Goal: Transaction & Acquisition: Purchase product/service

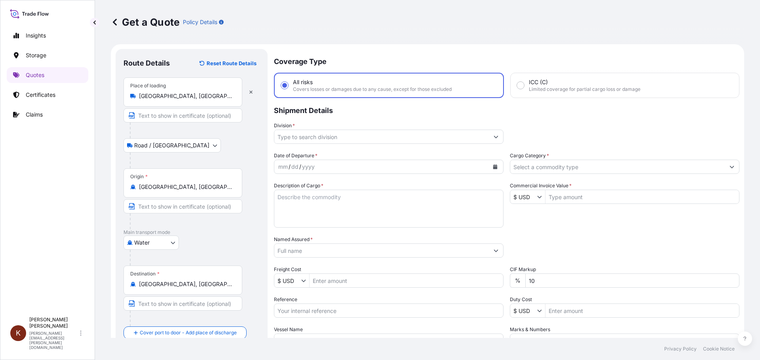
select select "Road / [GEOGRAPHIC_DATA]"
select select "Water"
click at [29, 74] on p "Quotes" at bounding box center [35, 75] width 19 height 8
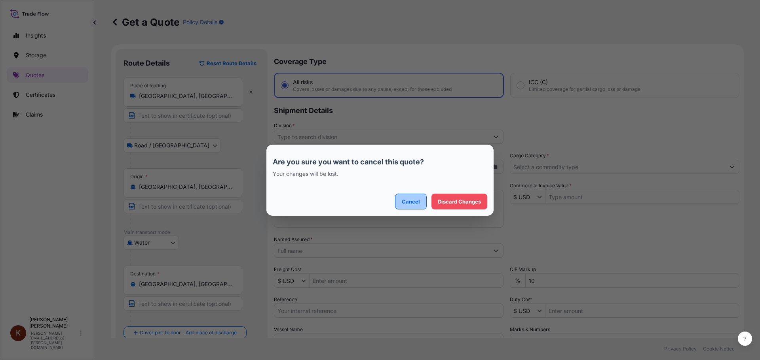
click at [414, 201] on p "Cancel" at bounding box center [411, 202] width 18 height 8
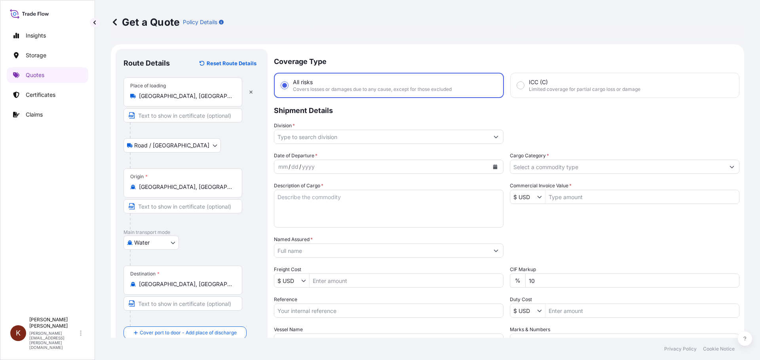
click at [321, 135] on input "Division *" at bounding box center [381, 137] width 214 height 14
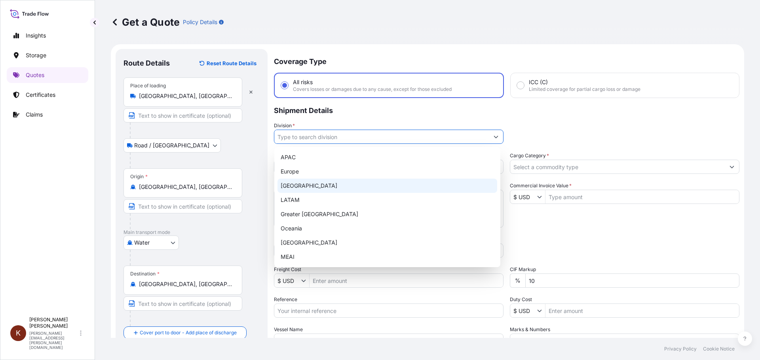
click at [312, 184] on div "[GEOGRAPHIC_DATA]" at bounding box center [387, 186] width 220 height 14
type input "[GEOGRAPHIC_DATA]"
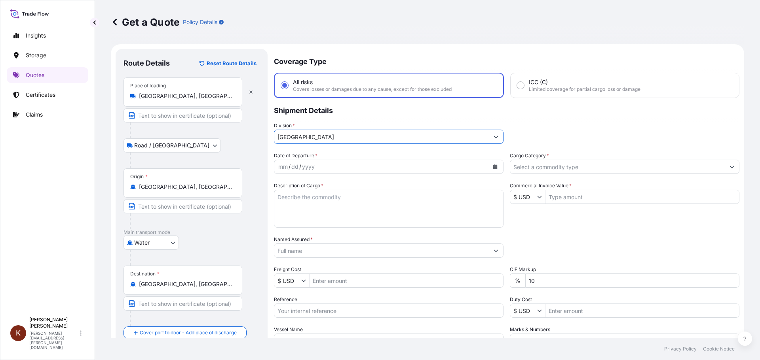
click at [493, 167] on icon "Calendar" at bounding box center [495, 167] width 4 height 5
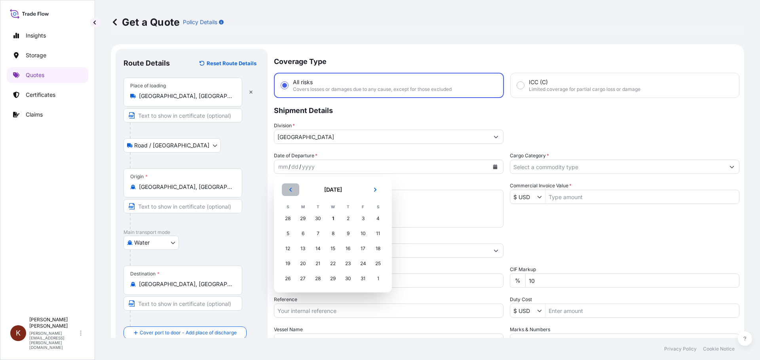
click at [290, 190] on icon "Previous" at bounding box center [290, 190] width 2 height 4
click at [306, 262] on div "22" at bounding box center [303, 264] width 14 height 14
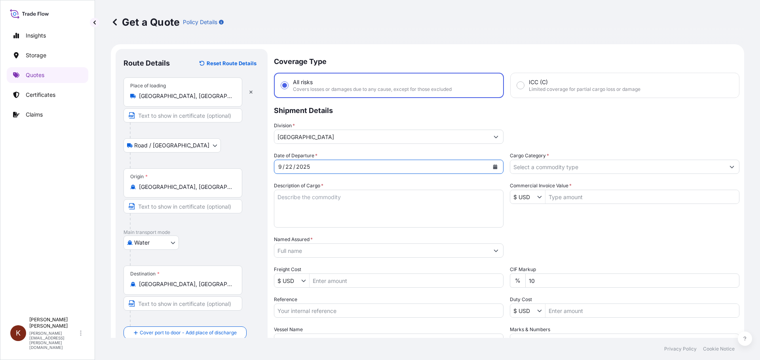
click at [279, 195] on textarea "Description of Cargo *" at bounding box center [388, 209] width 229 height 38
click at [356, 199] on textarea "1 x 40' HC STC Crackers /" at bounding box center [388, 209] width 229 height 38
paste textarea "MSC [GEOGRAPHIC_DATA] V / 03E37"
click at [287, 210] on textarea "1 x 40' HC STC Crackers / MSC [GEOGRAPHIC_DATA] V / 03E37" at bounding box center [388, 209] width 229 height 38
paste textarea "UETU6840915"
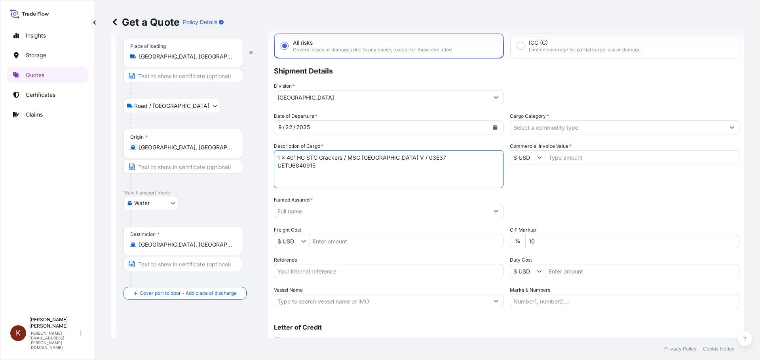
scroll to position [74, 0]
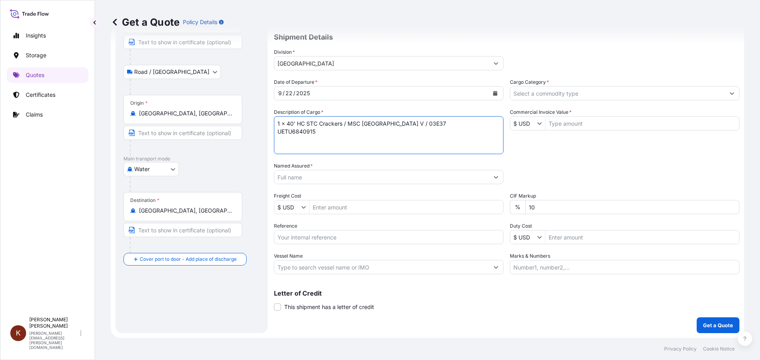
type textarea "1 x 40' HC STC Crackers / MSC [GEOGRAPHIC_DATA] V / 03E37 UETU6840915"
click at [313, 180] on input "Named Assured *" at bounding box center [381, 177] width 214 height 14
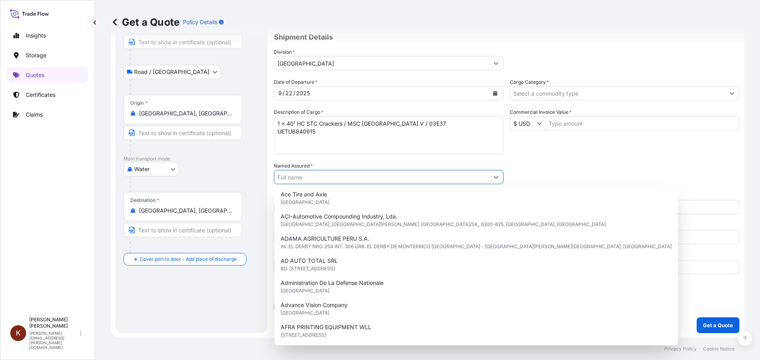
scroll to position [180, 0]
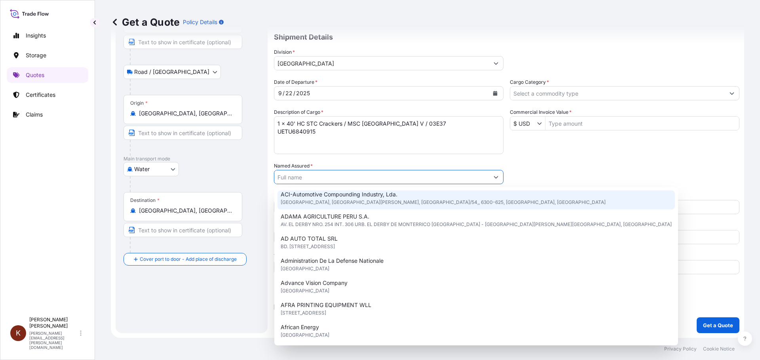
click at [292, 179] on input "Named Assured *" at bounding box center [381, 177] width 214 height 14
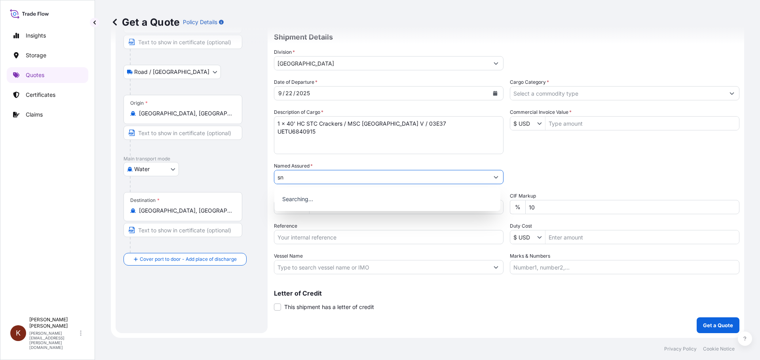
scroll to position [0, 0]
drag, startPoint x: 287, startPoint y: 178, endPoint x: 298, endPoint y: 178, distance: 10.7
click at [298, 178] on input "snak" at bounding box center [381, 177] width 214 height 14
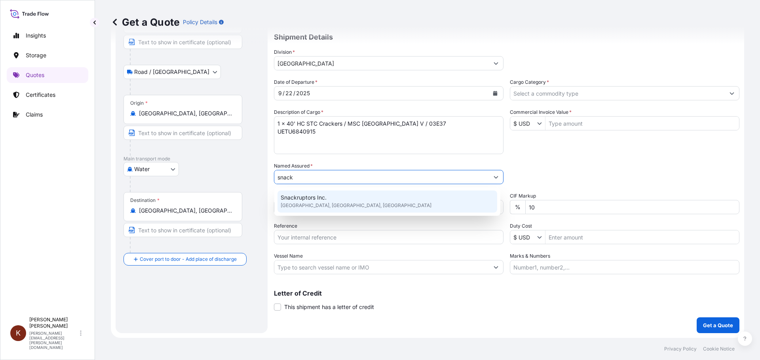
click at [310, 196] on span "Snackruptors Inc." at bounding box center [304, 198] width 46 height 8
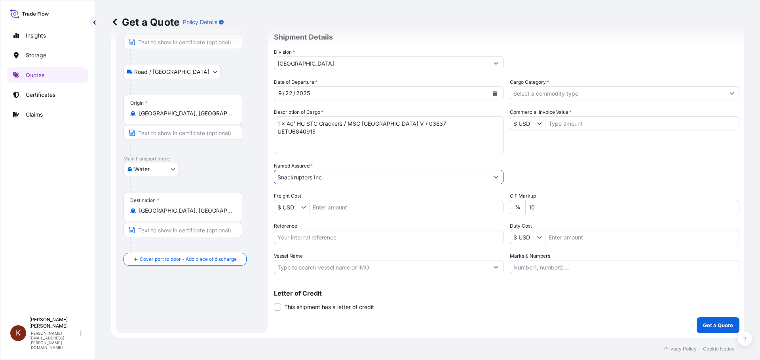
type input "Snackruptors Inc."
click at [350, 237] on input "Reference" at bounding box center [388, 237] width 229 height 14
click at [305, 235] on input "Reference" at bounding box center [388, 237] width 229 height 14
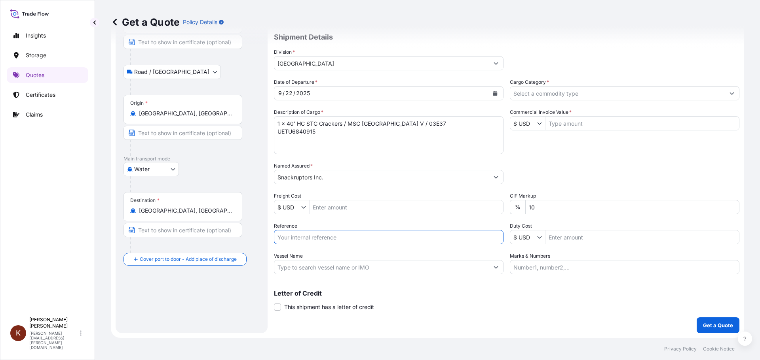
paste input "STOR0154812"
type input "STOR0154812"
click at [296, 268] on input "Vessel Name" at bounding box center [381, 267] width 214 height 14
click at [281, 267] on input "Vessel Name" at bounding box center [381, 267] width 214 height 14
paste input "MSC SAO [PERSON_NAME]"
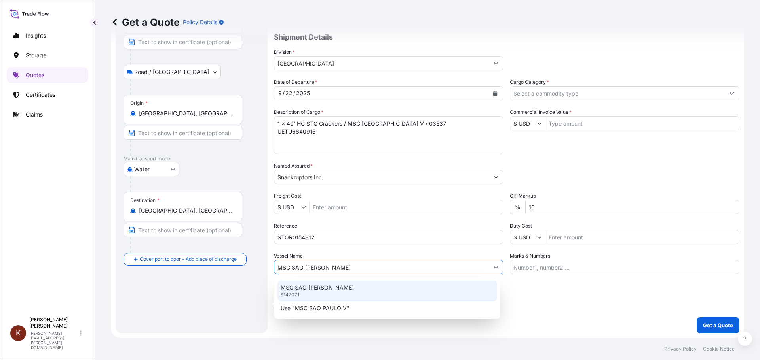
click at [302, 290] on p "MSC SAO [PERSON_NAME]" at bounding box center [317, 288] width 73 height 8
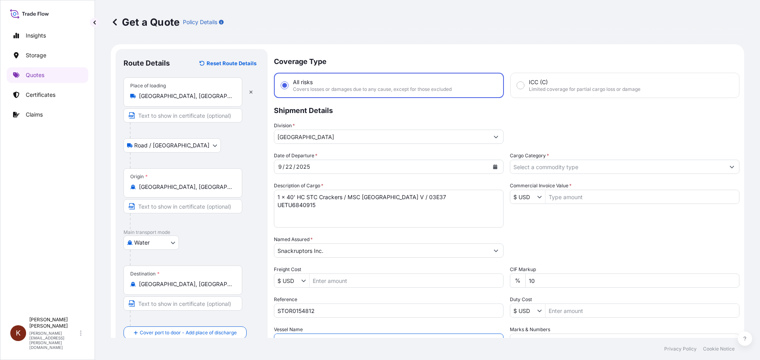
type input "MSC SAO [PERSON_NAME]"
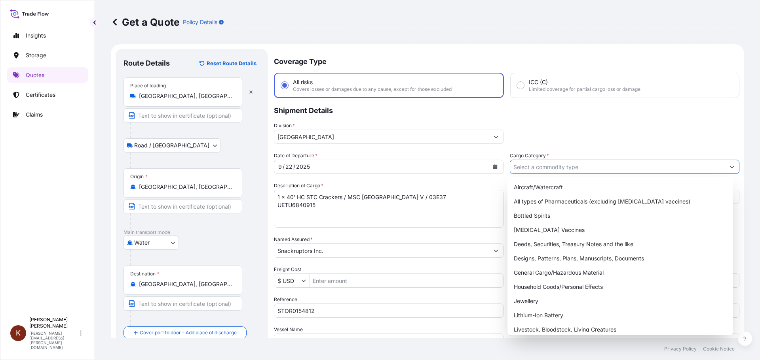
click at [546, 167] on input "Cargo Category *" at bounding box center [617, 167] width 214 height 14
click at [533, 275] on div "General Cargo/Hazardous Material" at bounding box center [620, 273] width 220 height 14
type input "General Cargo/Hazardous Material"
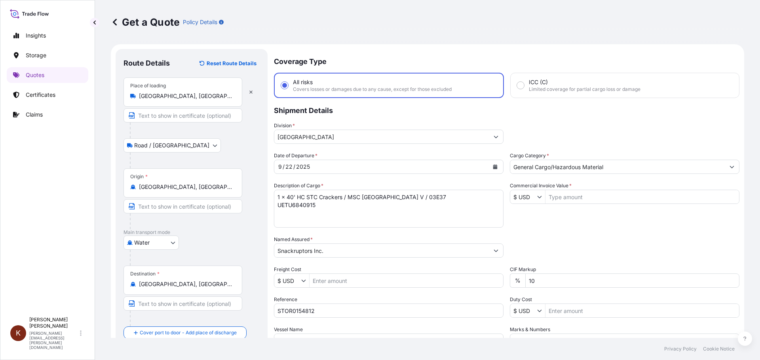
click at [515, 122] on div "Division * [GEOGRAPHIC_DATA]" at bounding box center [506, 133] width 465 height 22
click at [537, 195] on icon "Show suggestions" at bounding box center [539, 197] width 5 height 5
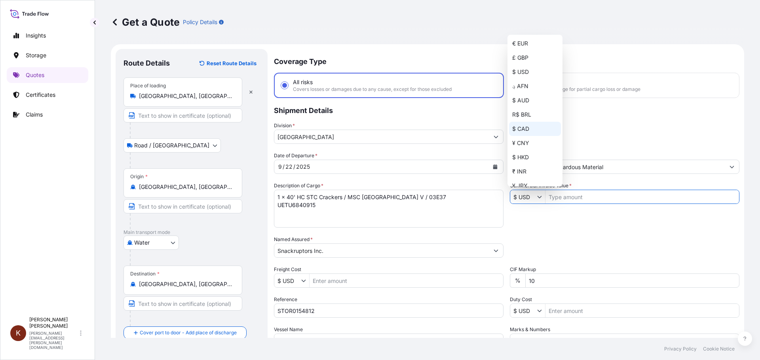
click at [521, 126] on div "$ CAD" at bounding box center [535, 129] width 52 height 14
type input "$ CAD"
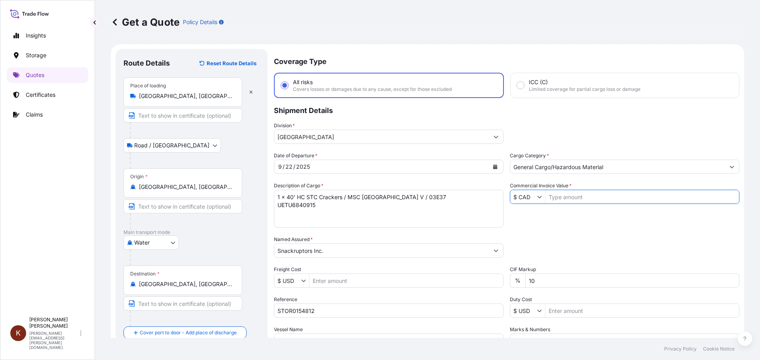
click at [552, 196] on input "Commercial Invoice Value *" at bounding box center [641, 197] width 193 height 14
paste input "42931.19"
type input "42,931.19"
click at [548, 225] on div "Date of Departure * [DATE] Cargo Category * General Cargo/Hazardous Material De…" at bounding box center [506, 250] width 465 height 196
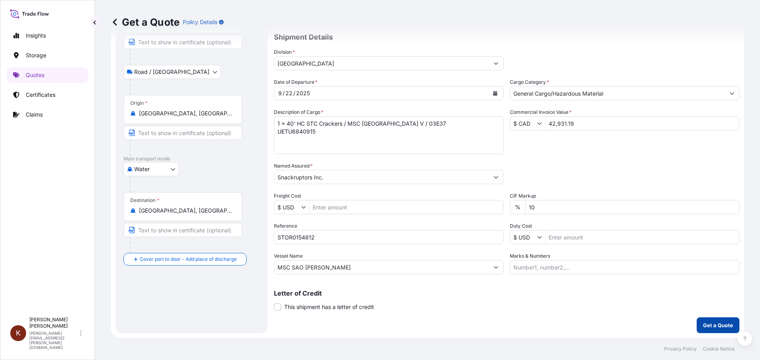
click at [703, 324] on p "Get a Quote" at bounding box center [718, 326] width 30 height 8
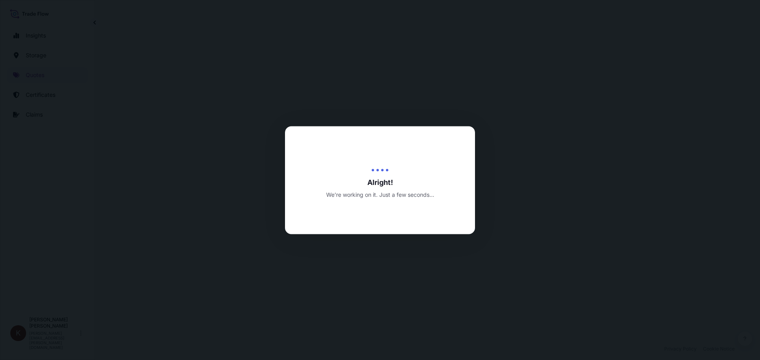
select select "Road / [GEOGRAPHIC_DATA]"
select select "Water"
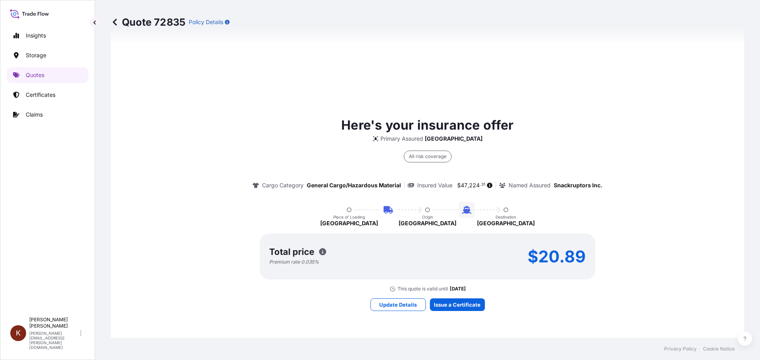
scroll to position [578, 0]
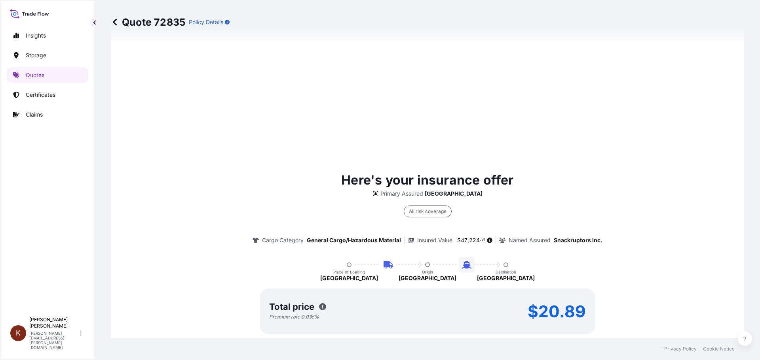
type input "[GEOGRAPHIC_DATA], [GEOGRAPHIC_DATA], [GEOGRAPHIC_DATA]"
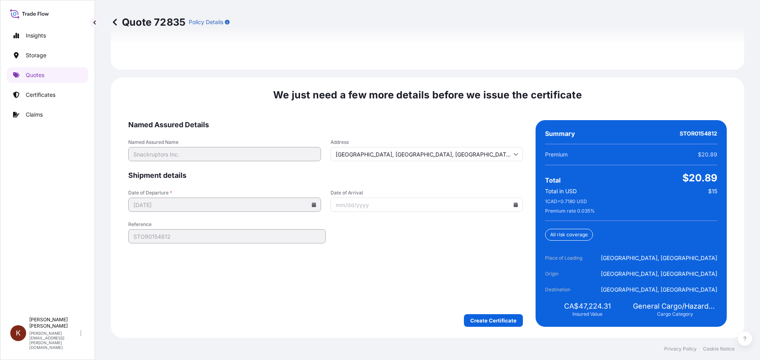
click at [514, 206] on icon at bounding box center [516, 205] width 4 height 5
click at [369, 288] on button "13" at bounding box center [368, 290] width 13 height 13
type input "[DATE]"
drag, startPoint x: 673, startPoint y: 135, endPoint x: 715, endPoint y: 135, distance: 41.1
click at [715, 135] on div "Summary STOR0154812 Premium $20.89 Total $20.89 Total in USD $15 1 CAD = 0.7180…" at bounding box center [630, 223] width 191 height 207
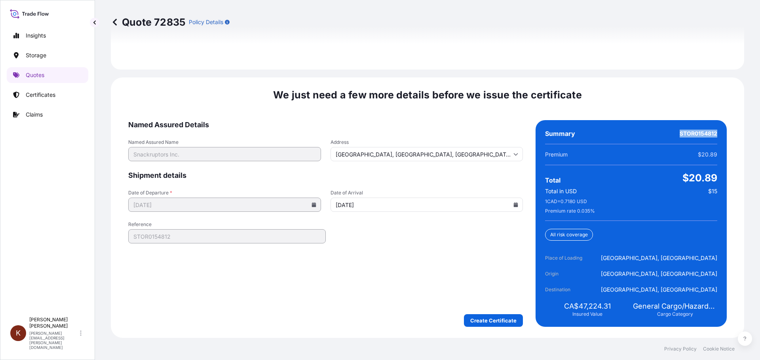
copy span "STOR0154812"
click at [345, 298] on form "Named Assured Details Named Assured Name Snackruptors Inc. Address [GEOGRAPHIC_…" at bounding box center [325, 223] width 394 height 207
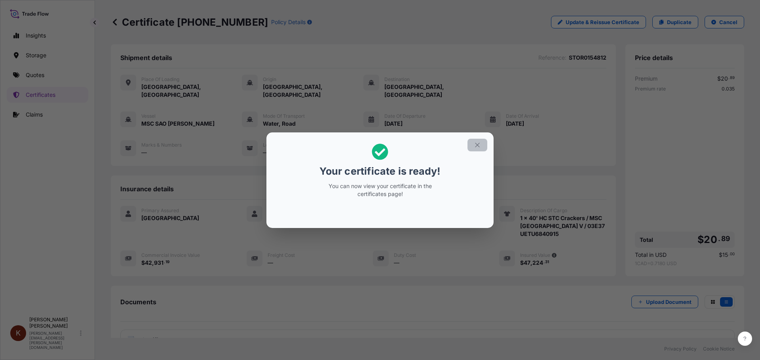
click at [477, 144] on icon "button" at bounding box center [477, 145] width 7 height 7
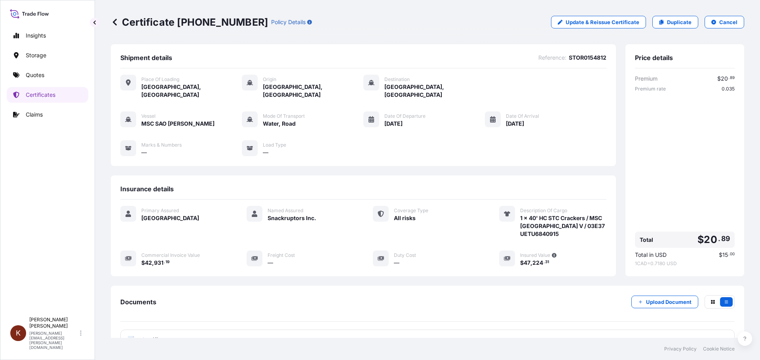
drag, startPoint x: 382, startPoint y: 116, endPoint x: 415, endPoint y: 118, distance: 33.3
click at [415, 119] on div "[DATE]" at bounding box center [404, 123] width 41 height 8
copy span "[DATE]"
drag, startPoint x: 180, startPoint y: 21, endPoint x: 230, endPoint y: 26, distance: 50.8
click at [230, 26] on p "Certificate [PHONE_NUMBER]" at bounding box center [189, 22] width 157 height 13
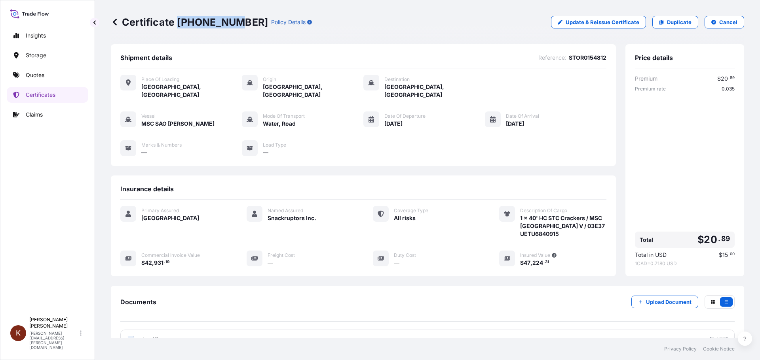
copy p "[PHONE_NUMBER]"
drag, startPoint x: 174, startPoint y: 257, endPoint x: 142, endPoint y: 256, distance: 32.0
click at [142, 259] on div "$ 42 , 931 . 19" at bounding box center [184, 263] width 86 height 8
copy span "$ 42 , 931 . 19"
drag, startPoint x: 547, startPoint y: 254, endPoint x: 517, endPoint y: 255, distance: 30.1
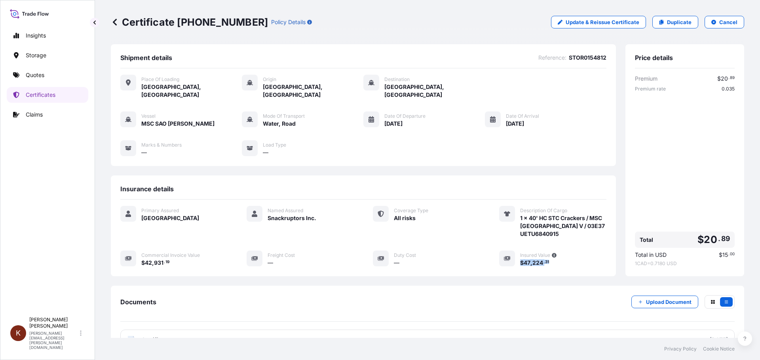
click at [520, 259] on div "$ 47 , 224 . 31" at bounding box center [563, 263] width 86 height 8
copy span "$ 47 , 224 . 31"
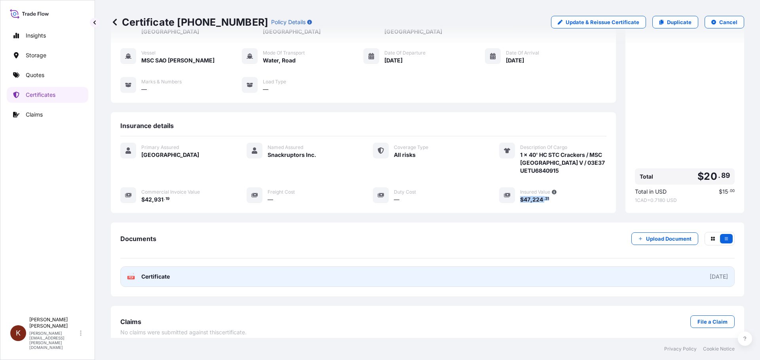
click at [163, 273] on span "Certificate" at bounding box center [155, 277] width 28 height 8
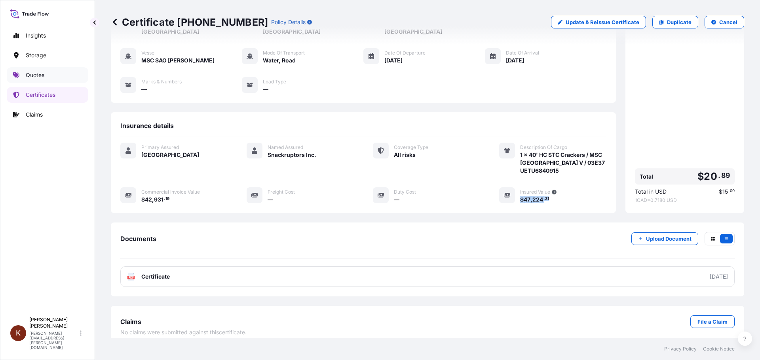
click at [39, 74] on p "Quotes" at bounding box center [35, 75] width 19 height 8
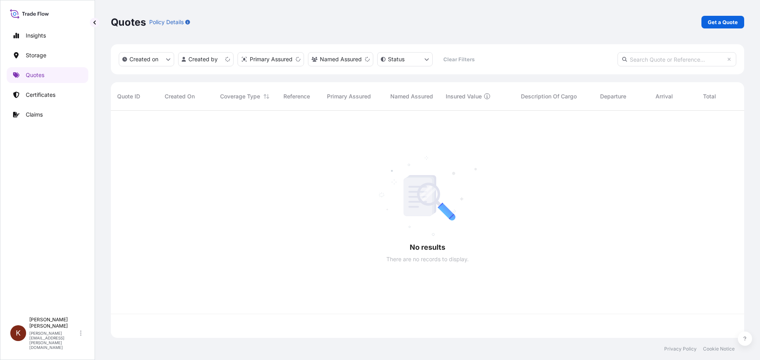
scroll to position [226, 627]
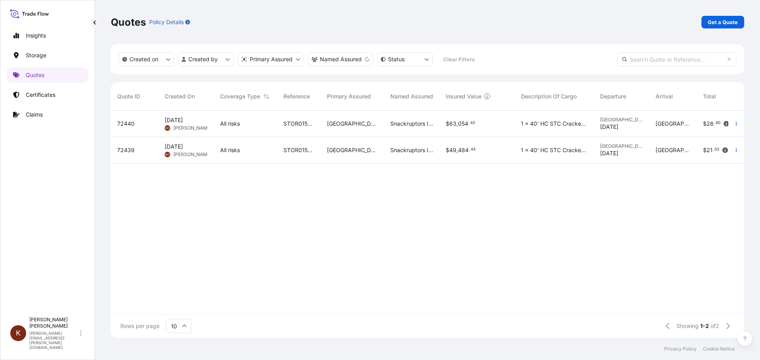
click at [183, 147] on span "[DATE]" at bounding box center [174, 147] width 18 height 8
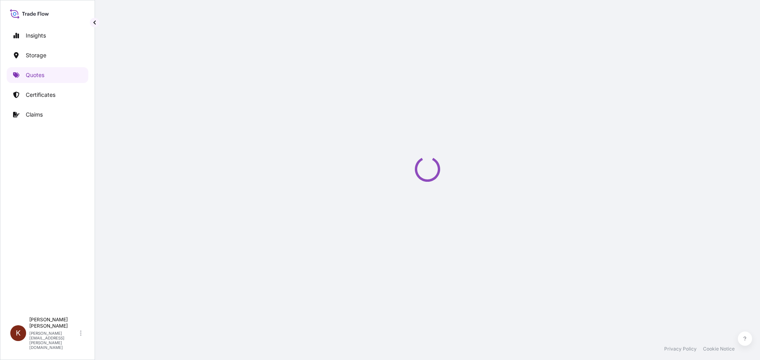
select select "Road / [GEOGRAPHIC_DATA]"
select select "Water"
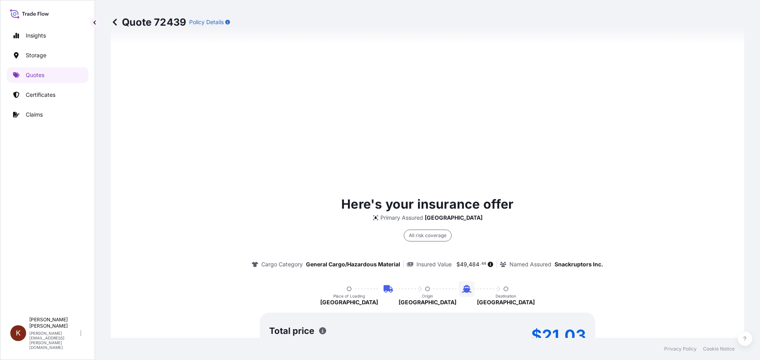
scroll to position [1204, 0]
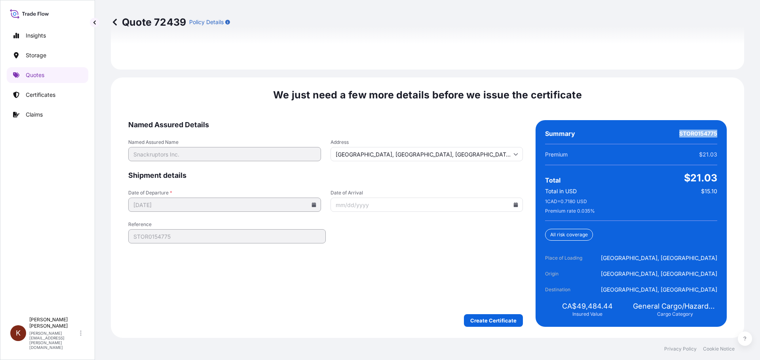
drag, startPoint x: 673, startPoint y: 134, endPoint x: 715, endPoint y: 134, distance: 41.9
click at [715, 134] on div "Summary STOR0154775 Premium $21.03 Total $21.03 Total in USD $15.10 1 CAD = 0.7…" at bounding box center [630, 223] width 191 height 207
copy span "STOR0154775"
click at [672, 133] on div "Summary STOR0154775" at bounding box center [631, 134] width 172 height 8
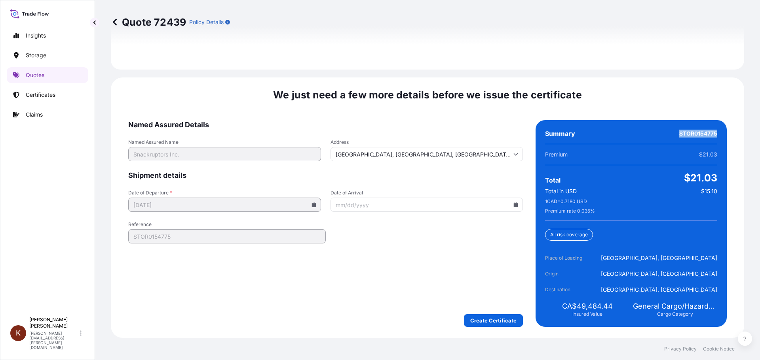
drag, startPoint x: 674, startPoint y: 133, endPoint x: 710, endPoint y: 133, distance: 36.4
click at [710, 133] on span "STOR0154775" at bounding box center [698, 134] width 38 height 8
copy span "STOR0154775"
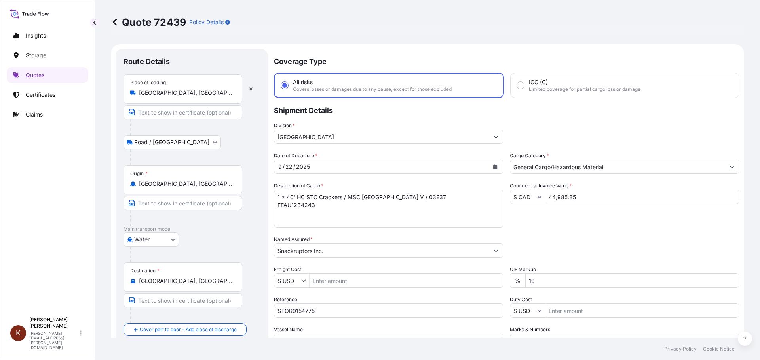
scroll to position [119, 0]
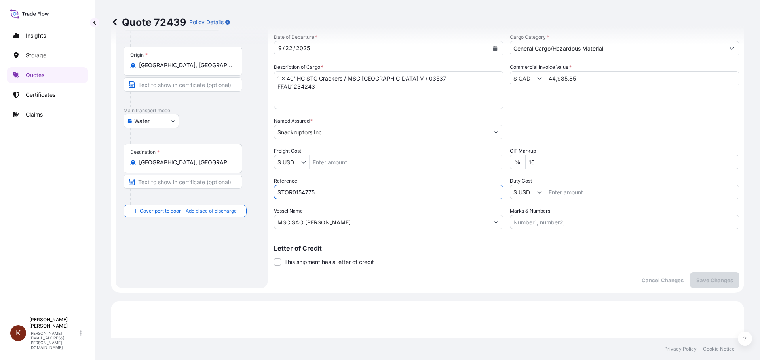
drag, startPoint x: 318, startPoint y: 193, endPoint x: 252, endPoint y: 194, distance: 65.7
click at [252, 194] on form "Route Details Place of loading [GEOGRAPHIC_DATA], [GEOGRAPHIC_DATA], [GEOGRAPHI…" at bounding box center [427, 110] width 633 height 368
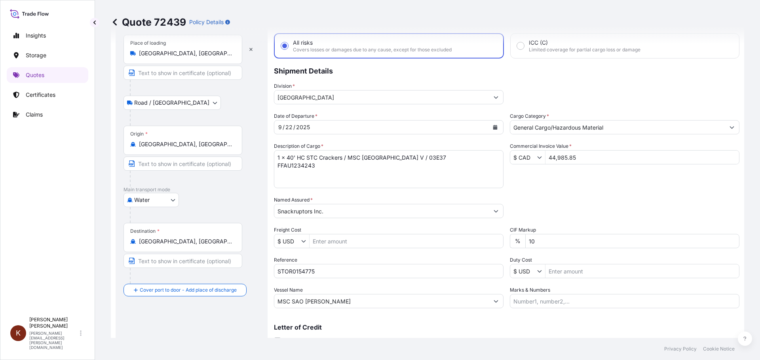
scroll to position [0, 0]
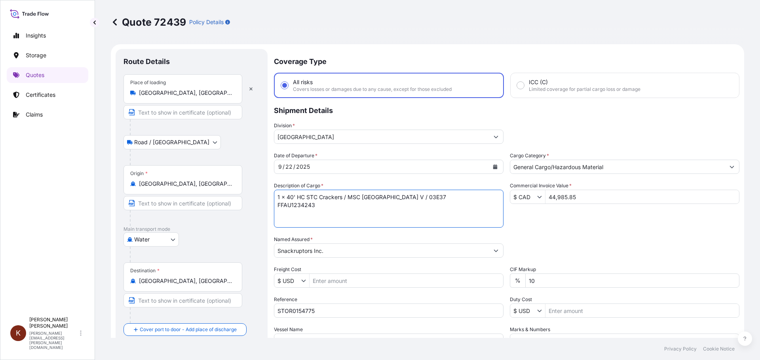
drag, startPoint x: 317, startPoint y: 207, endPoint x: 278, endPoint y: 207, distance: 38.8
click at [278, 207] on textarea "1 x 40' HC STC Crackers / MSC [GEOGRAPHIC_DATA] V / 03E37 FFAU1234243" at bounding box center [388, 209] width 229 height 38
drag, startPoint x: 574, startPoint y: 199, endPoint x: 547, endPoint y: 199, distance: 26.9
click at [547, 199] on input "44,985.85" at bounding box center [641, 197] width 193 height 14
drag, startPoint x: 186, startPoint y: 22, endPoint x: 168, endPoint y: 22, distance: 17.4
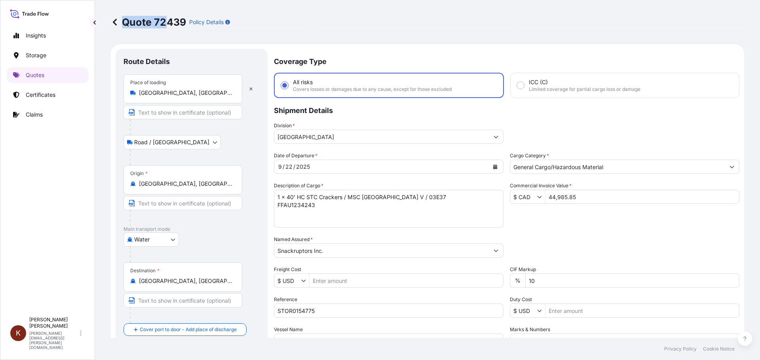
click at [169, 22] on p "Quote 72439" at bounding box center [148, 22] width 75 height 13
click at [154, 22] on p "Quote 72439" at bounding box center [148, 22] width 75 height 13
drag, startPoint x: 154, startPoint y: 23, endPoint x: 184, endPoint y: 23, distance: 30.5
click at [184, 23] on p "Quote 72439" at bounding box center [148, 22] width 75 height 13
copy p "72439"
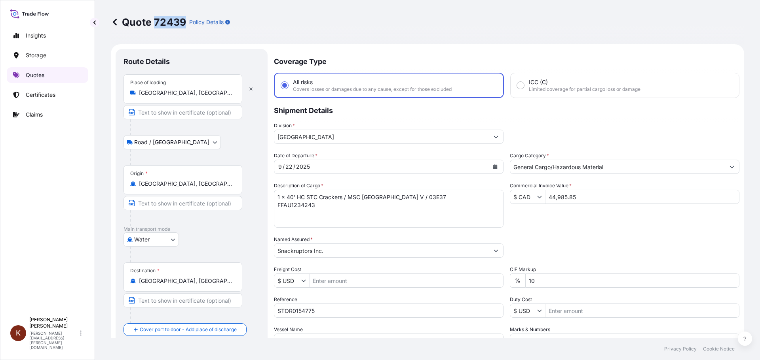
click at [40, 77] on p "Quotes" at bounding box center [35, 75] width 19 height 8
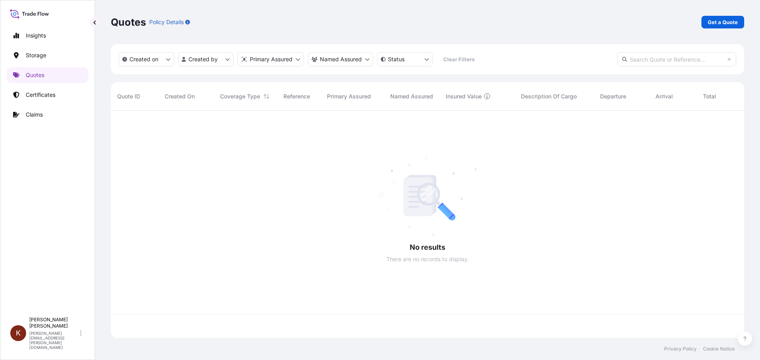
scroll to position [226, 627]
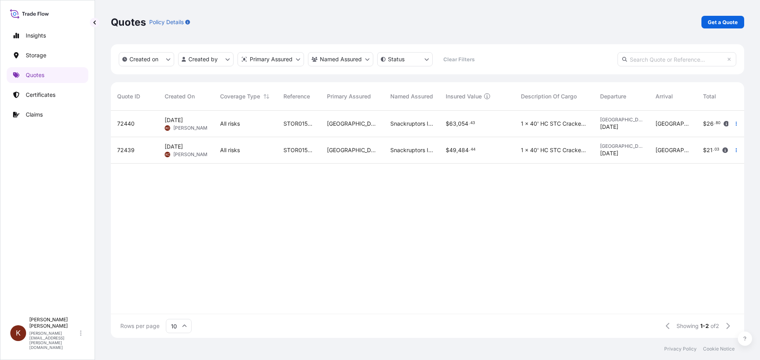
click at [185, 155] on span "[PERSON_NAME]" at bounding box center [192, 155] width 38 height 6
select select "Road / [GEOGRAPHIC_DATA]"
select select "Water"
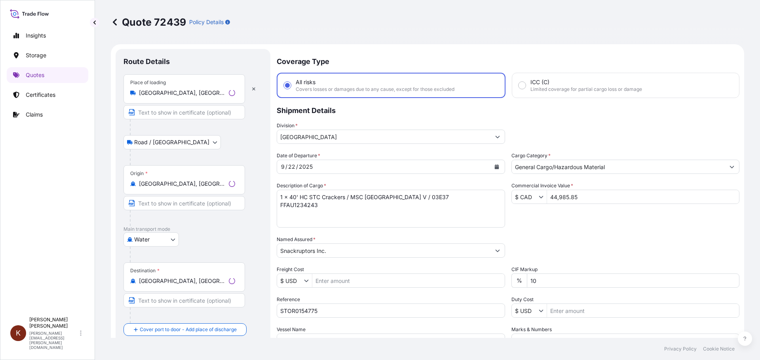
scroll to position [380, 0]
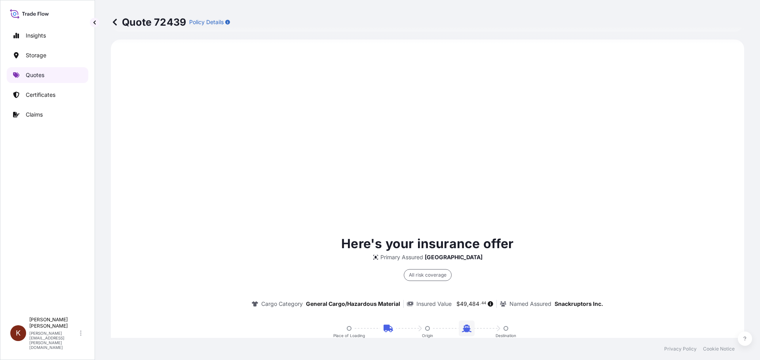
click at [44, 74] on p "Quotes" at bounding box center [35, 75] width 19 height 8
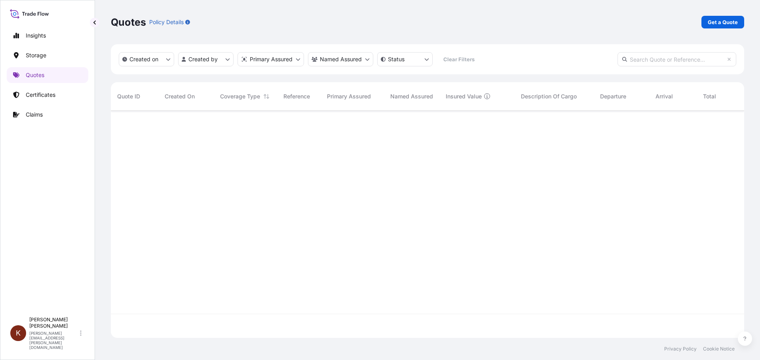
scroll to position [226, 627]
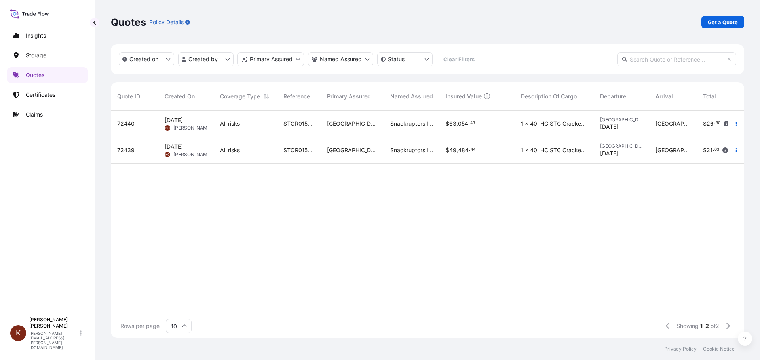
click at [183, 116] on span "[DATE]" at bounding box center [174, 120] width 18 height 8
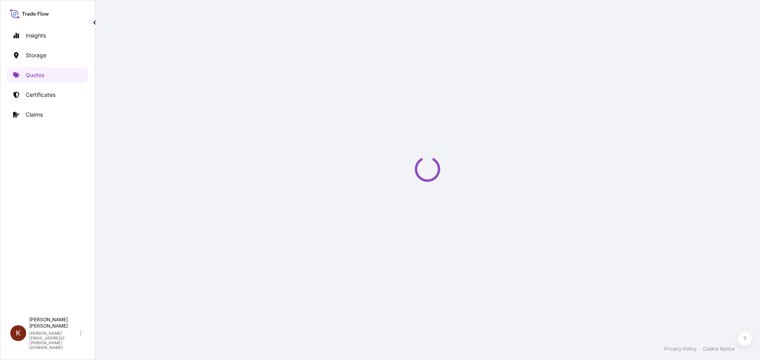
select select "Road / [GEOGRAPHIC_DATA]"
select select "Water"
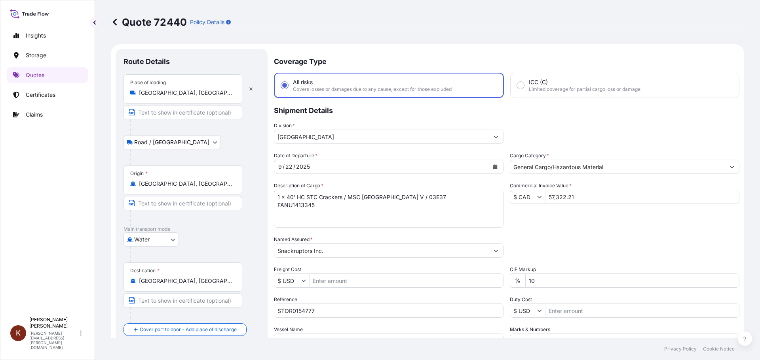
click at [317, 206] on textarea "1 x 40' HC STC Crackers / MSC [GEOGRAPHIC_DATA] V / 03E37 FANU1413345" at bounding box center [388, 209] width 229 height 38
drag, startPoint x: 317, startPoint y: 206, endPoint x: 256, endPoint y: 205, distance: 60.5
click at [256, 205] on form "Route Details Place of loading [GEOGRAPHIC_DATA], [GEOGRAPHIC_DATA], [GEOGRAPHI…" at bounding box center [427, 228] width 633 height 368
paste textarea
click at [278, 207] on textarea "1 x 40' HC STC Crackers / MSC [GEOGRAPHIC_DATA] V / 03E37 FANU1413345" at bounding box center [388, 209] width 229 height 38
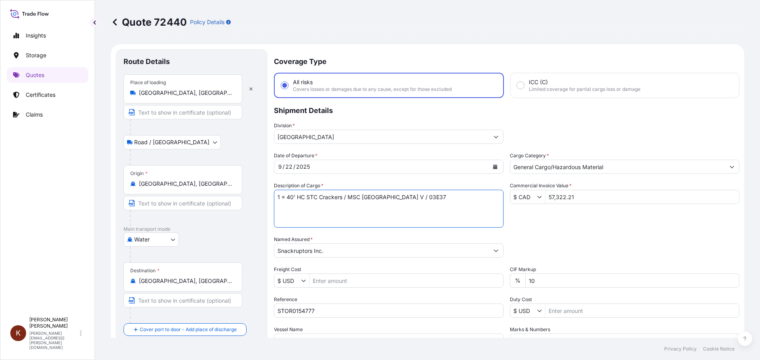
paste textarea "HAMU4335389"
click at [336, 206] on textarea "1 x 40' HC STC Crackers / MSC [GEOGRAPHIC_DATA] V / 03E37 FANU1413345" at bounding box center [388, 209] width 229 height 38
type textarea "1 x 40' HC STC Crackers / MSC [GEOGRAPHIC_DATA] V / 03E37 HAMU4335389"
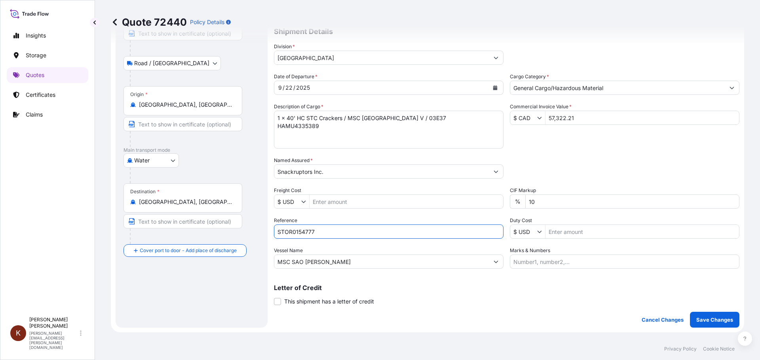
drag, startPoint x: 315, startPoint y: 232, endPoint x: 273, endPoint y: 230, distance: 42.4
click at [273, 230] on form "Route Details Place of loading [GEOGRAPHIC_DATA], [GEOGRAPHIC_DATA], [GEOGRAPHI…" at bounding box center [427, 149] width 633 height 368
paste input "81"
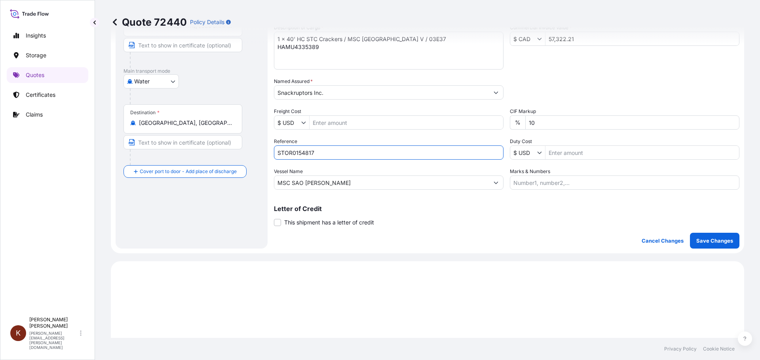
scroll to position [0, 0]
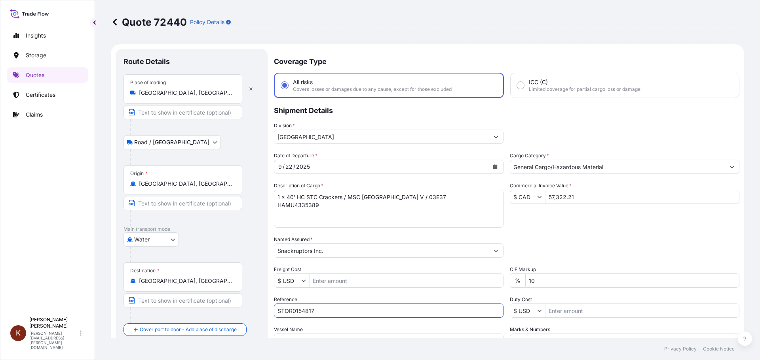
type input "STOR0154817"
drag, startPoint x: 576, startPoint y: 195, endPoint x: 535, endPoint y: 195, distance: 41.5
click at [535, 195] on div "$ CAD 57,322.21" at bounding box center [624, 197] width 229 height 14
paste input "693.40"
type input "57,693.4"
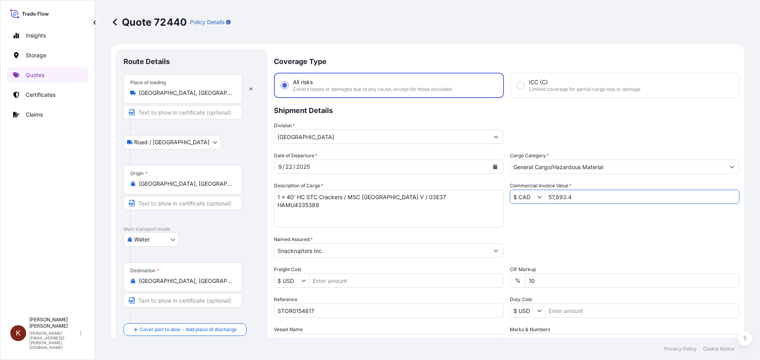
click at [571, 214] on div "Date of Departure * [DATE] Cargo Category * General Cargo/Hazardous Material De…" at bounding box center [506, 250] width 465 height 196
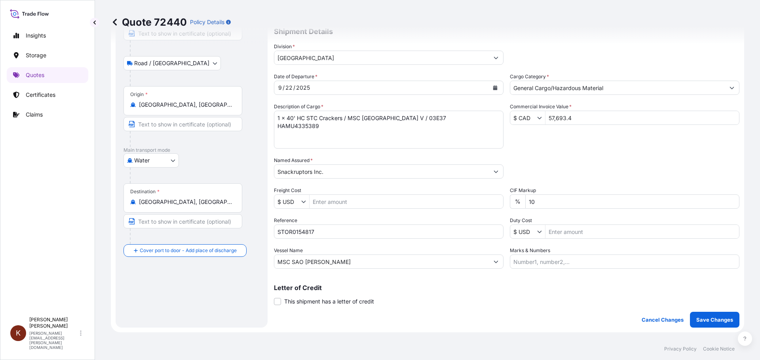
scroll to position [119, 0]
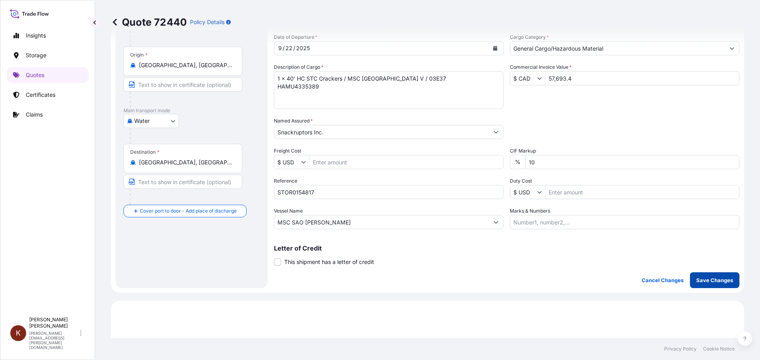
click at [716, 282] on p "Save Changes" at bounding box center [714, 281] width 37 height 8
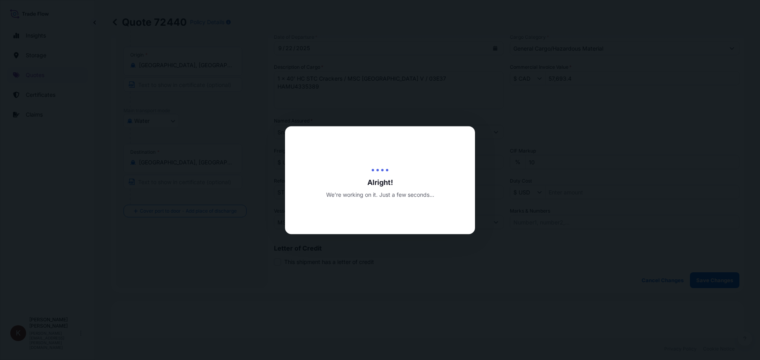
scroll to position [380, 0]
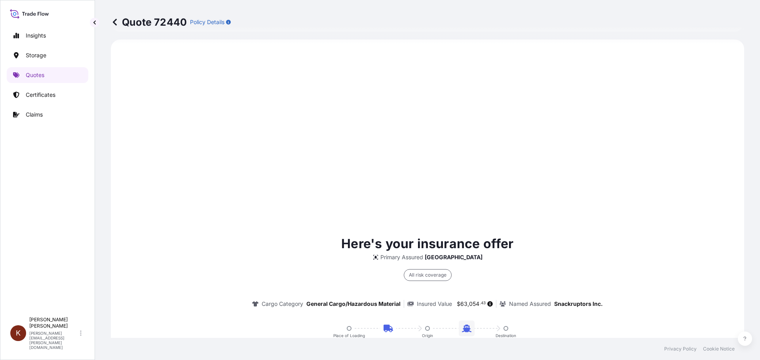
select select "Road / [GEOGRAPHIC_DATA]"
select select "Water"
type input "$ CAD"
type input "$ USD"
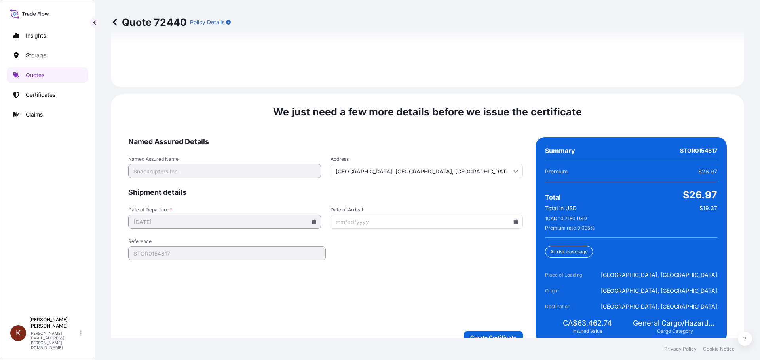
scroll to position [1204, 0]
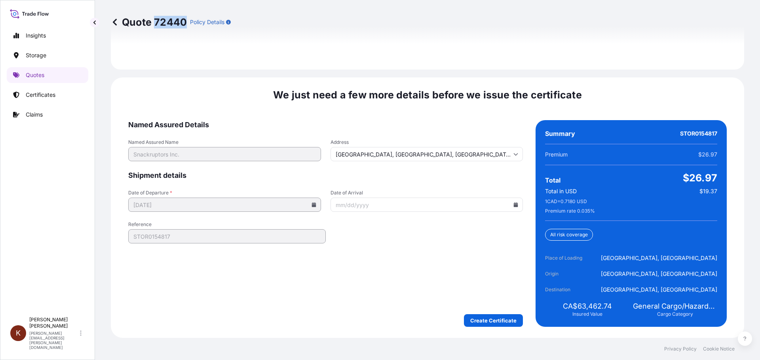
drag, startPoint x: 154, startPoint y: 23, endPoint x: 184, endPoint y: 23, distance: 29.7
click at [184, 23] on p "Quote 72440" at bounding box center [149, 22] width 76 height 13
copy p "72440"
drag, startPoint x: 608, startPoint y: 307, endPoint x: 572, endPoint y: 307, distance: 35.2
click at [572, 307] on div "CA$63,462.74 Insured Value" at bounding box center [587, 310] width 84 height 16
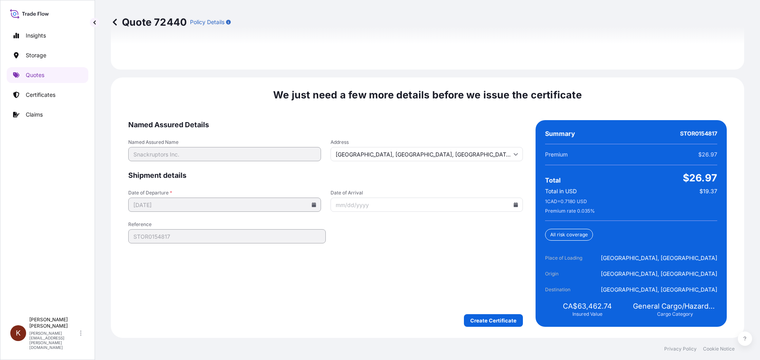
click at [292, 292] on form "Named Assured Details Named Assured Name Snackruptors Inc. Address [GEOGRAPHIC_…" at bounding box center [325, 223] width 394 height 207
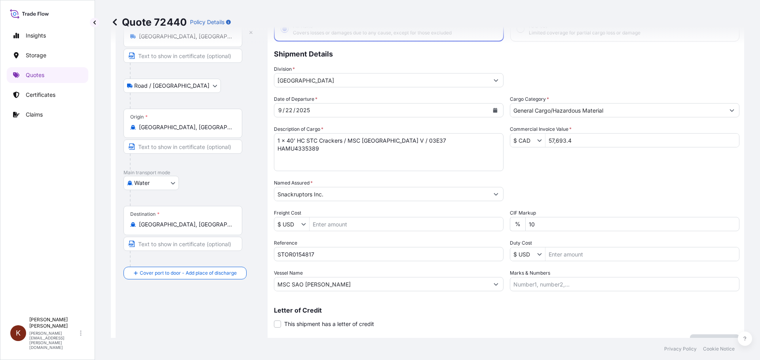
scroll to position [0, 0]
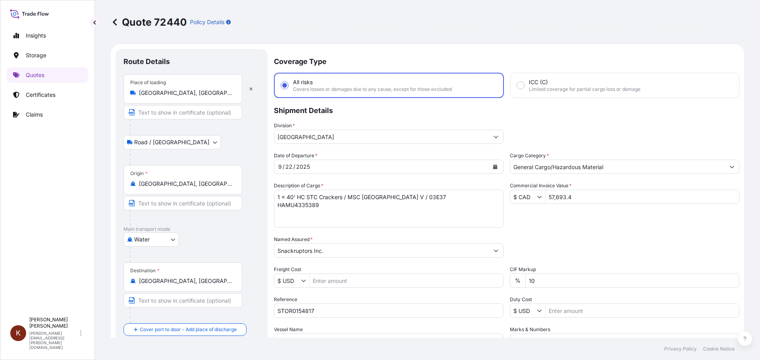
click at [571, 178] on div "Date of Departure * [DATE] Cargo Category * General Cargo/Hazardous Material De…" at bounding box center [506, 250] width 465 height 196
drag, startPoint x: 574, startPoint y: 180, endPoint x: 544, endPoint y: 180, distance: 30.5
click at [544, 180] on div "Date of Departure * [DATE] Cargo Category * General Cargo/Hazardous Material De…" at bounding box center [506, 250] width 465 height 196
click at [565, 196] on input "57,693.4" at bounding box center [641, 197] width 193 height 14
drag, startPoint x: 574, startPoint y: 196, endPoint x: 545, endPoint y: 197, distance: 28.9
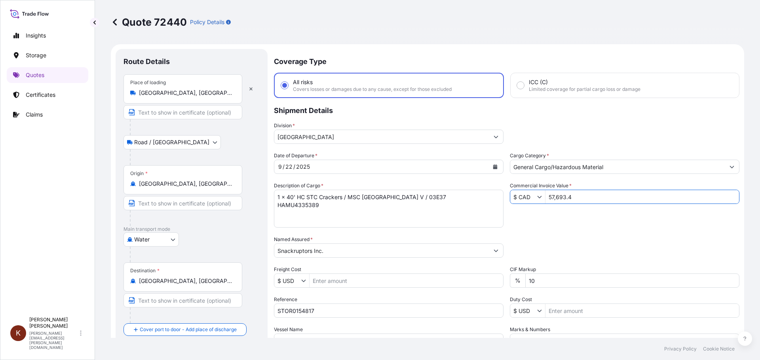
click at [545, 197] on input "57,693.4" at bounding box center [641, 197] width 193 height 14
click at [26, 76] on p "Quotes" at bounding box center [35, 75] width 19 height 8
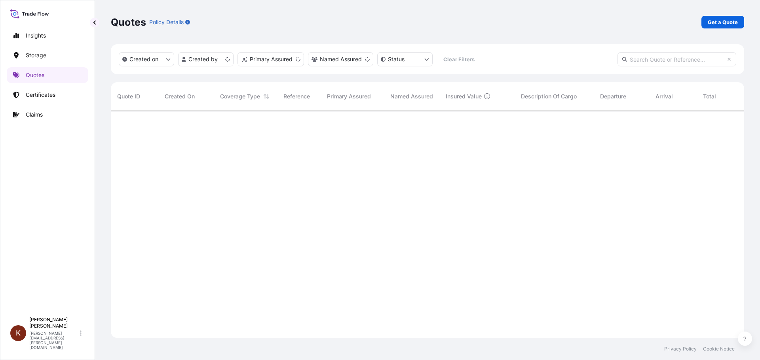
scroll to position [226, 627]
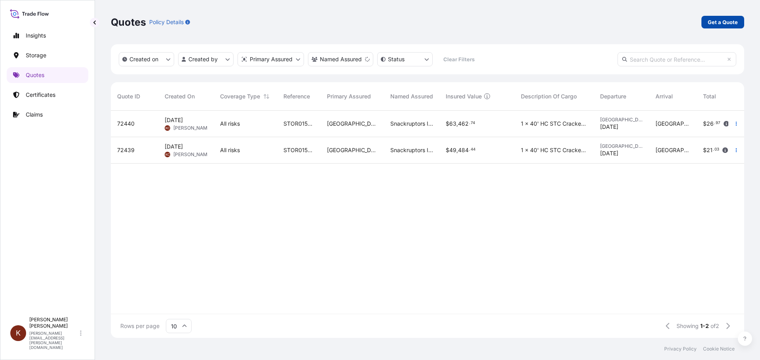
click at [711, 21] on p "Get a Quote" at bounding box center [722, 22] width 30 height 8
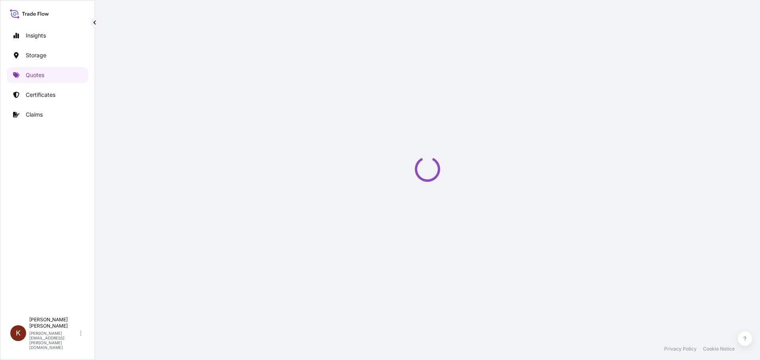
select select "Road / [GEOGRAPHIC_DATA]"
select select "Water"
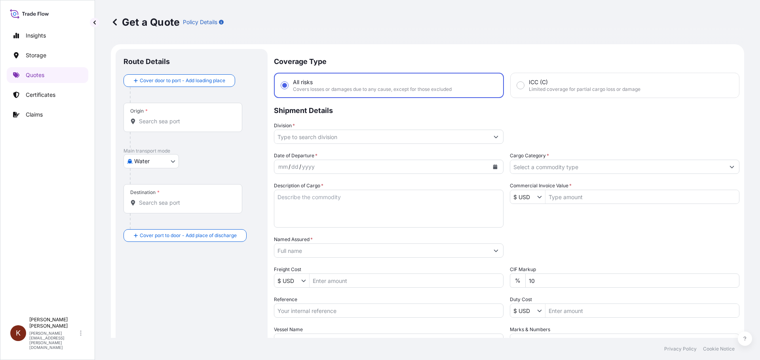
scroll to position [13, 0]
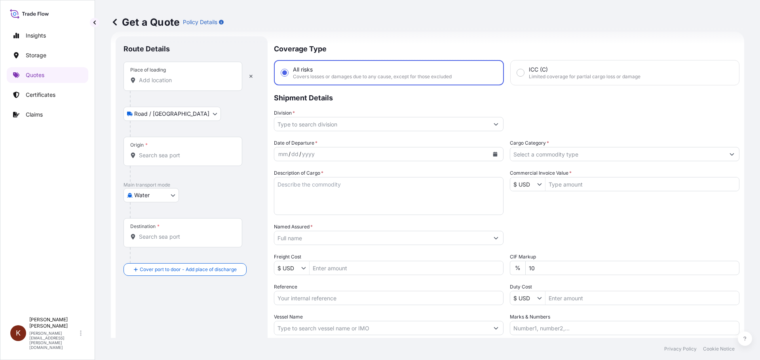
click at [140, 81] on input "Place of loading" at bounding box center [185, 80] width 93 height 8
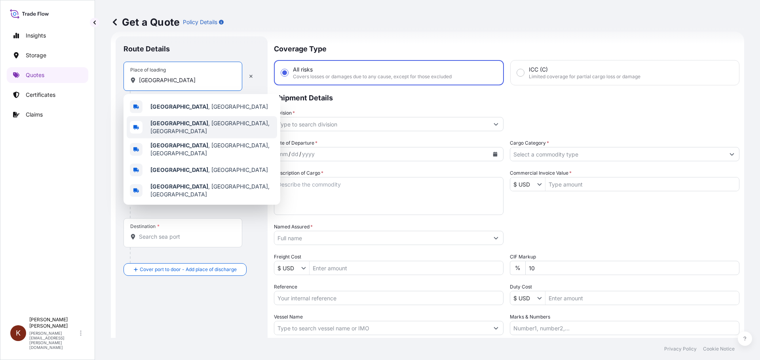
click at [181, 126] on span "[GEOGRAPHIC_DATA] , [GEOGRAPHIC_DATA], [GEOGRAPHIC_DATA]" at bounding box center [211, 127] width 123 height 16
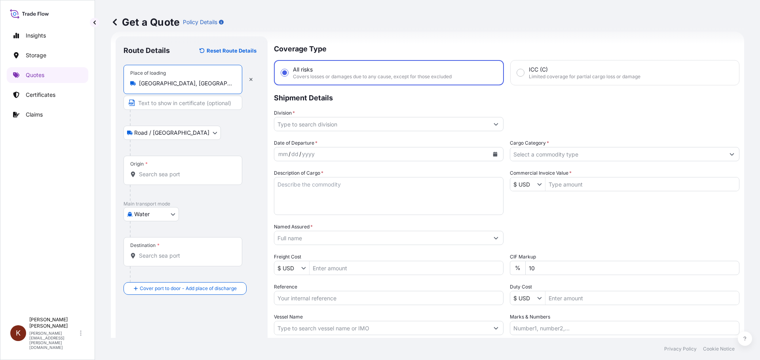
type input "[GEOGRAPHIC_DATA], [GEOGRAPHIC_DATA], [GEOGRAPHIC_DATA]"
click at [144, 174] on input "Origin *" at bounding box center [185, 175] width 93 height 8
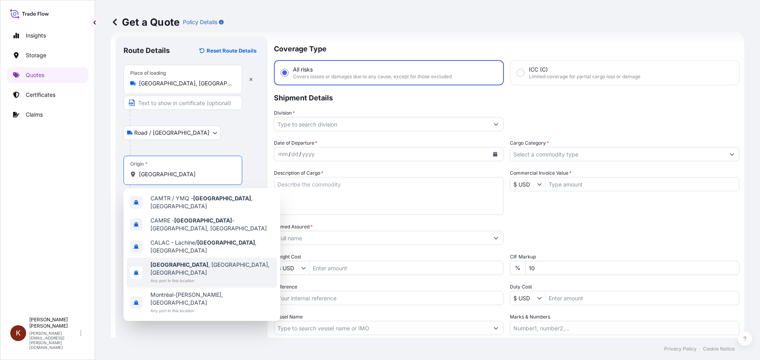
click at [181, 261] on span "[GEOGRAPHIC_DATA] , [GEOGRAPHIC_DATA], [GEOGRAPHIC_DATA]" at bounding box center [211, 269] width 123 height 16
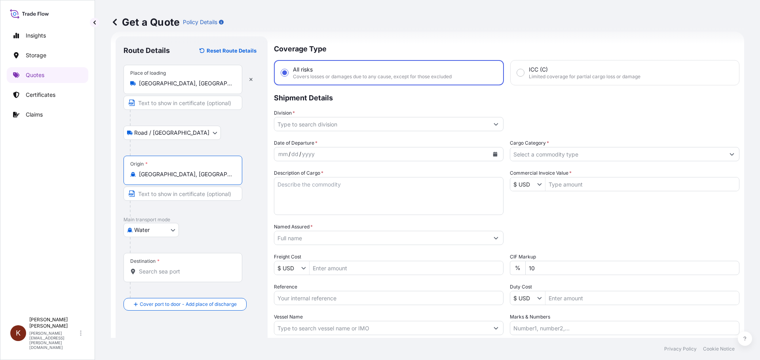
type input "[GEOGRAPHIC_DATA], [GEOGRAPHIC_DATA], [GEOGRAPHIC_DATA]"
click at [156, 271] on input "Destination *" at bounding box center [185, 272] width 93 height 8
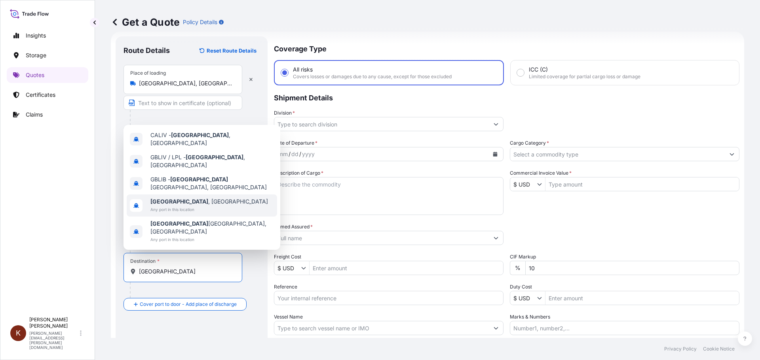
click at [179, 206] on span "[GEOGRAPHIC_DATA] , [GEOGRAPHIC_DATA]" at bounding box center [209, 202] width 118 height 8
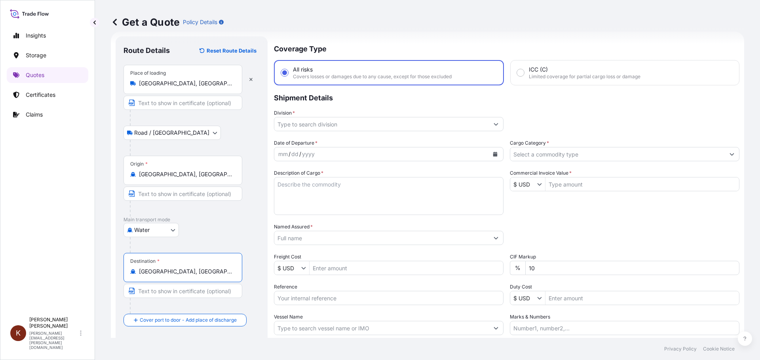
type input "[GEOGRAPHIC_DATA], [GEOGRAPHIC_DATA]"
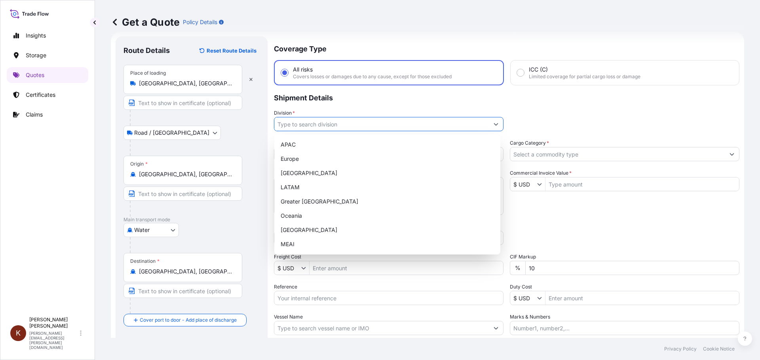
click at [303, 125] on input "Division *" at bounding box center [381, 124] width 214 height 14
click at [303, 171] on div "[GEOGRAPHIC_DATA]" at bounding box center [387, 173] width 220 height 14
type input "[GEOGRAPHIC_DATA]"
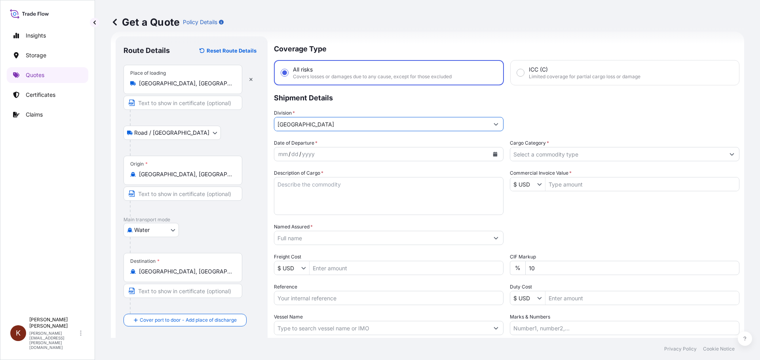
click at [304, 155] on div "yyyy" at bounding box center [308, 154] width 14 height 9
click at [293, 195] on textarea "Description of Cargo *" at bounding box center [388, 196] width 229 height 38
click at [359, 188] on textarea "1 x 40' HC STC Crackers /" at bounding box center [388, 196] width 229 height 38
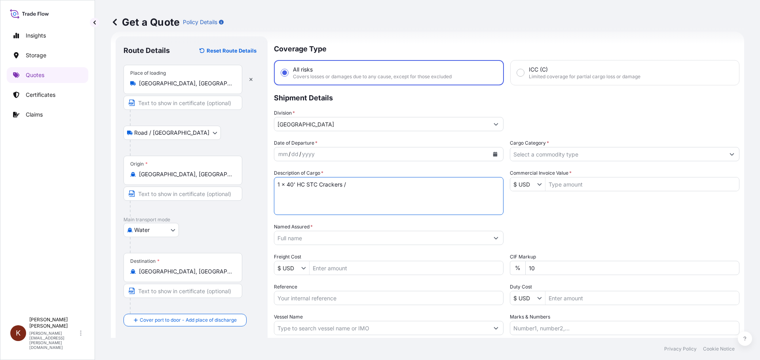
paste textarea "MSC [GEOGRAPHIC_DATA] V / 03E37"
click at [290, 196] on textarea "1 x 40' HC STC Crackers / MSC [GEOGRAPHIC_DATA] V / 03E37" at bounding box center [388, 196] width 229 height 38
paste textarea "FANU1580379"
type textarea "1 x 40' HC STC Crackers / MSC [GEOGRAPHIC_DATA] V / 03E37 FANU1580379"
click at [323, 237] on input "Named Assured *" at bounding box center [381, 238] width 214 height 14
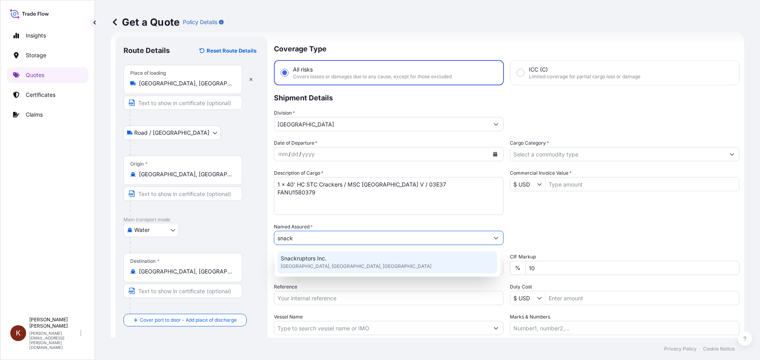
click at [307, 258] on span "Snackruptors Inc." at bounding box center [304, 259] width 46 height 8
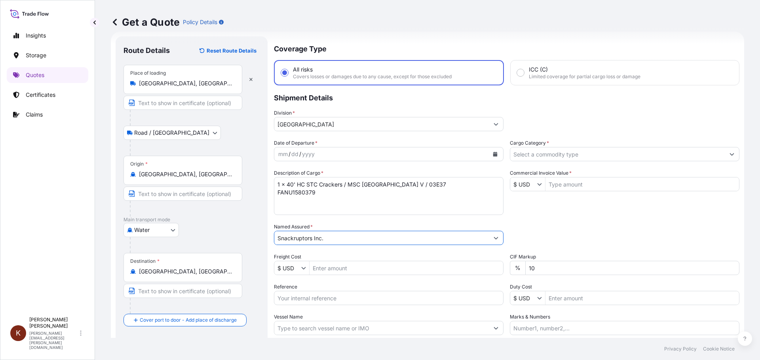
type input "Snackruptors Inc."
click at [546, 155] on input "Cargo Category *" at bounding box center [617, 154] width 214 height 14
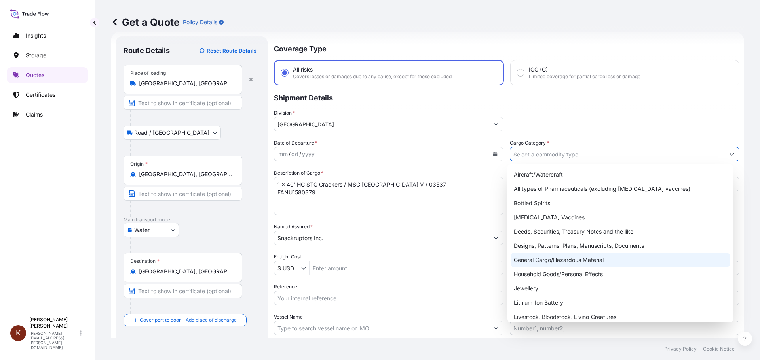
click at [544, 258] on div "General Cargo/Hazardous Material" at bounding box center [620, 260] width 220 height 14
type input "General Cargo/Hazardous Material"
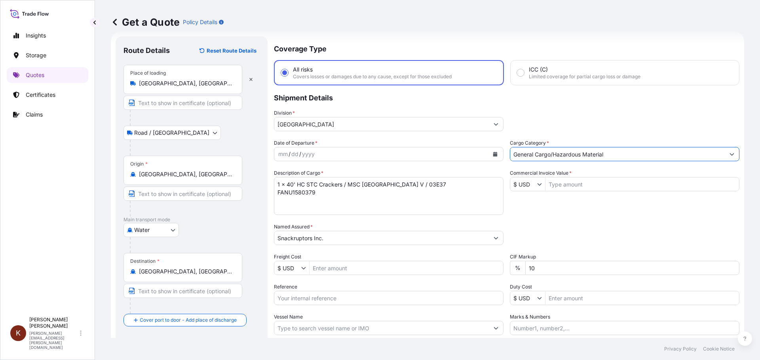
click at [567, 113] on div "Division * [GEOGRAPHIC_DATA]" at bounding box center [506, 120] width 465 height 22
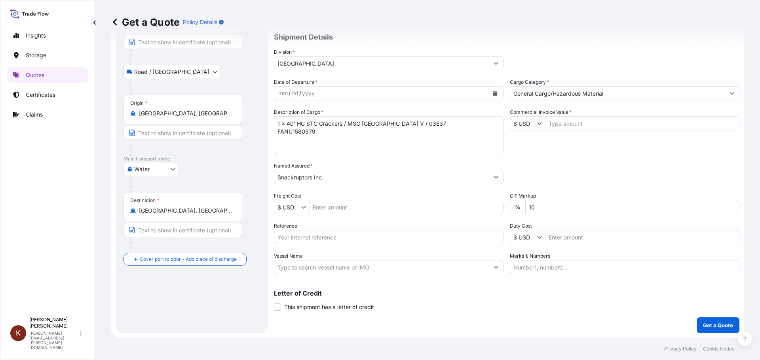
scroll to position [34, 0]
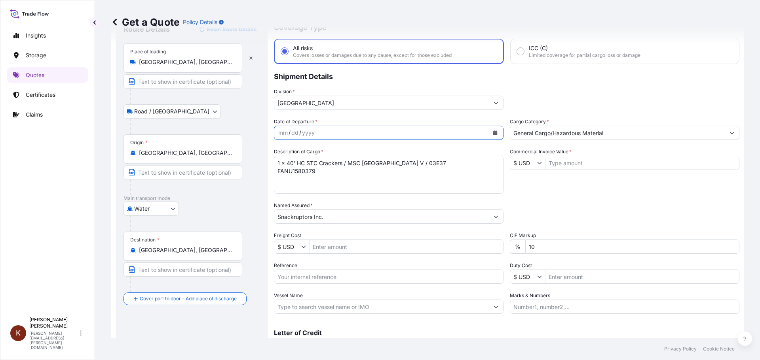
click at [493, 134] on icon "Calendar" at bounding box center [495, 133] width 4 height 5
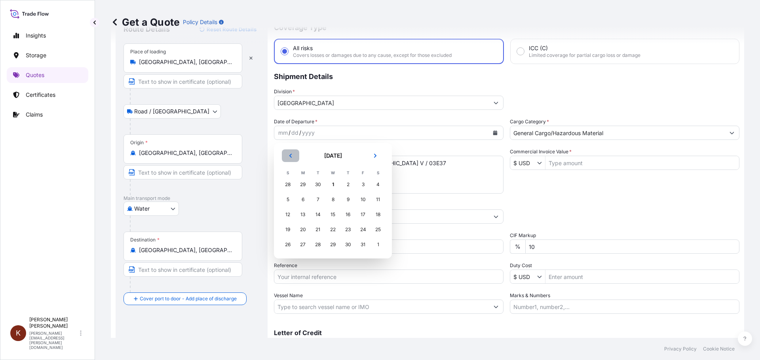
click at [292, 156] on icon "Previous" at bounding box center [290, 156] width 5 height 5
click at [302, 228] on div "22" at bounding box center [303, 230] width 14 height 14
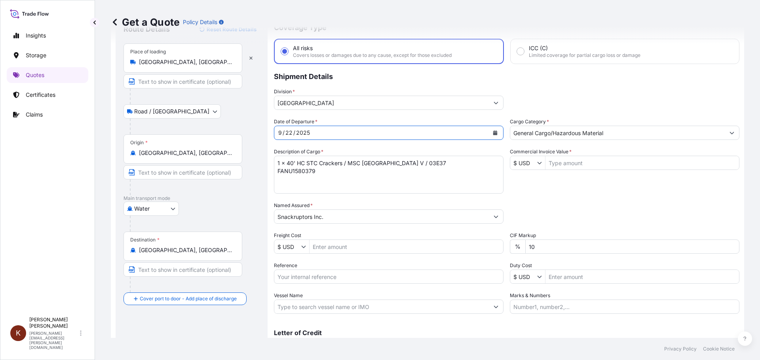
click at [528, 88] on div "Division * [GEOGRAPHIC_DATA]" at bounding box center [506, 99] width 465 height 22
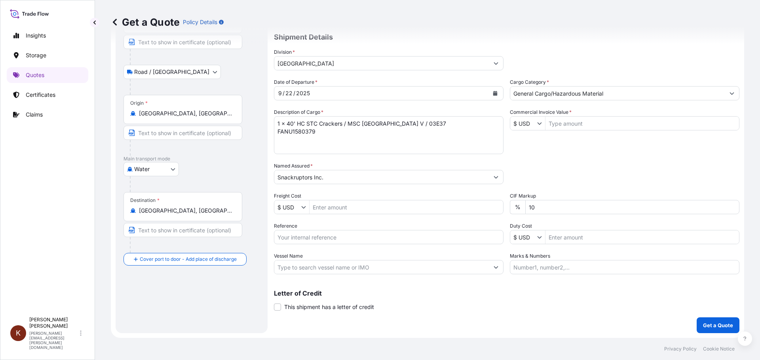
click at [263, 236] on div "Route Details Reset Route Details Place of loading [GEOGRAPHIC_DATA], [GEOGRAPH…" at bounding box center [192, 154] width 152 height 358
click at [328, 237] on input "Reference" at bounding box center [388, 237] width 229 height 14
click at [329, 237] on input "Reference" at bounding box center [388, 237] width 229 height 14
paste input "STOR0154864"
type input "STOR0154864"
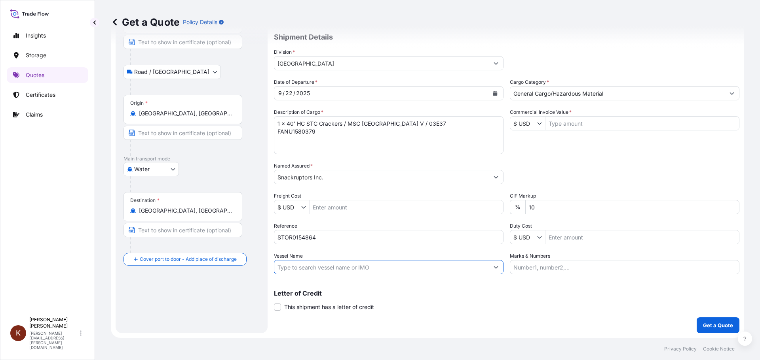
click at [305, 266] on input "Vessel Name" at bounding box center [381, 267] width 214 height 14
click at [286, 264] on input "Vessel Name" at bounding box center [381, 267] width 214 height 14
paste input "MSC SAO [PERSON_NAME]"
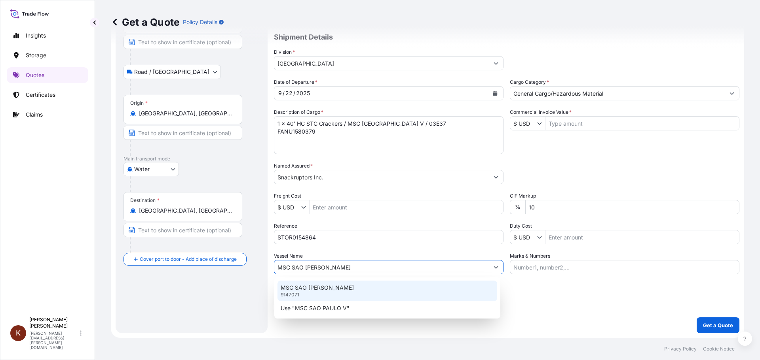
click at [306, 290] on p "MSC SAO [PERSON_NAME]" at bounding box center [317, 288] width 73 height 8
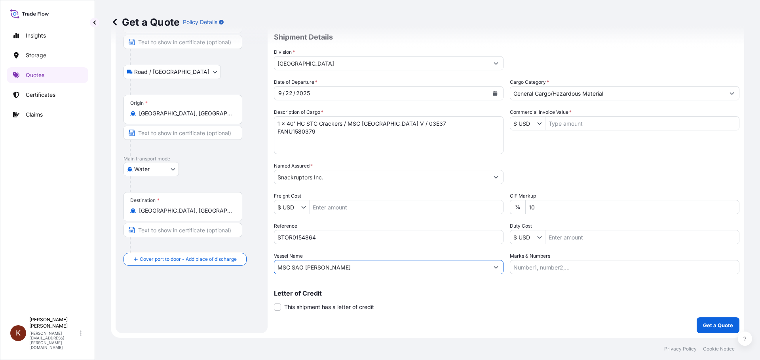
type input "MSC SAO [PERSON_NAME]"
click at [493, 309] on div "Letter of Credit This shipment has a letter of credit Letter of credit * Letter…" at bounding box center [506, 300] width 465 height 21
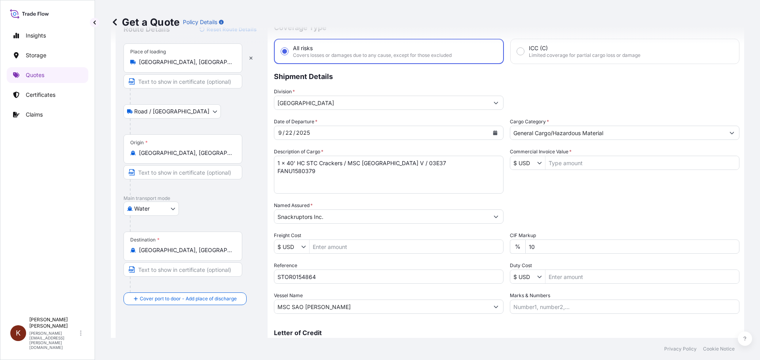
scroll to position [0, 0]
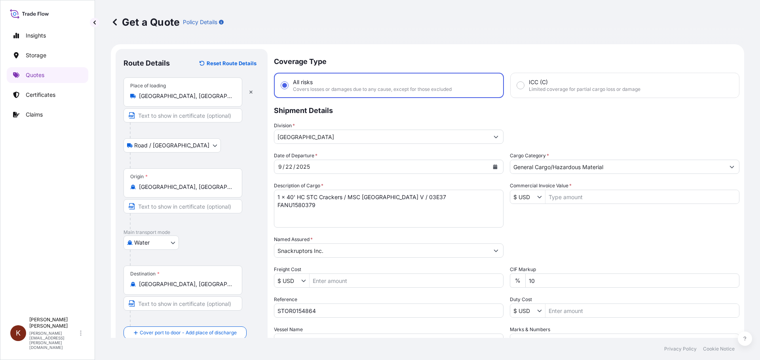
click at [566, 197] on input "Commercial Invoice Value *" at bounding box center [641, 197] width 193 height 14
paste input "46919.33"
click at [539, 197] on button "Show suggestions" at bounding box center [541, 197] width 8 height 8
type input "46,919.33"
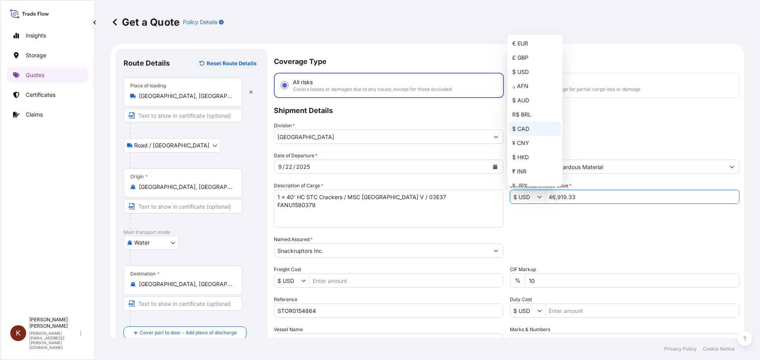
click at [529, 125] on div "$ CAD" at bounding box center [535, 129] width 52 height 14
type input "$ CAD"
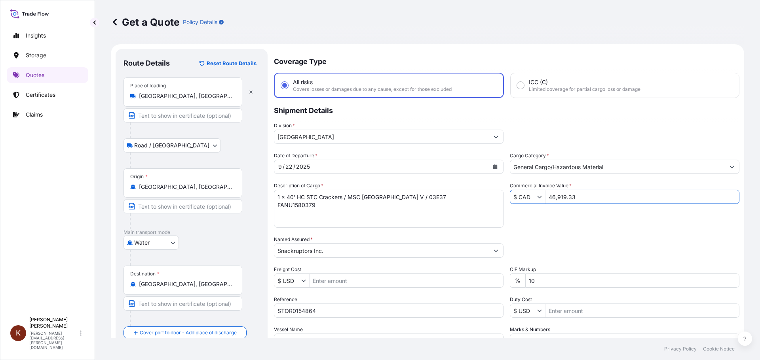
click at [590, 203] on input "46,919.33" at bounding box center [641, 197] width 193 height 14
click at [573, 226] on div "Date of Departure * [DATE] Cargo Category * General Cargo/Hazardous Material De…" at bounding box center [506, 250] width 465 height 196
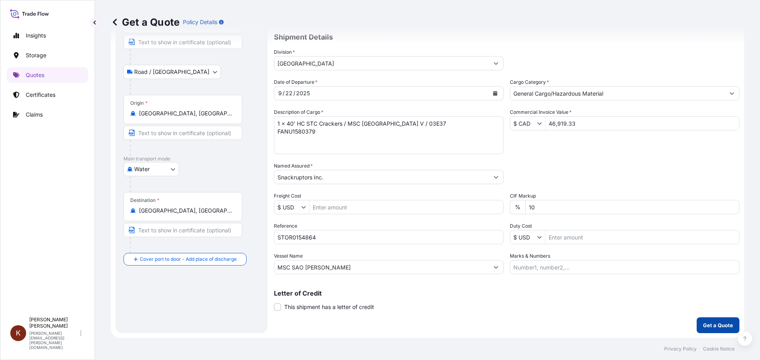
click at [703, 323] on p "Get a Quote" at bounding box center [718, 326] width 30 height 8
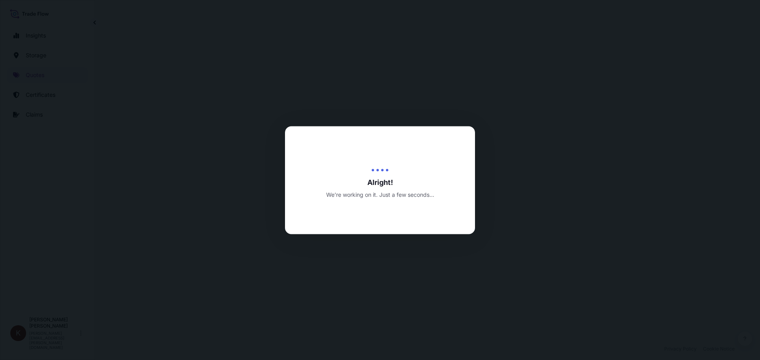
select select "Road / [GEOGRAPHIC_DATA]"
select select "Water"
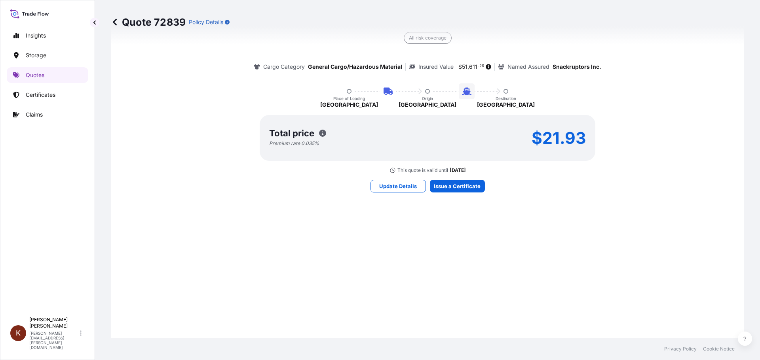
scroll to position [380, 0]
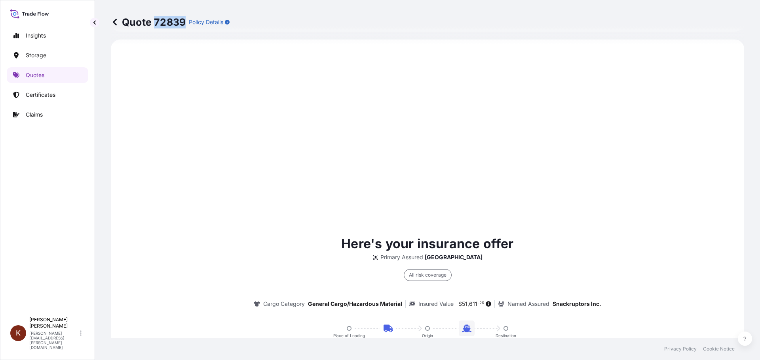
drag, startPoint x: 157, startPoint y: 22, endPoint x: 184, endPoint y: 22, distance: 27.3
click at [184, 22] on p "Quote 72839" at bounding box center [148, 22] width 75 height 13
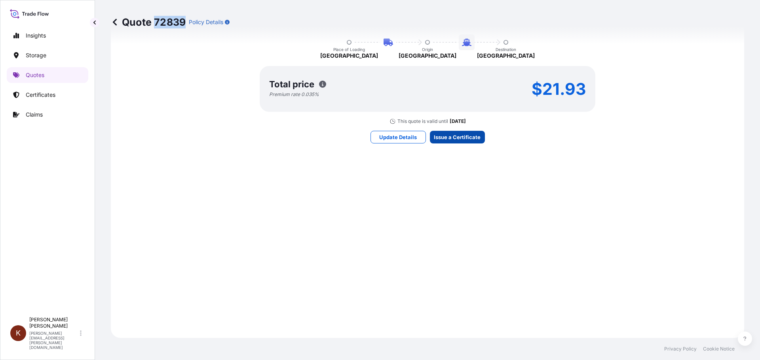
scroll to position [1204, 0]
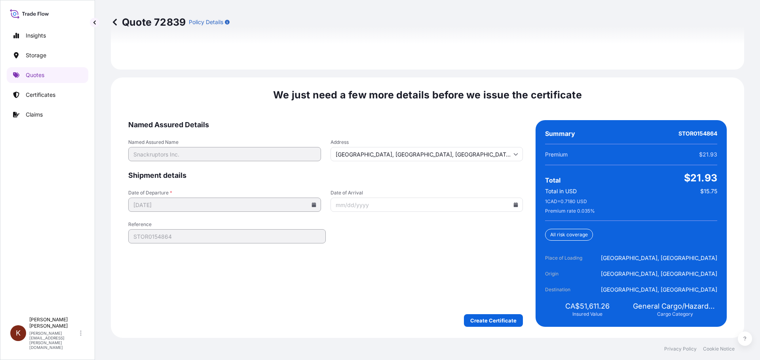
click at [356, 203] on input "Date of Arrival" at bounding box center [426, 205] width 193 height 14
click at [507, 204] on input "Date of Arrival" at bounding box center [426, 205] width 193 height 14
click at [513, 204] on icon at bounding box center [515, 205] width 5 height 5
click at [371, 289] on button "13" at bounding box center [368, 290] width 13 height 13
type input "[DATE]"
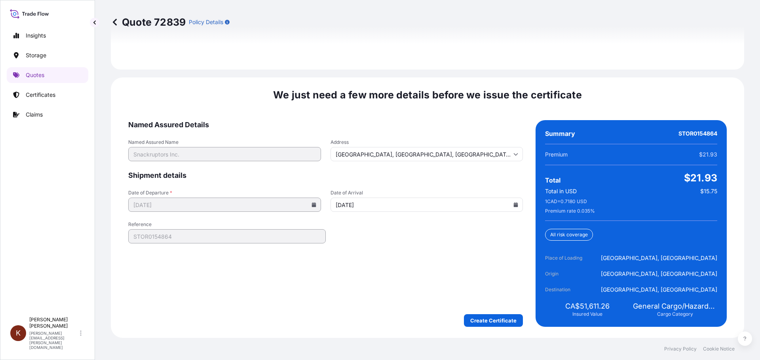
click at [349, 281] on form "Named Assured Details Named Assured Name Snackruptors Inc. Address [GEOGRAPHIC_…" at bounding box center [325, 223] width 394 height 207
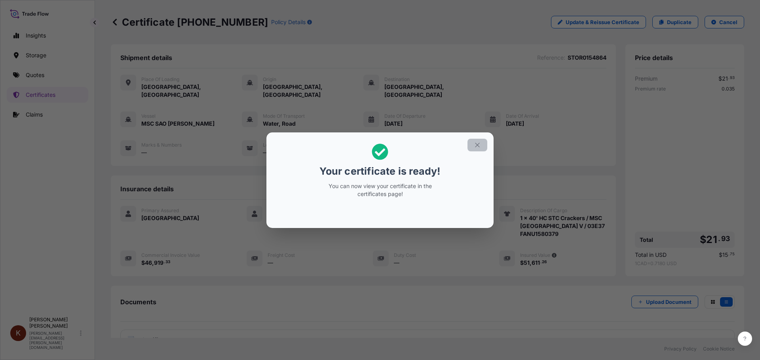
click at [479, 142] on icon "button" at bounding box center [477, 145] width 7 height 7
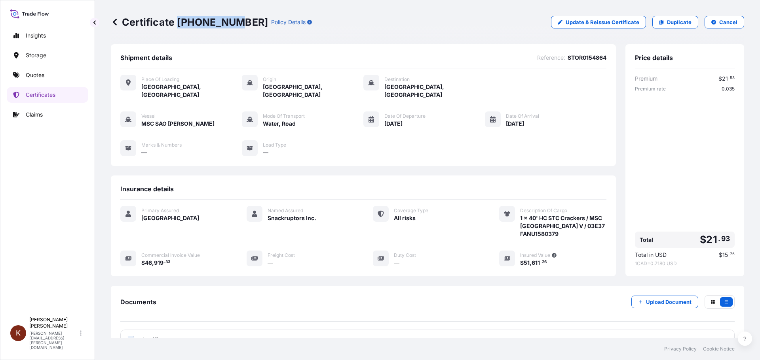
drag, startPoint x: 176, startPoint y: 23, endPoint x: 229, endPoint y: 25, distance: 53.1
click at [229, 25] on p "Certificate [PHONE_NUMBER]" at bounding box center [189, 22] width 157 height 13
drag, startPoint x: 177, startPoint y: 254, endPoint x: 142, endPoint y: 254, distance: 35.2
click at [142, 259] on div "$ 46 , 919 . 33" at bounding box center [184, 263] width 86 height 8
drag, startPoint x: 516, startPoint y: 255, endPoint x: 543, endPoint y: 257, distance: 27.4
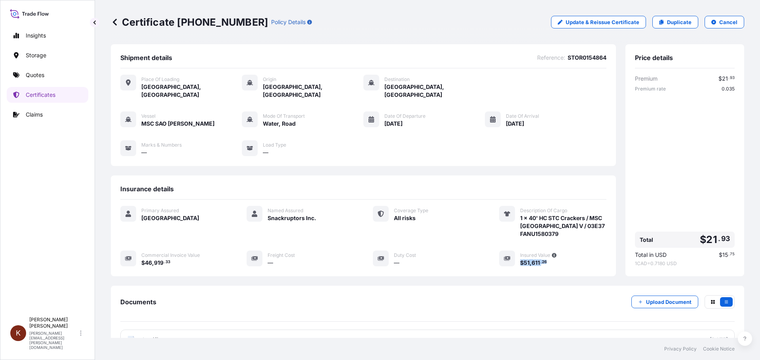
click at [543, 259] on div "$ 51 , 611 . 26" at bounding box center [563, 263] width 86 height 8
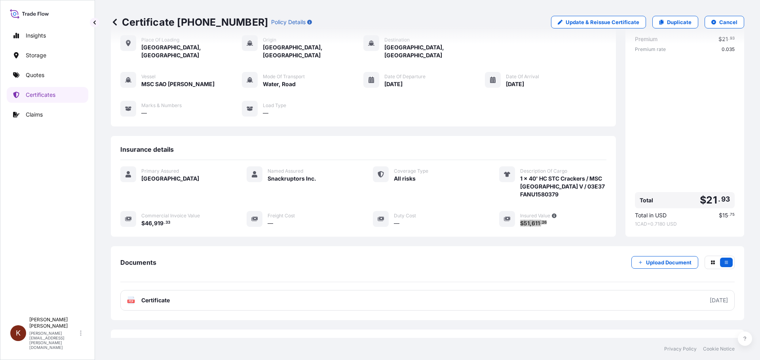
scroll to position [63, 0]
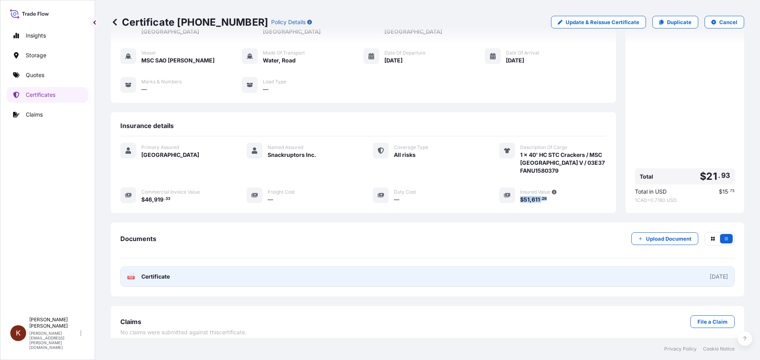
click at [160, 273] on span "Certificate" at bounding box center [155, 277] width 28 height 8
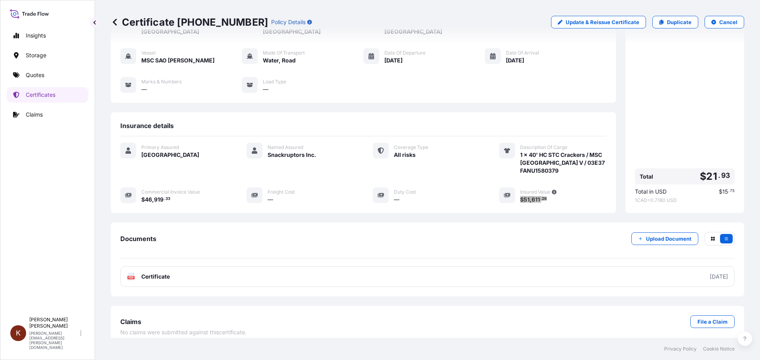
scroll to position [0, 0]
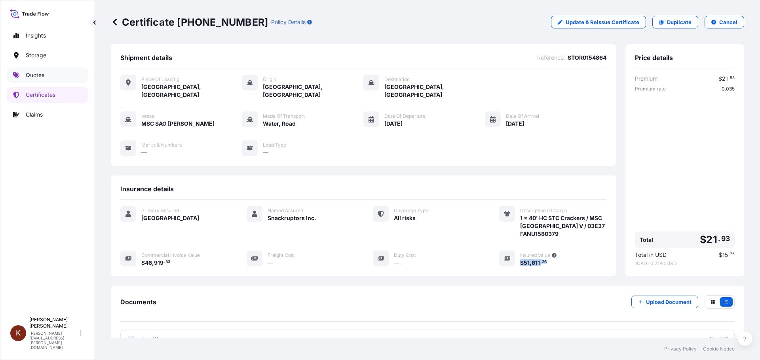
click at [35, 73] on p "Quotes" at bounding box center [35, 75] width 19 height 8
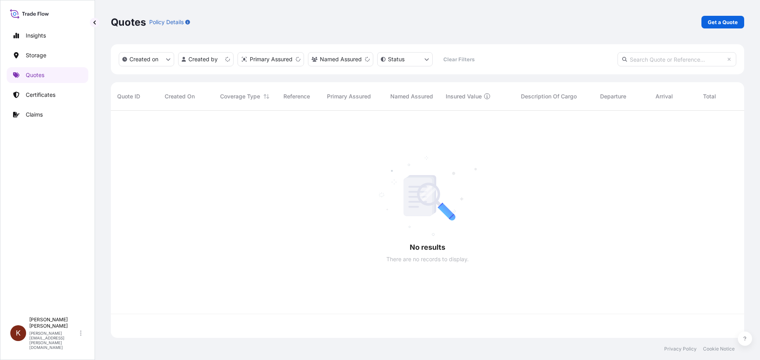
scroll to position [226, 627]
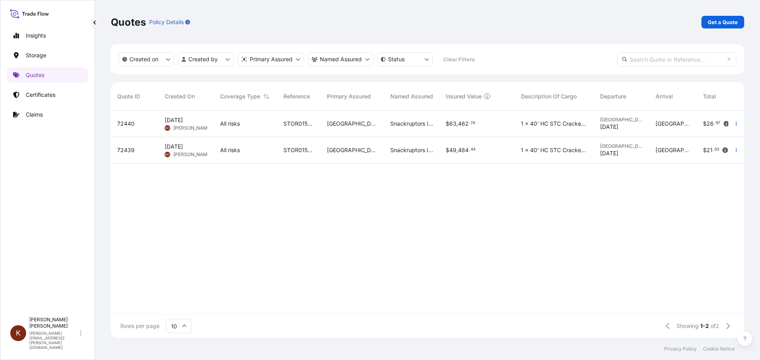
click at [177, 117] on span "[DATE]" at bounding box center [174, 120] width 18 height 8
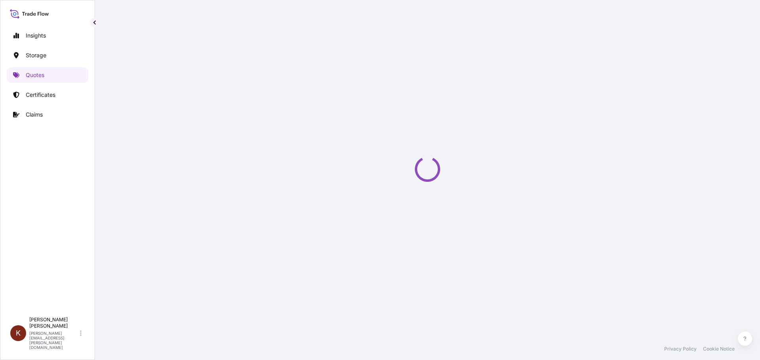
select select "Road / [GEOGRAPHIC_DATA]"
select select "Water"
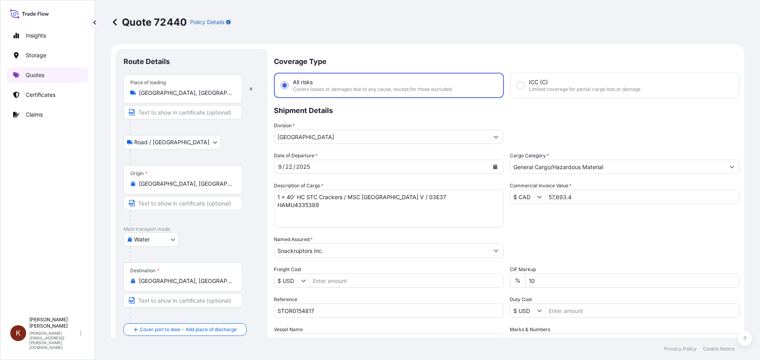
click at [41, 74] on p "Quotes" at bounding box center [35, 75] width 19 height 8
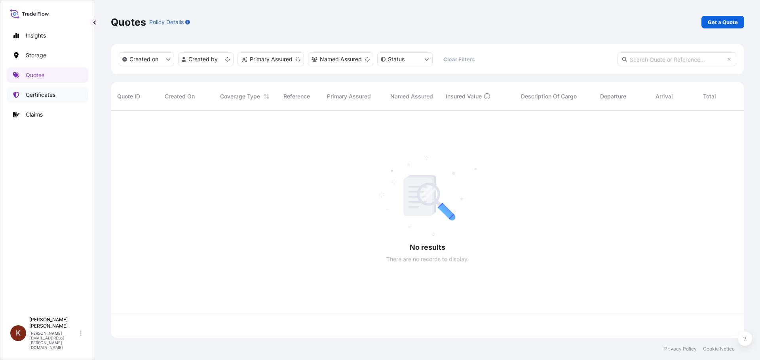
scroll to position [226, 627]
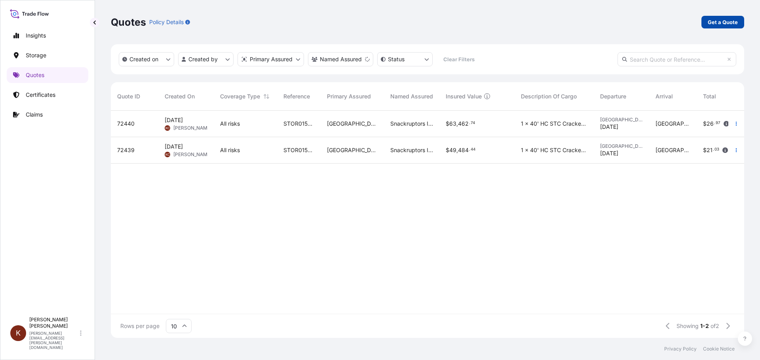
click at [722, 21] on p "Get a Quote" at bounding box center [722, 22] width 30 height 8
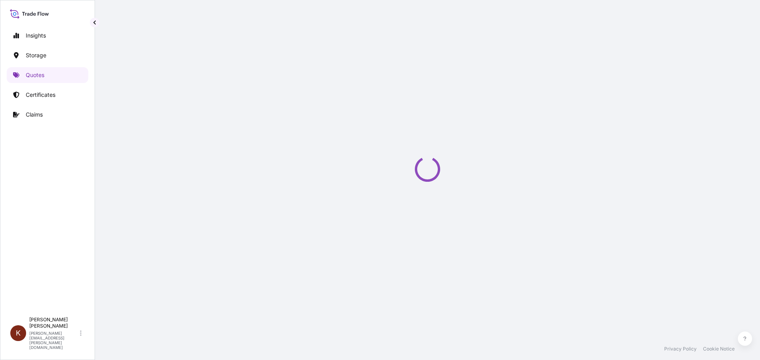
scroll to position [13, 0]
select select "Water"
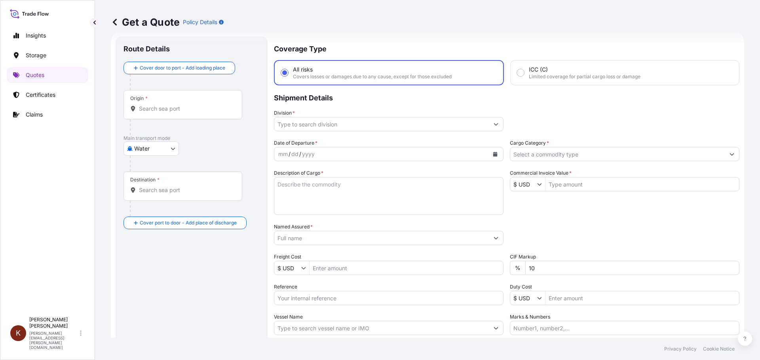
click at [337, 124] on input "Division *" at bounding box center [381, 124] width 214 height 14
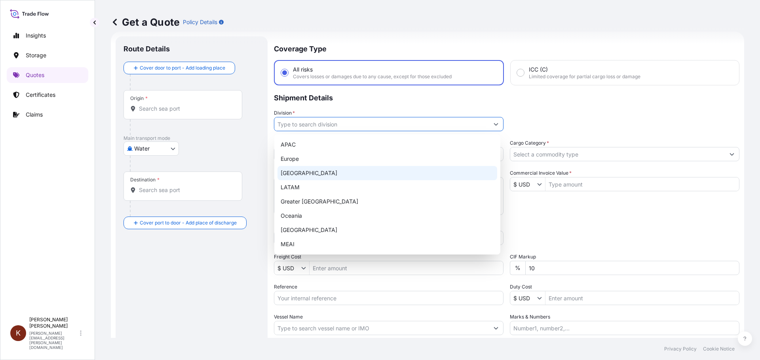
click at [293, 175] on div "[GEOGRAPHIC_DATA]" at bounding box center [387, 173] width 220 height 14
type input "[GEOGRAPHIC_DATA]"
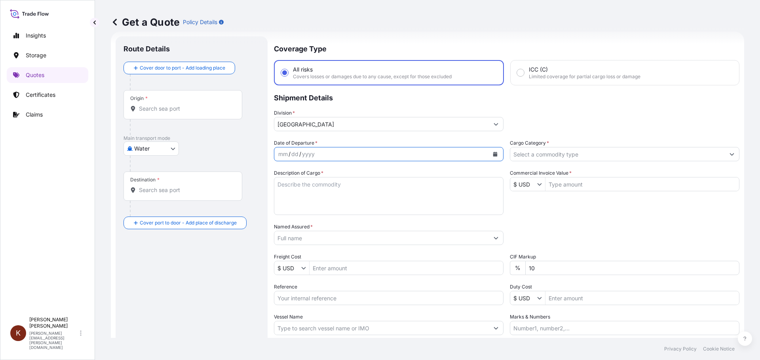
click at [493, 154] on icon "Calendar" at bounding box center [495, 154] width 5 height 5
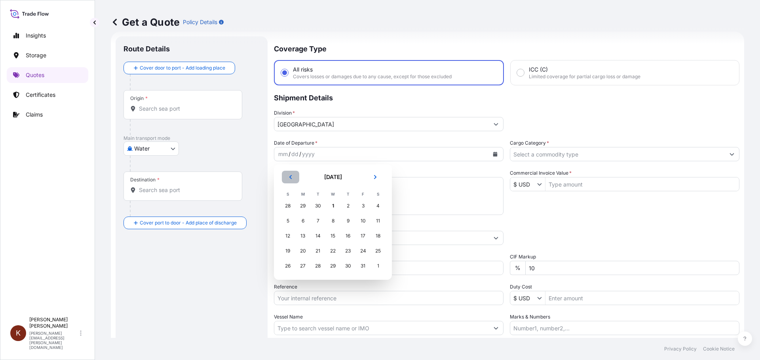
click at [289, 177] on icon "Previous" at bounding box center [290, 177] width 5 height 5
click at [301, 251] on div "22" at bounding box center [303, 251] width 14 height 14
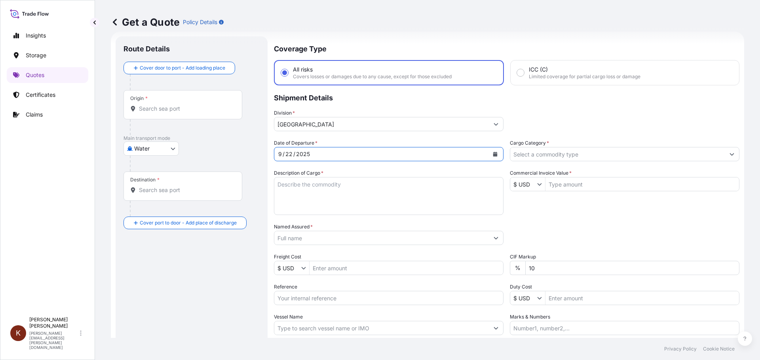
click at [290, 188] on textarea "Description of Cargo *" at bounding box center [388, 196] width 229 height 38
click at [354, 185] on textarea "1 x 40' HC STC Crackers /" at bounding box center [388, 196] width 229 height 38
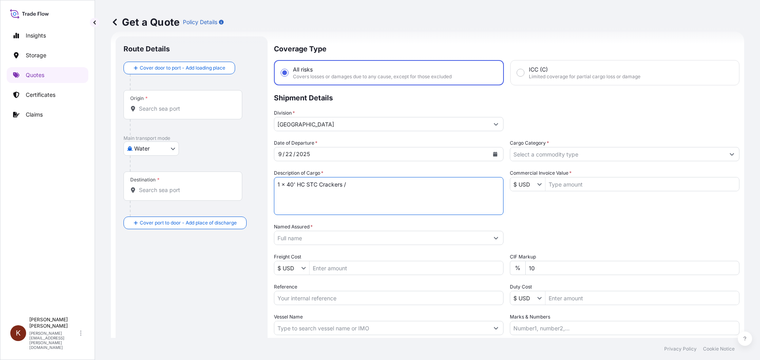
paste textarea "MSC [GEOGRAPHIC_DATA] V / 03E37"
click at [282, 193] on textarea "1 x 40' HC STC Crackers / MSC [GEOGRAPHIC_DATA] V / 03E37" at bounding box center [388, 196] width 229 height 38
paste textarea "HAMU1480341"
type textarea "1 x 40' HC STC Crackers / MSC [GEOGRAPHIC_DATA] V / 03E37 HAMU1480341"
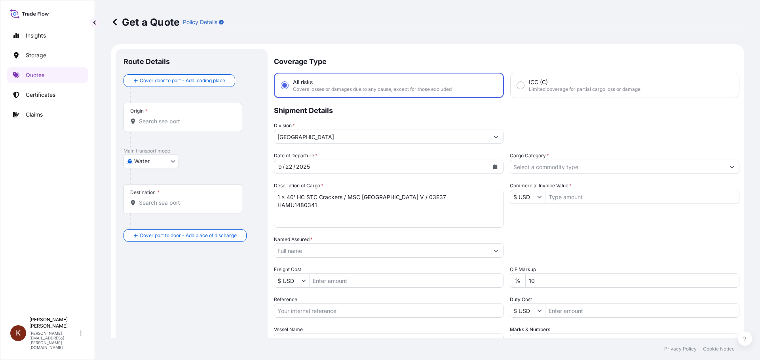
scroll to position [74, 0]
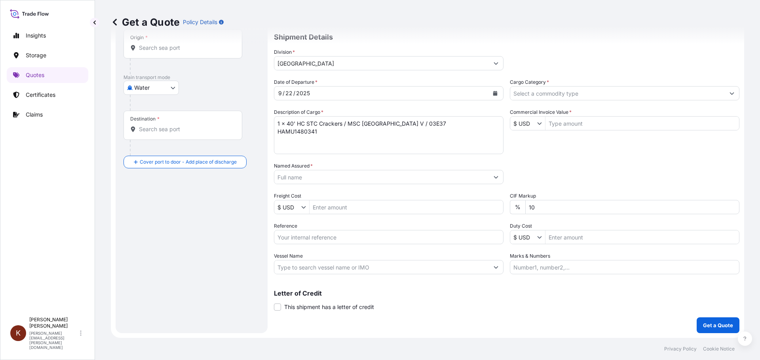
click at [303, 239] on input "Reference" at bounding box center [388, 237] width 229 height 14
paste input "STOR0154973"
type input "STOR0154973"
click at [363, 269] on input "Vessel Name" at bounding box center [381, 267] width 214 height 14
click at [286, 271] on input "Vessel Name" at bounding box center [381, 267] width 214 height 14
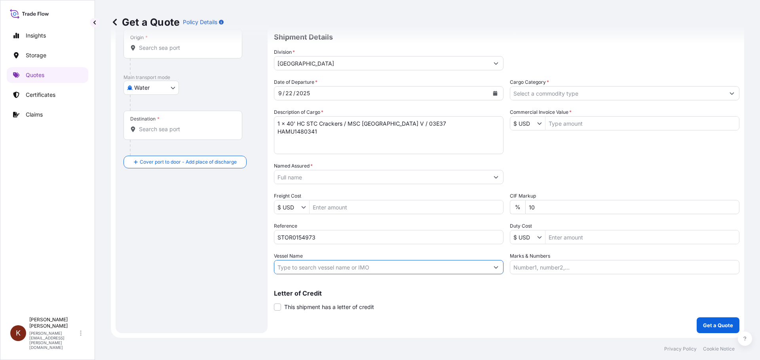
paste input "MSC SAO [PERSON_NAME]"
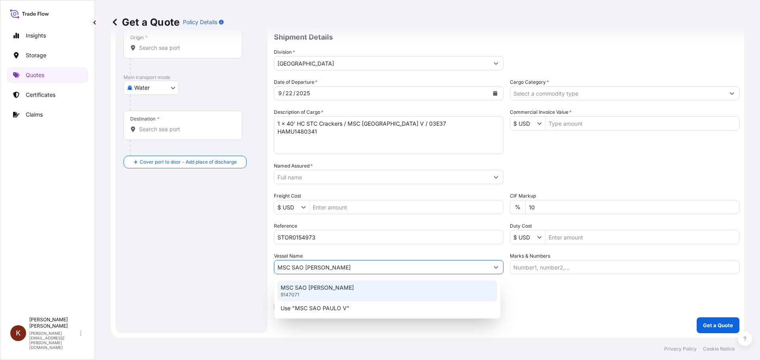
click at [314, 289] on p "MSC SAO [PERSON_NAME]" at bounding box center [317, 288] width 73 height 8
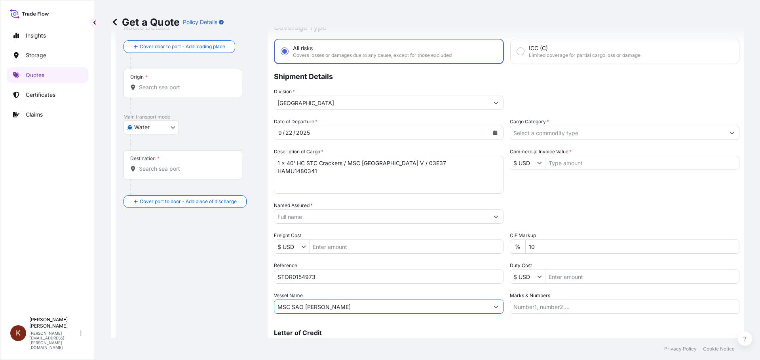
scroll to position [0, 0]
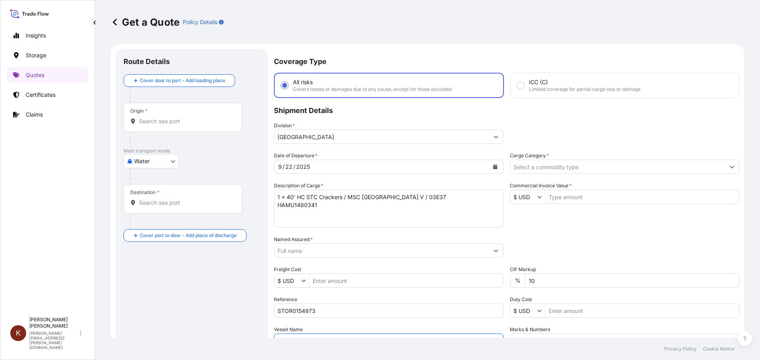
type input "MSC SAO [PERSON_NAME]"
click at [277, 254] on input "Named Assured *" at bounding box center [380, 251] width 212 height 14
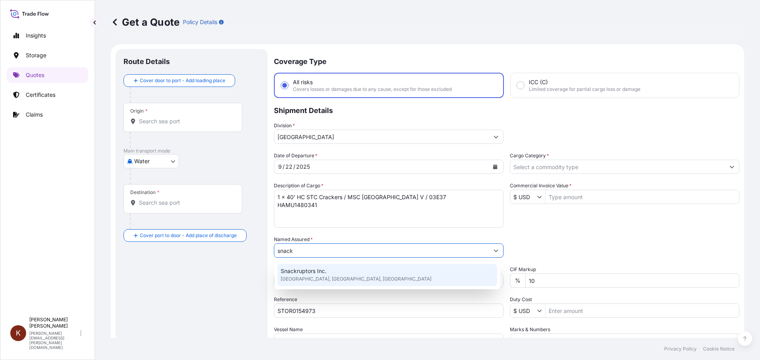
click at [300, 271] on span "Snackruptors Inc." at bounding box center [304, 271] width 46 height 8
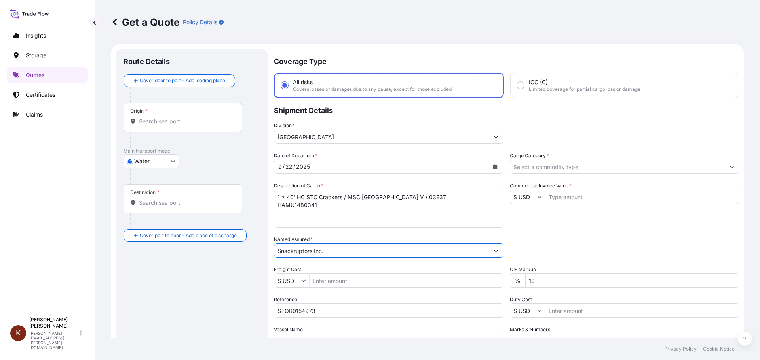
type input "Snackruptors Inc."
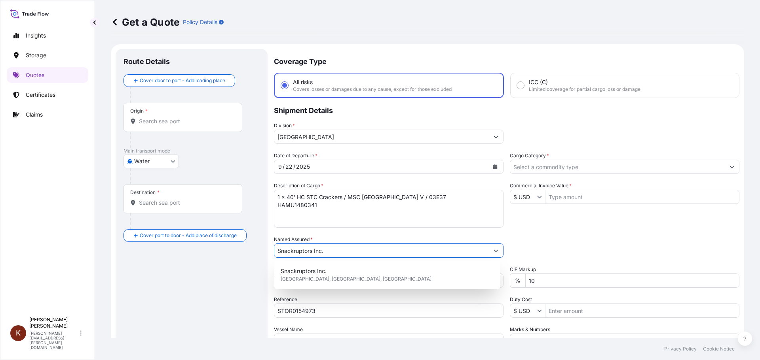
click at [528, 200] on input "$ USD" at bounding box center [523, 197] width 27 height 14
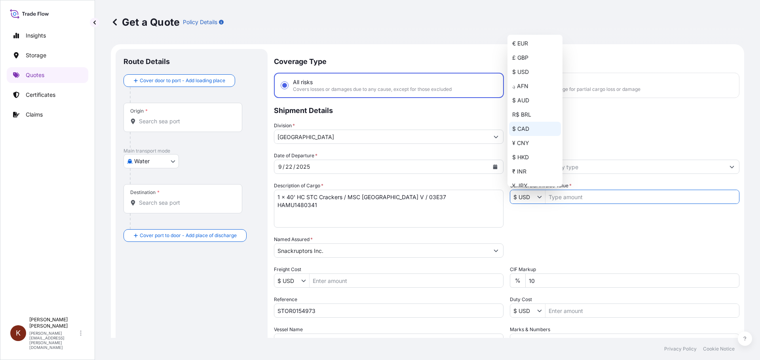
click at [521, 128] on div "$ CAD" at bounding box center [535, 129] width 52 height 14
type input "$ CAD"
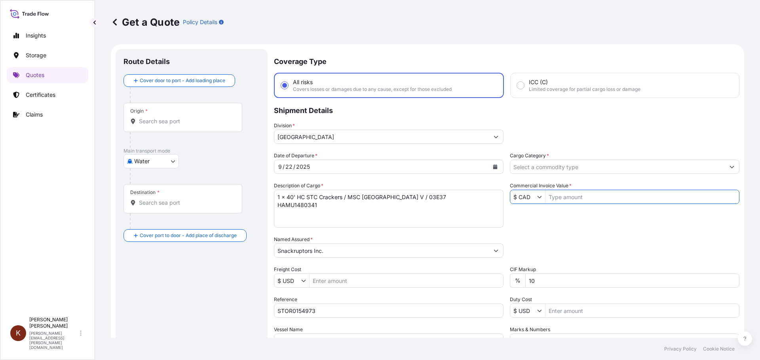
click at [555, 195] on input "Commercial Invoice Value *" at bounding box center [641, 197] width 193 height 14
paste input "90947.67"
type input "90,947.67"
click at [583, 219] on div "Date of Departure * [DATE] Cargo Category * Description of Cargo * 1 x 40' HC S…" at bounding box center [506, 250] width 465 height 196
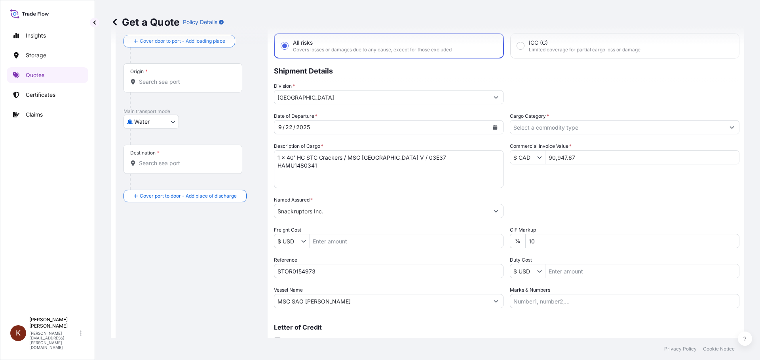
click at [517, 133] on input "Cargo Category *" at bounding box center [617, 127] width 214 height 14
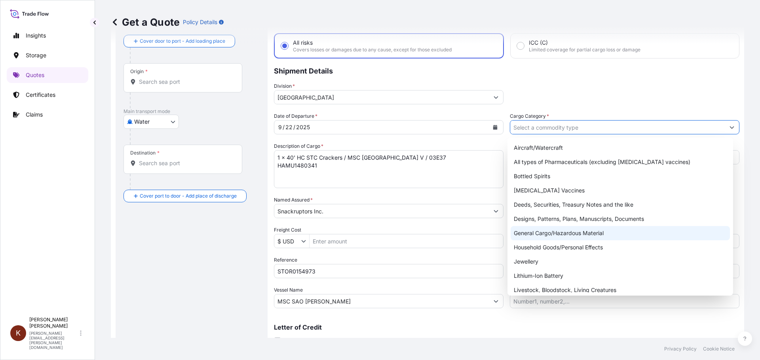
click at [525, 229] on div "General Cargo/Hazardous Material" at bounding box center [620, 233] width 220 height 14
type input "General Cargo/Hazardous Material"
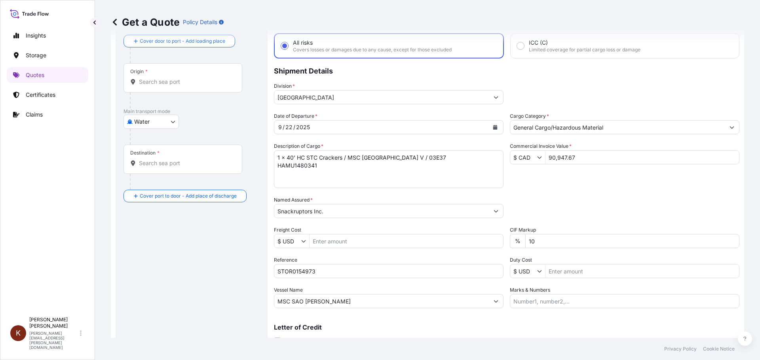
click at [512, 194] on div "Date of Departure * [DATE] Cargo Category * General Cargo/Hazardous Material De…" at bounding box center [506, 210] width 465 height 196
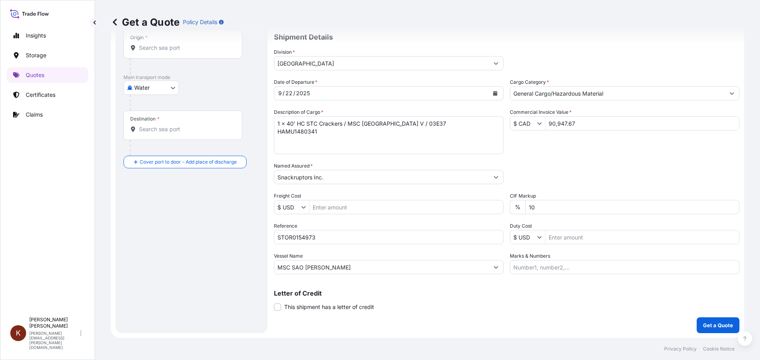
scroll to position [0, 0]
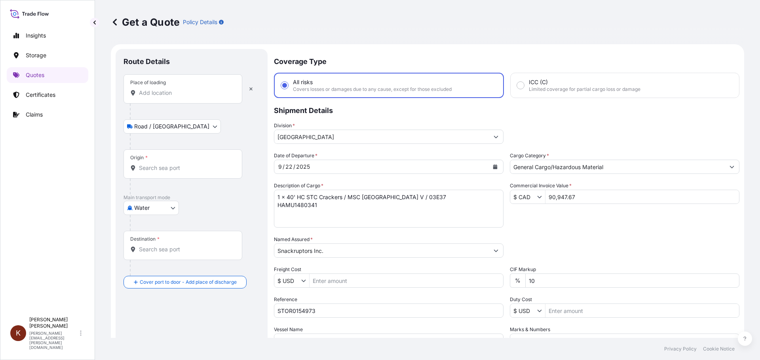
click at [148, 83] on div "Place of loading" at bounding box center [148, 83] width 36 height 6
click at [148, 89] on input "Place of loading" at bounding box center [185, 93] width 93 height 8
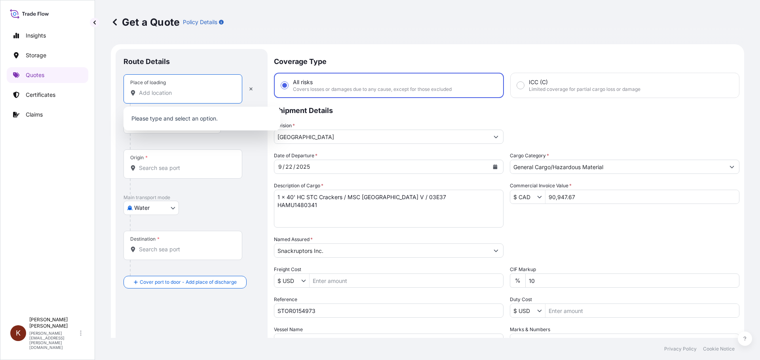
click at [143, 90] on input "Place of loading" at bounding box center [185, 93] width 93 height 8
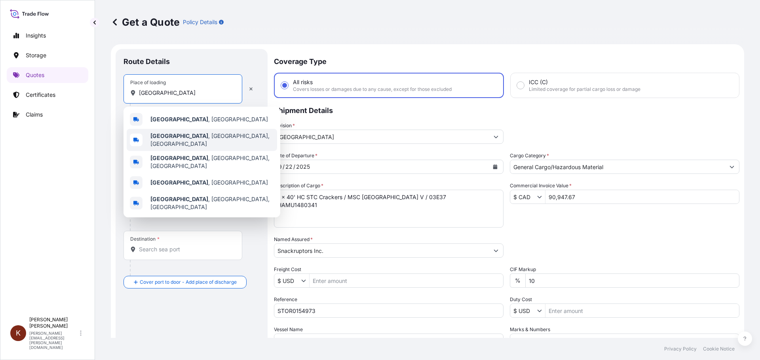
click at [169, 136] on b "[GEOGRAPHIC_DATA]" at bounding box center [179, 136] width 58 height 7
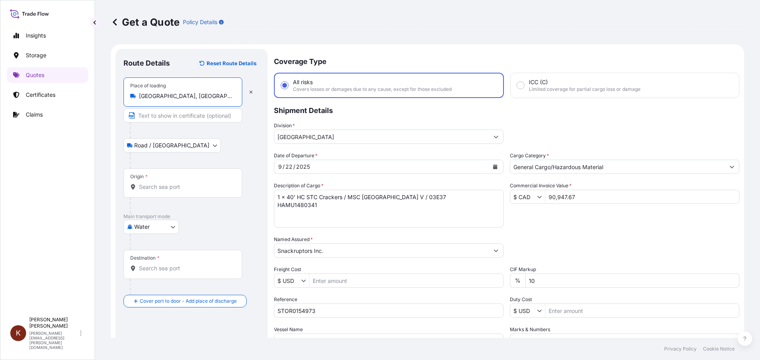
type input "[GEOGRAPHIC_DATA], [GEOGRAPHIC_DATA], [GEOGRAPHIC_DATA]"
click at [143, 190] on input "Origin *" at bounding box center [185, 187] width 93 height 8
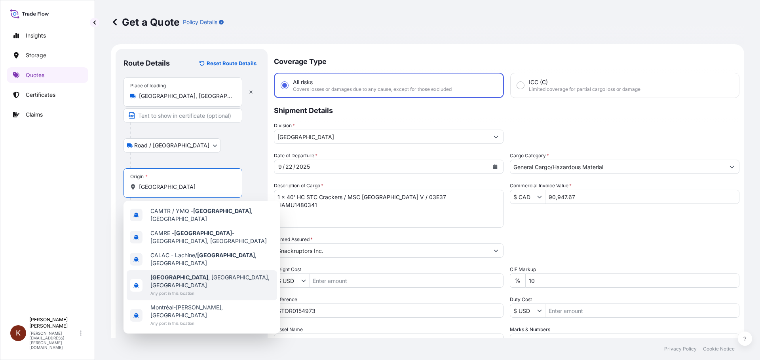
click at [167, 274] on b "[GEOGRAPHIC_DATA]" at bounding box center [179, 277] width 58 height 7
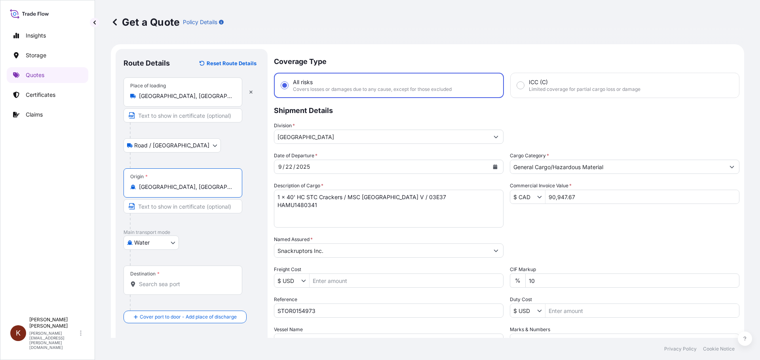
type input "[GEOGRAPHIC_DATA], [GEOGRAPHIC_DATA], [GEOGRAPHIC_DATA]"
click at [147, 287] on input "Destination *" at bounding box center [185, 285] width 93 height 8
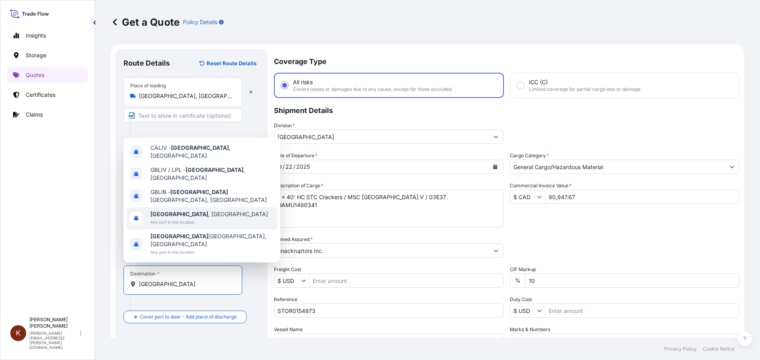
click at [172, 218] on b "[GEOGRAPHIC_DATA]" at bounding box center [179, 214] width 58 height 7
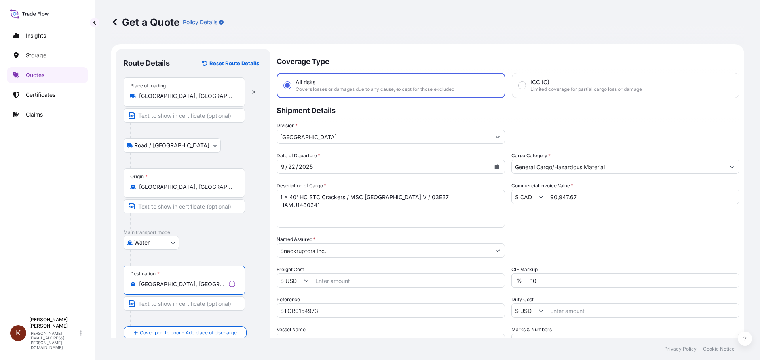
type input "[GEOGRAPHIC_DATA], [GEOGRAPHIC_DATA]"
click at [255, 243] on div "Water Air Water Inland" at bounding box center [192, 243] width 139 height 14
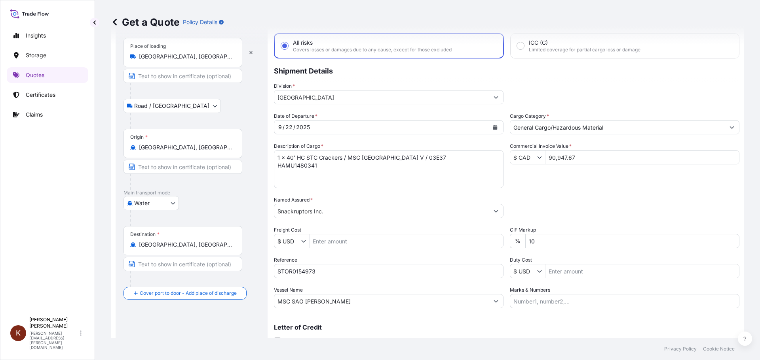
scroll to position [74, 0]
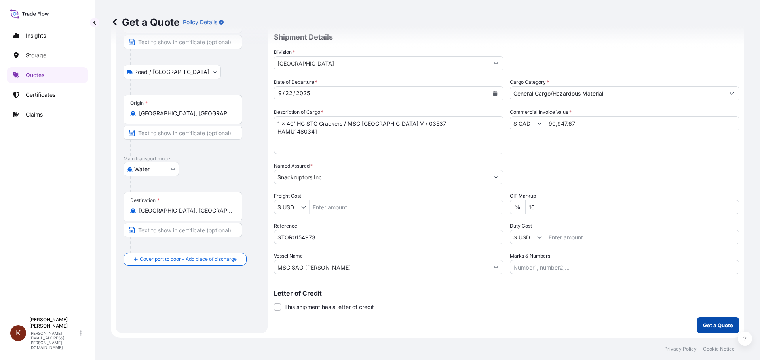
click at [713, 324] on p "Get a Quote" at bounding box center [718, 326] width 30 height 8
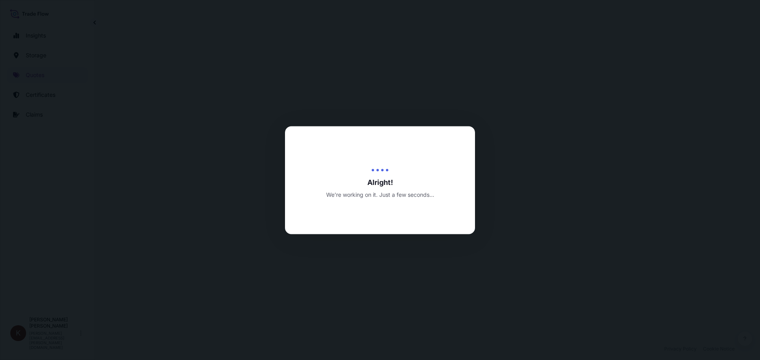
select select "Road / [GEOGRAPHIC_DATA]"
select select "Water"
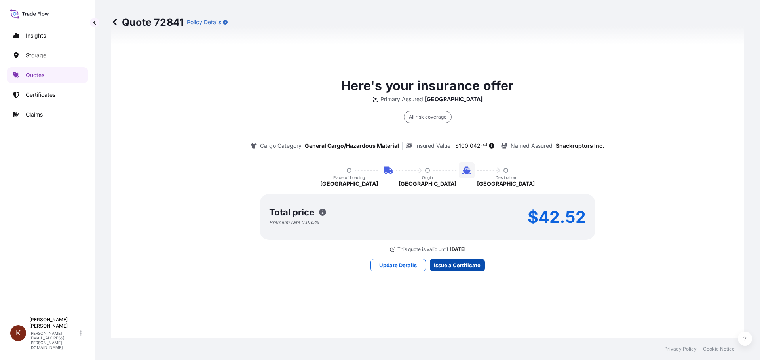
scroll to position [1204, 0]
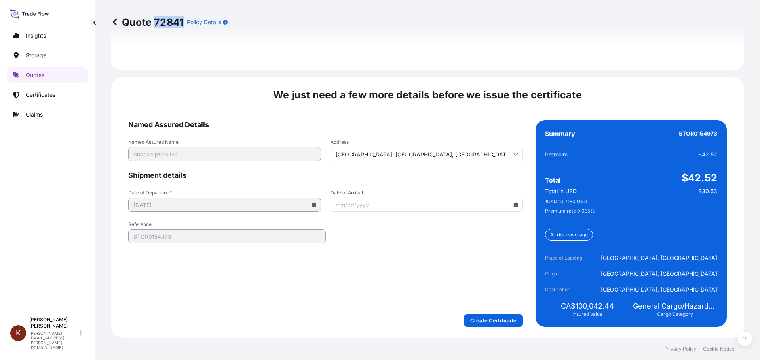
drag, startPoint x: 155, startPoint y: 22, endPoint x: 182, endPoint y: 24, distance: 27.4
click at [182, 24] on p "Quote 72841" at bounding box center [147, 22] width 73 height 13
drag, startPoint x: 674, startPoint y: 134, endPoint x: 711, endPoint y: 134, distance: 36.8
click at [711, 134] on div "Summary STOR0154973 Premium $42.52 Total $42.52 Total in USD $30.53 1 CAD = 0.7…" at bounding box center [630, 223] width 191 height 207
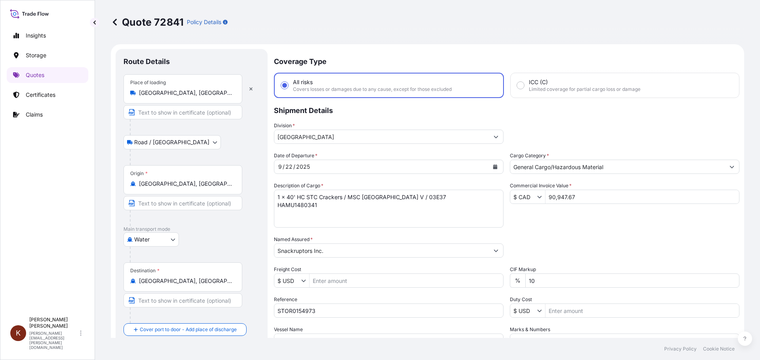
scroll to position [40, 0]
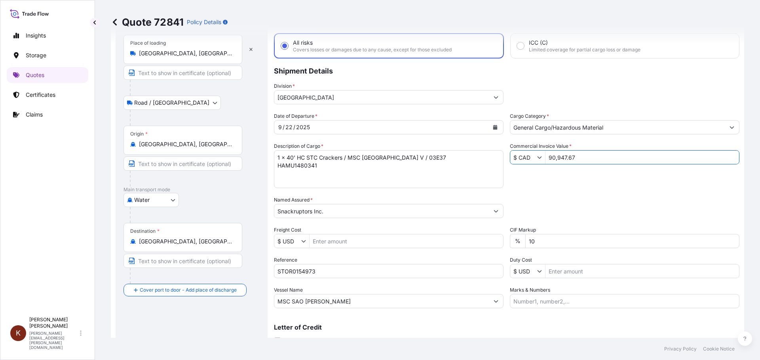
drag, startPoint x: 573, startPoint y: 157, endPoint x: 545, endPoint y: 158, distance: 28.1
click at [545, 158] on input "90,947.67" at bounding box center [641, 157] width 193 height 14
drag, startPoint x: 318, startPoint y: 167, endPoint x: 273, endPoint y: 167, distance: 44.7
click at [273, 167] on form "Route Details Place of loading [GEOGRAPHIC_DATA], [GEOGRAPHIC_DATA], [GEOGRAPHI…" at bounding box center [427, 189] width 633 height 368
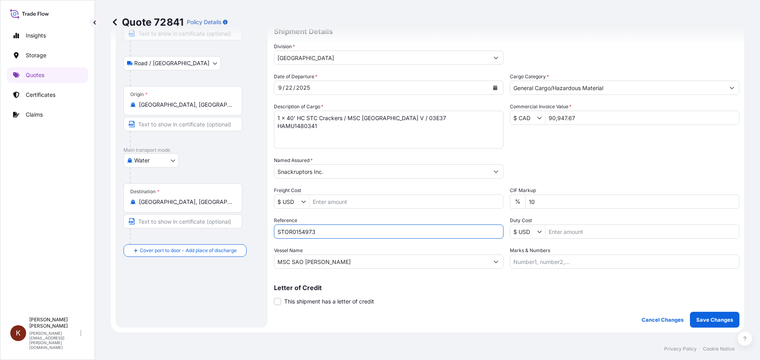
drag, startPoint x: 316, startPoint y: 231, endPoint x: 278, endPoint y: 233, distance: 37.6
click at [278, 233] on input "STOR0154973" at bounding box center [388, 232] width 229 height 14
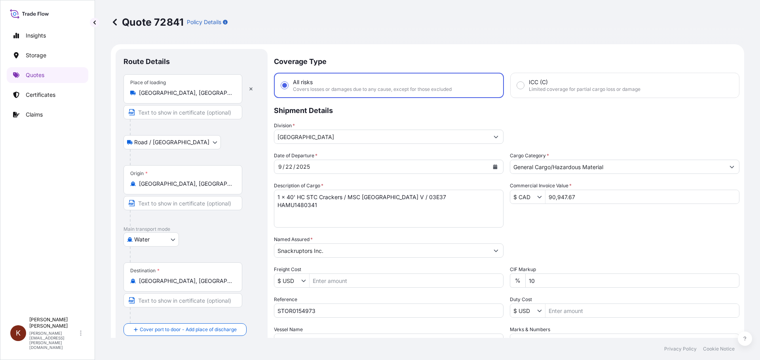
click at [254, 233] on div "Water Air Water Inland" at bounding box center [191, 240] width 136 height 14
click at [32, 74] on p "Quotes" at bounding box center [35, 75] width 19 height 8
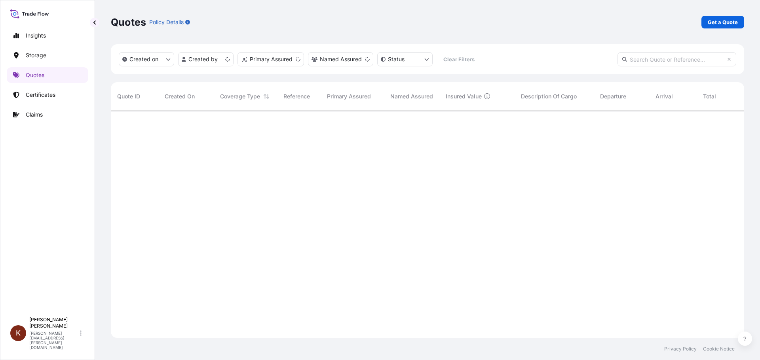
scroll to position [226, 627]
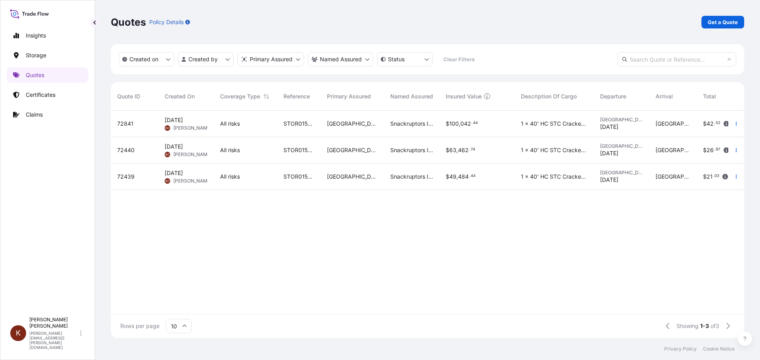
click at [186, 239] on div "72841 [DATE] [PERSON_NAME] [PERSON_NAME] All risks STOR0154973 [GEOGRAPHIC_DATA…" at bounding box center [463, 212] width 704 height 203
click at [716, 19] on p "Get a Quote" at bounding box center [722, 22] width 30 height 8
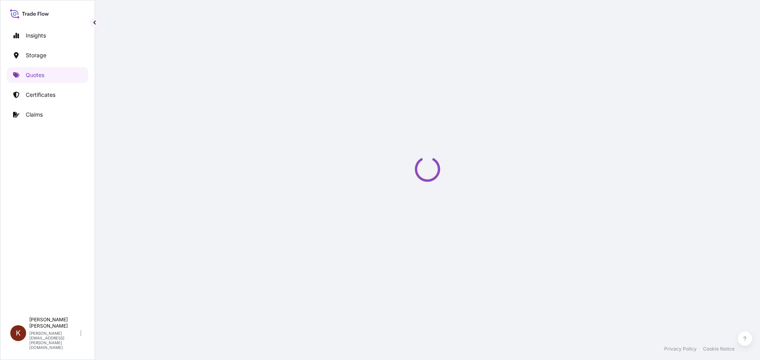
scroll to position [13, 0]
select select "Water"
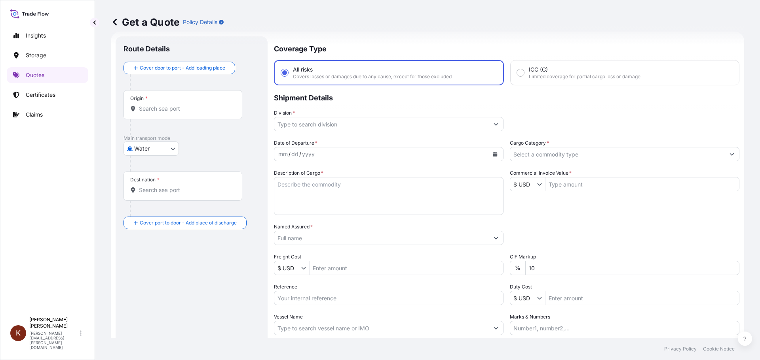
click at [298, 190] on textarea "Description of Cargo *" at bounding box center [388, 196] width 229 height 38
click at [297, 190] on textarea "Description of Cargo *" at bounding box center [388, 196] width 229 height 38
click at [301, 204] on textarea "1 x 40 HC STC Crackers /" at bounding box center [388, 196] width 229 height 38
click at [368, 188] on textarea "1 x 40 HC STC Crackers /" at bounding box center [388, 196] width 229 height 38
paste textarea "HAMU4079203"
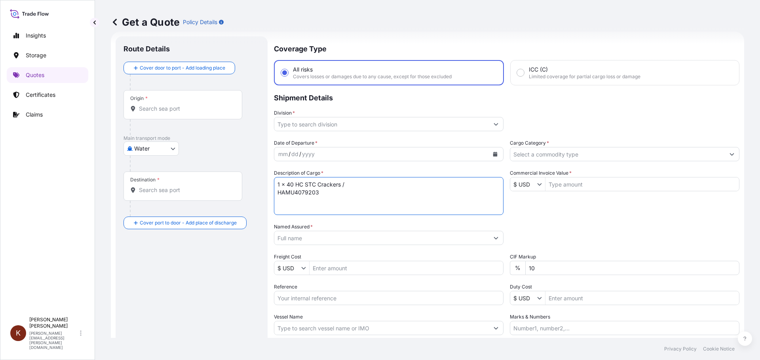
click at [356, 183] on textarea "1 x 40 HC STC Crackers / HAMU4079203" at bounding box center [388, 196] width 229 height 38
click at [358, 185] on textarea "1 x 40 HC STC Crackers / HAMU4079203" at bounding box center [388, 196] width 229 height 38
click at [349, 184] on textarea "1 x 40 HC STC Crackers / HAMU4079203" at bounding box center [388, 196] width 229 height 38
paste textarea "MSC [GEOGRAPHIC_DATA] V / 03E37"
type textarea "1 x 40 HC STC Crackers / MSC [GEOGRAPHIC_DATA] V / 03E37 HAMU4079203"
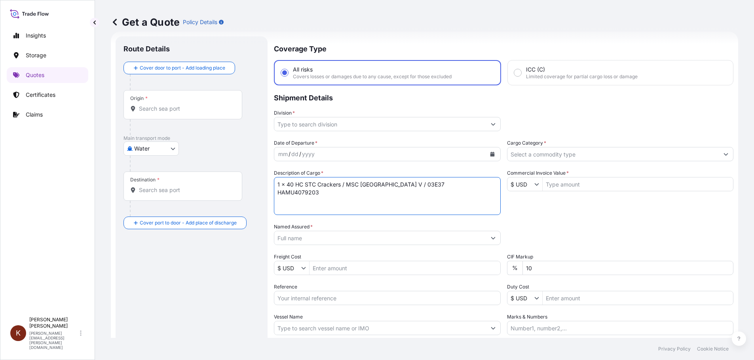
click at [298, 235] on input "Named Assured *" at bounding box center [380, 238] width 212 height 14
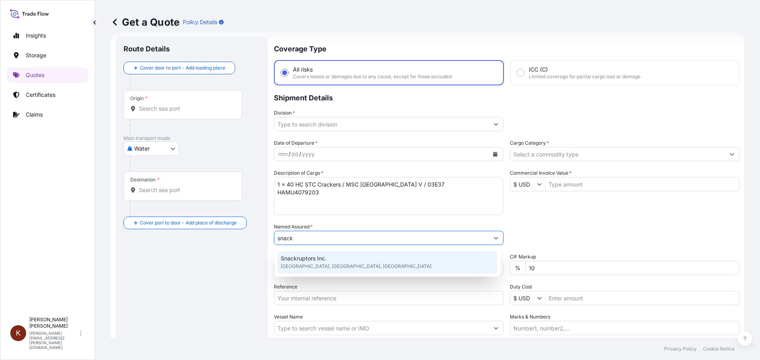
click at [299, 256] on span "Snackruptors Inc." at bounding box center [304, 259] width 46 height 8
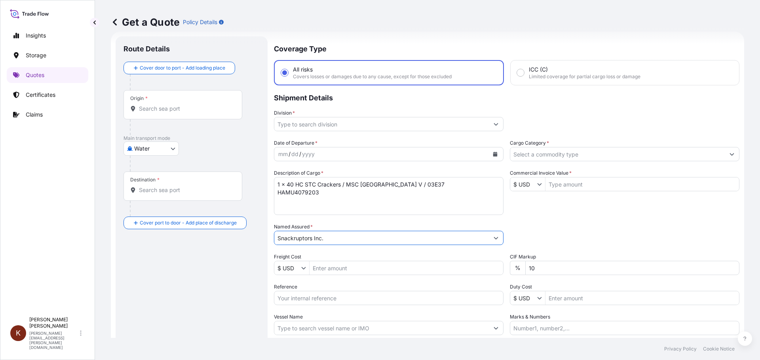
scroll to position [52, 0]
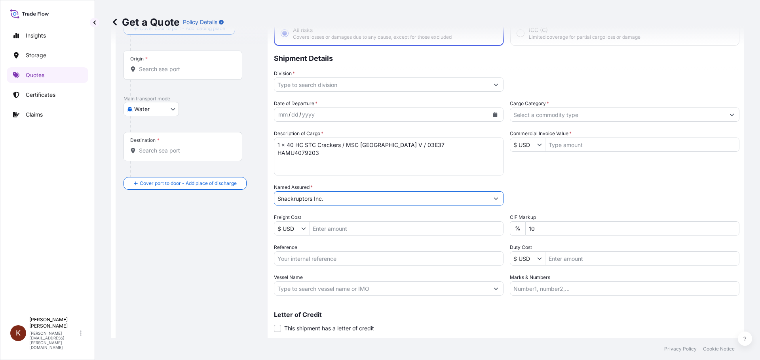
type input "Snackruptors Inc."
click at [290, 256] on input "Reference" at bounding box center [388, 259] width 229 height 14
paste input "STOR0154914"
type input "STOR0154914"
click at [298, 293] on input "Vessel Name" at bounding box center [381, 289] width 214 height 14
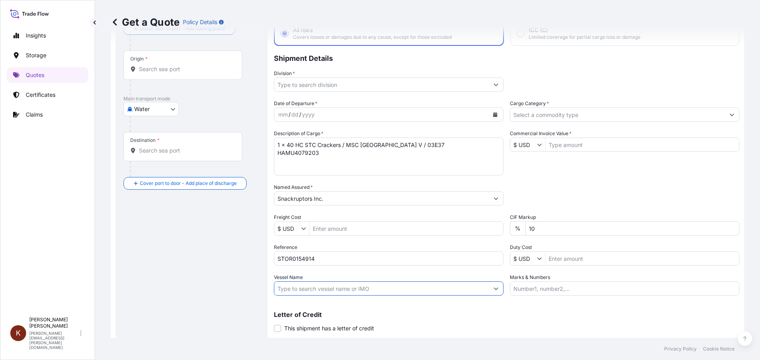
paste input "MSC SAO [PERSON_NAME]"
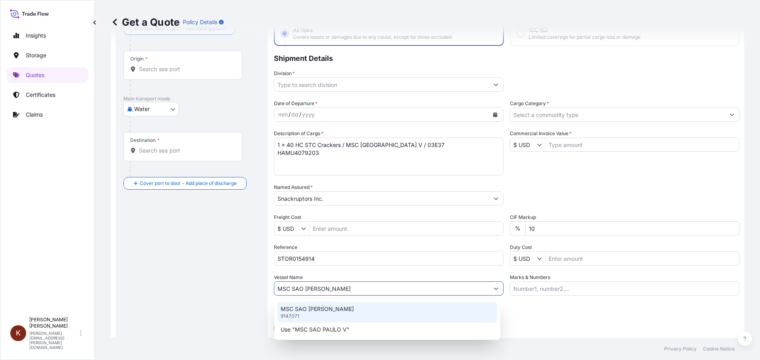
click at [298, 305] on div "MSC [GEOGRAPHIC_DATA] V 9147071" at bounding box center [387, 312] width 220 height 21
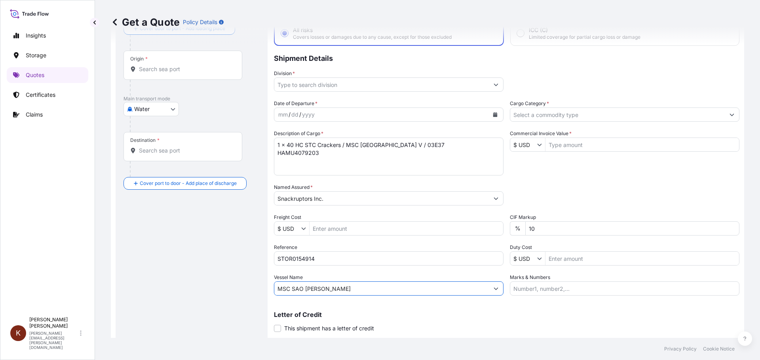
scroll to position [0, 0]
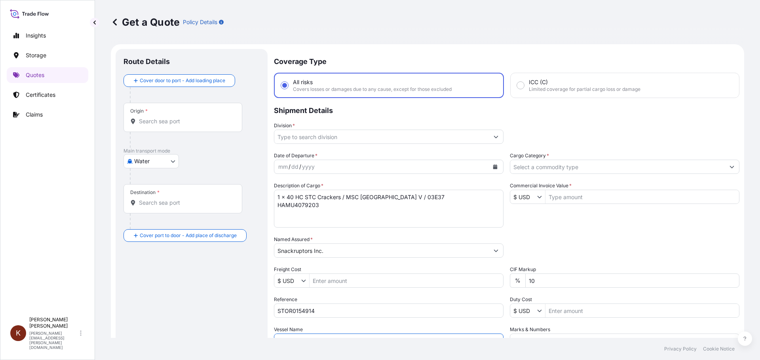
type input "MSC SAO [PERSON_NAME]"
click at [494, 166] on icon "Calendar" at bounding box center [495, 167] width 5 height 5
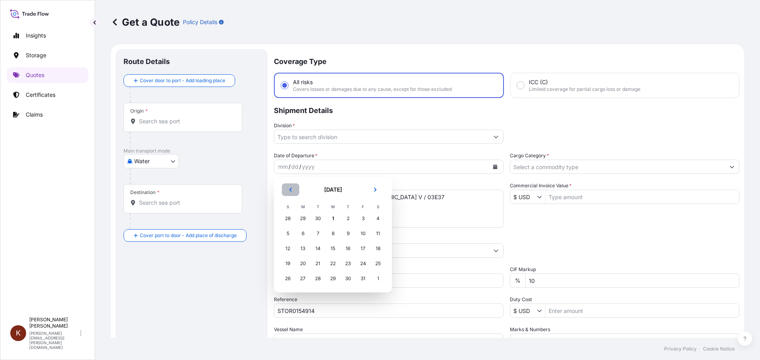
click at [290, 189] on icon "Previous" at bounding box center [290, 190] width 5 height 5
click at [302, 265] on div "22" at bounding box center [303, 264] width 14 height 14
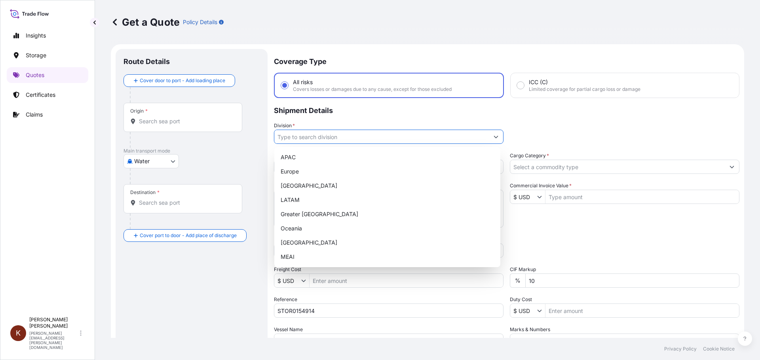
click at [332, 138] on input "Division *" at bounding box center [381, 137] width 214 height 14
click at [298, 184] on div "[GEOGRAPHIC_DATA]" at bounding box center [387, 186] width 220 height 14
type input "[GEOGRAPHIC_DATA]"
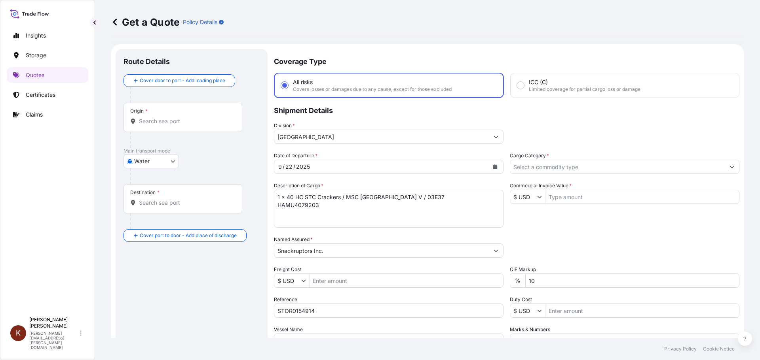
click at [349, 116] on p "Shipment Details" at bounding box center [506, 110] width 465 height 24
click at [581, 166] on input "Cargo Category *" at bounding box center [617, 167] width 214 height 14
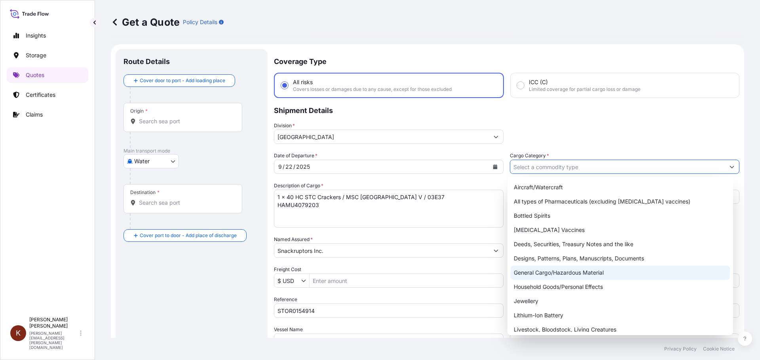
click at [543, 271] on div "General Cargo/Hazardous Material" at bounding box center [620, 273] width 220 height 14
type input "General Cargo/Hazardous Material"
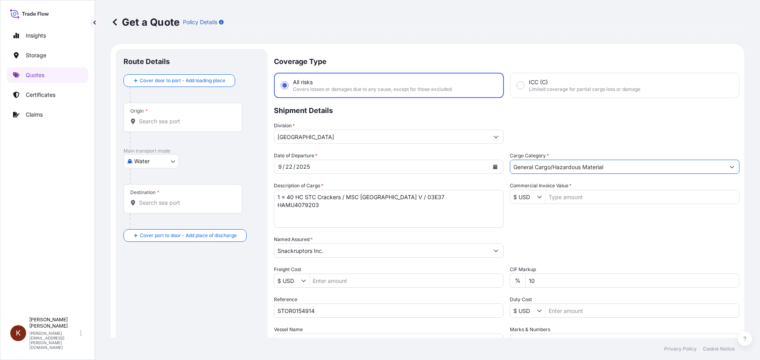
click at [585, 131] on div "Division * [GEOGRAPHIC_DATA]" at bounding box center [506, 133] width 465 height 22
click at [551, 198] on input "Commercial Invoice Value *" at bounding box center [641, 197] width 193 height 14
paste input "66702.41"
type input "66,702.41"
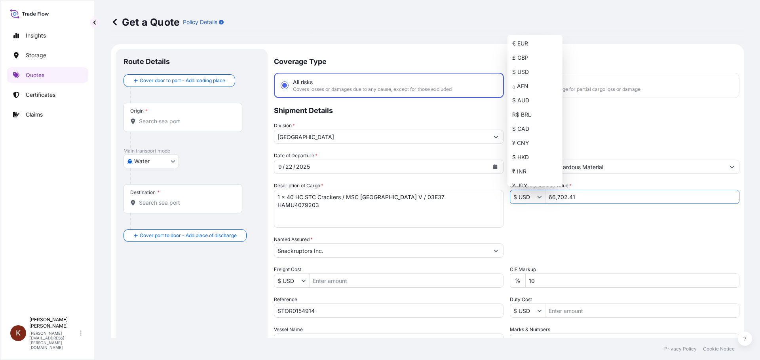
click at [524, 195] on input "$ USD" at bounding box center [523, 197] width 27 height 14
click at [519, 126] on div "$ CAD" at bounding box center [535, 129] width 52 height 14
type input "$ CAD"
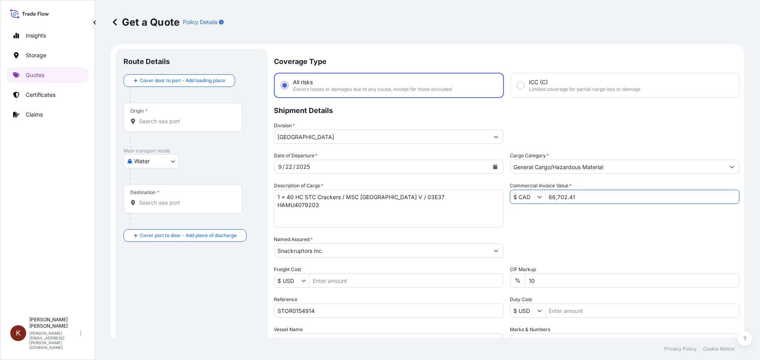
click at [565, 220] on div "Date of Departure * [DATE] Cargo Category * General Cargo/Hazardous Material De…" at bounding box center [506, 250] width 465 height 196
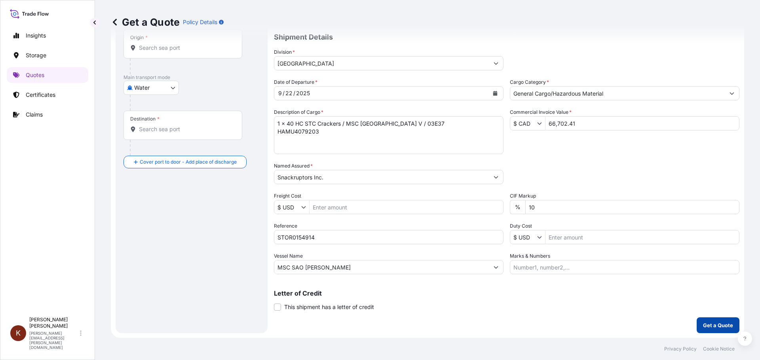
click at [711, 327] on p "Get a Quote" at bounding box center [718, 326] width 30 height 8
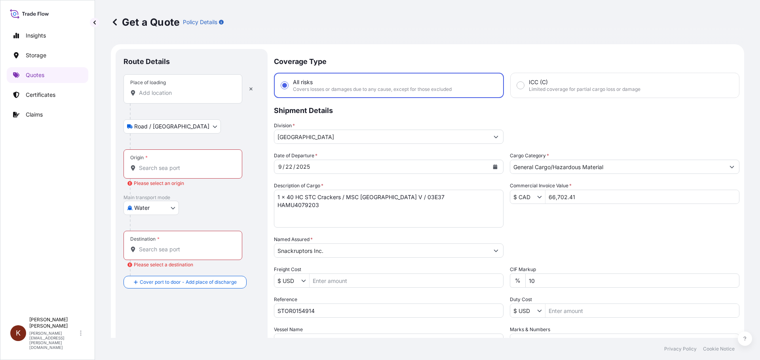
click at [145, 94] on input "Place of loading" at bounding box center [185, 93] width 93 height 8
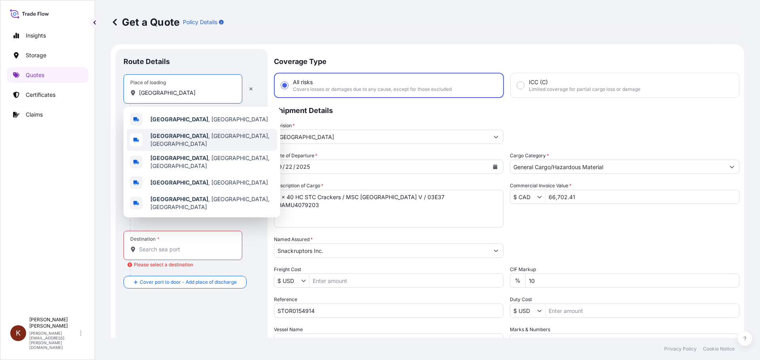
click at [171, 139] on b "[GEOGRAPHIC_DATA]" at bounding box center [179, 136] width 58 height 7
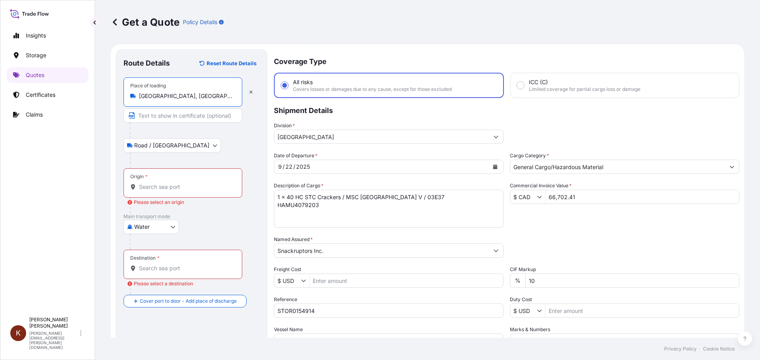
type input "[GEOGRAPHIC_DATA], [GEOGRAPHIC_DATA], [GEOGRAPHIC_DATA]"
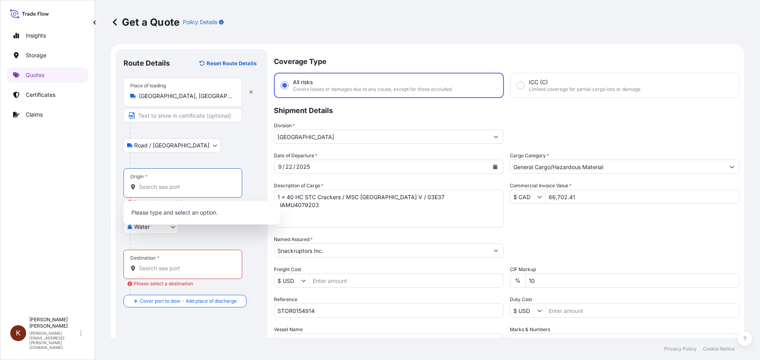
click at [144, 187] on input "Origin * Please select an origin" at bounding box center [185, 187] width 93 height 8
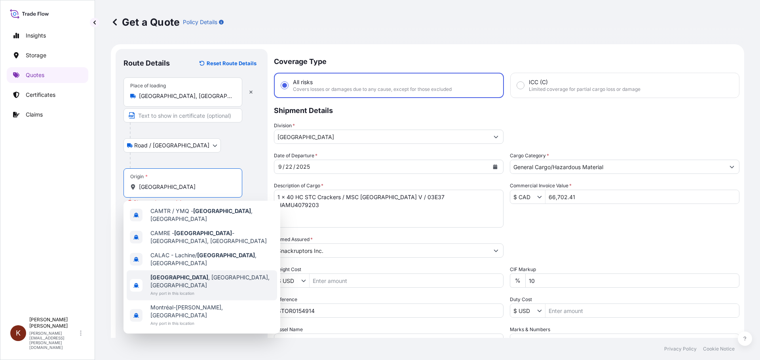
click at [161, 274] on b "[GEOGRAPHIC_DATA]" at bounding box center [179, 277] width 58 height 7
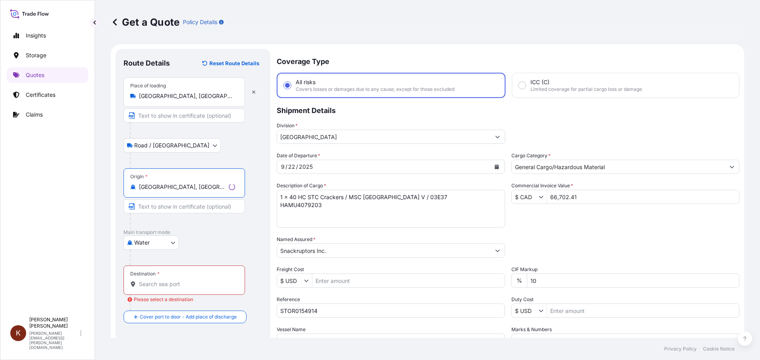
type input "[GEOGRAPHIC_DATA], [GEOGRAPHIC_DATA], [GEOGRAPHIC_DATA]"
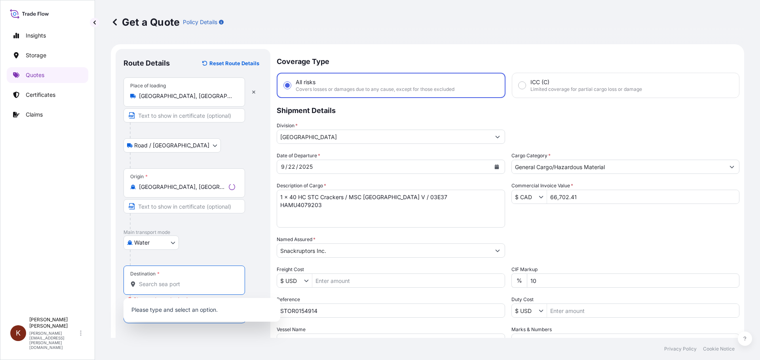
click at [149, 286] on input "Destination * Please select a destination" at bounding box center [187, 285] width 96 height 8
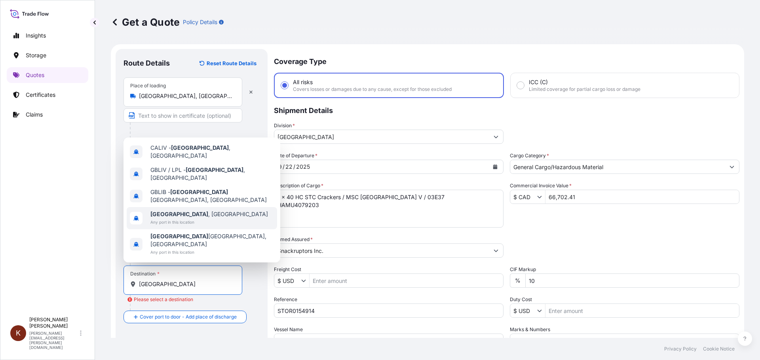
click at [171, 218] on b "[GEOGRAPHIC_DATA]" at bounding box center [179, 214] width 58 height 7
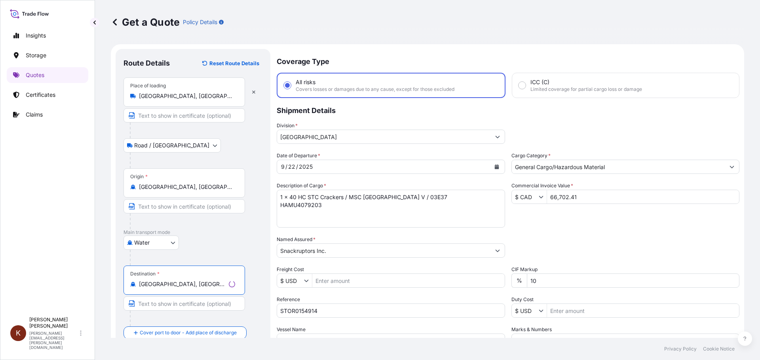
type input "[GEOGRAPHIC_DATA], [GEOGRAPHIC_DATA]"
click at [242, 273] on div "Destination * [GEOGRAPHIC_DATA], [GEOGRAPHIC_DATA]" at bounding box center [183, 280] width 121 height 29
click at [226, 281] on input "[GEOGRAPHIC_DATA], [GEOGRAPHIC_DATA]" at bounding box center [182, 285] width 87 height 8
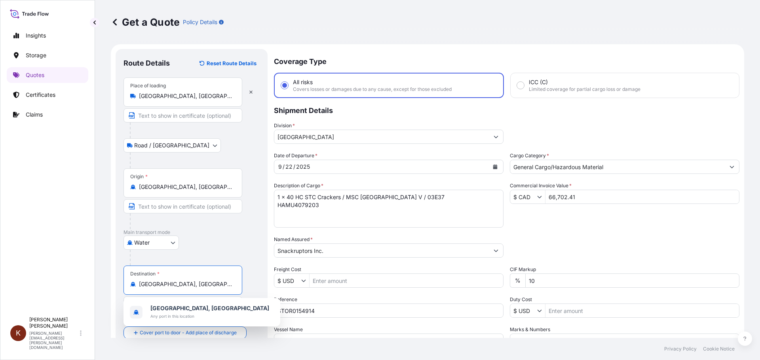
click at [250, 258] on div at bounding box center [195, 258] width 130 height 16
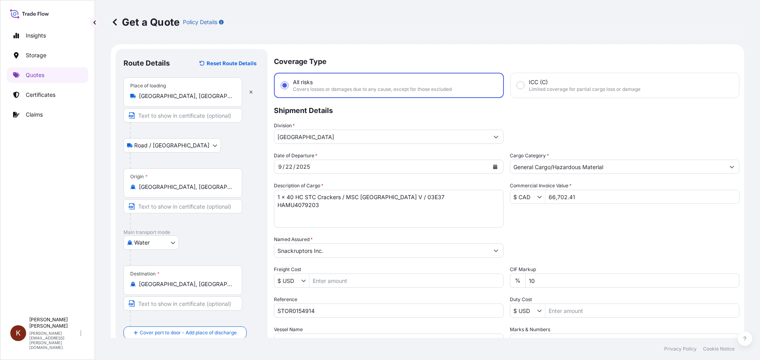
scroll to position [74, 0]
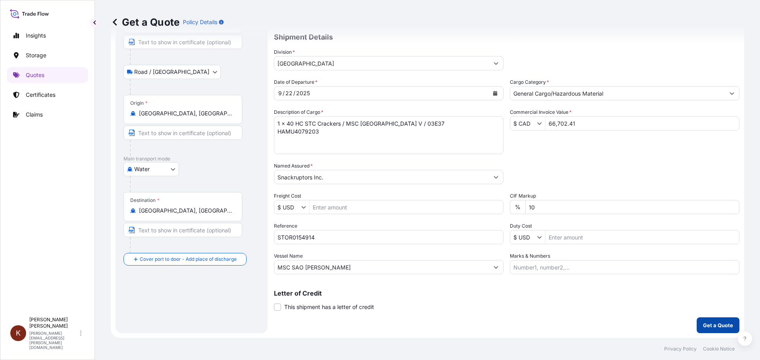
click at [703, 329] on p "Get a Quote" at bounding box center [718, 326] width 30 height 8
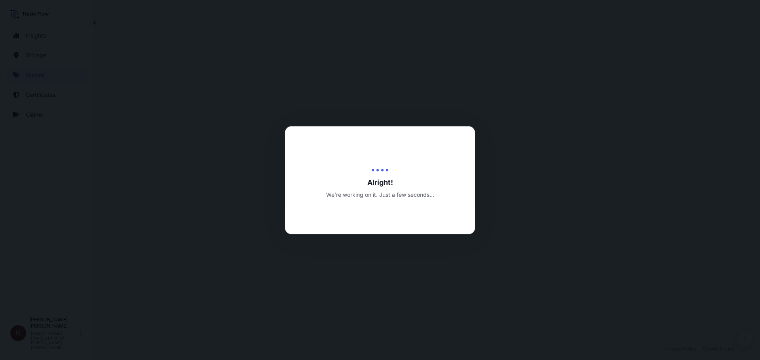
select select "Road / [GEOGRAPHIC_DATA]"
select select "Water"
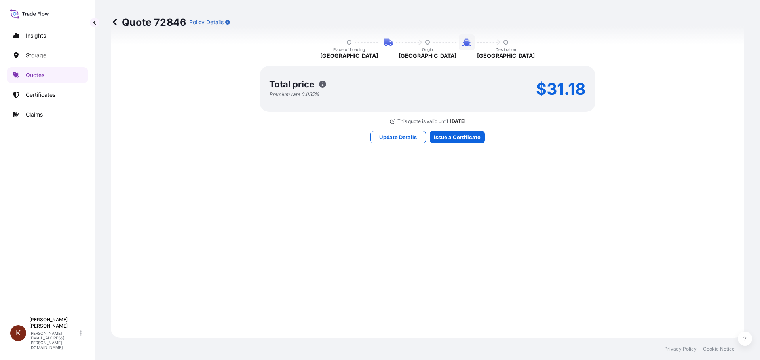
scroll to position [429, 0]
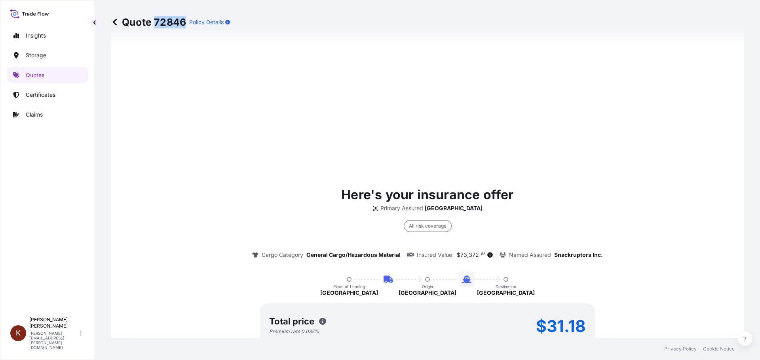
drag, startPoint x: 156, startPoint y: 21, endPoint x: 184, endPoint y: 22, distance: 27.3
click at [184, 22] on p "Quote 72846" at bounding box center [148, 22] width 75 height 13
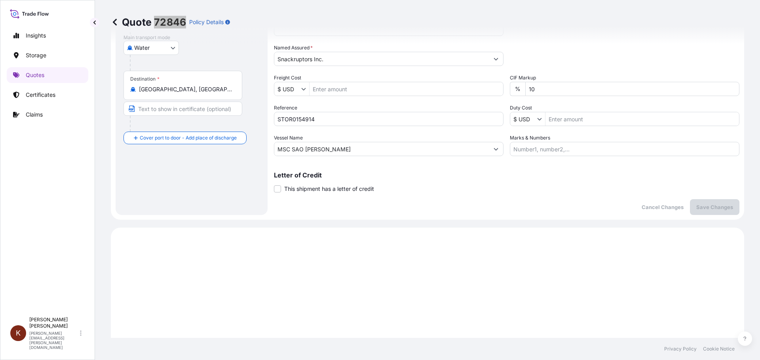
scroll to position [0, 0]
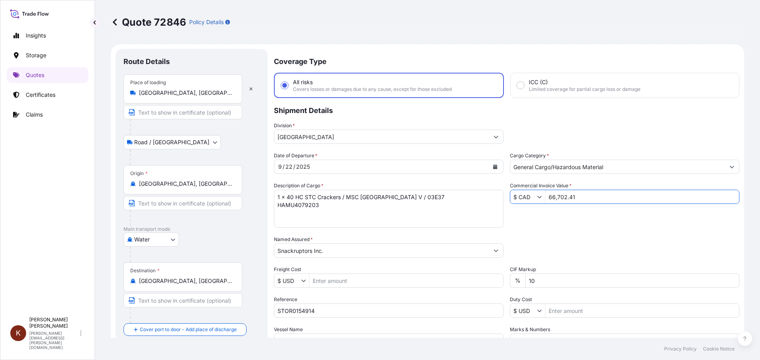
drag, startPoint x: 574, startPoint y: 197, endPoint x: 537, endPoint y: 198, distance: 36.4
click at [537, 198] on div "$ CAD 66,702.41" at bounding box center [624, 197] width 229 height 14
click at [32, 75] on p "Quotes" at bounding box center [35, 75] width 19 height 8
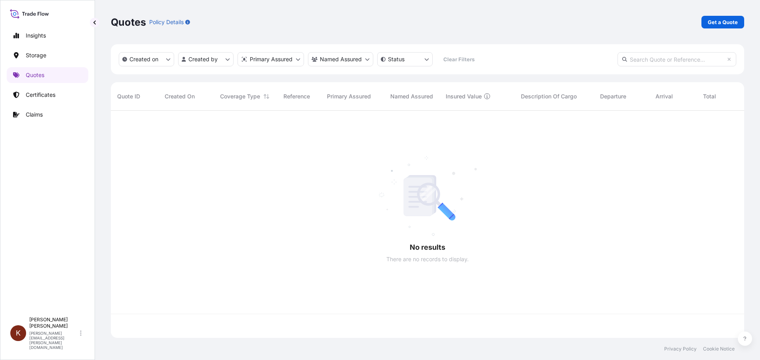
scroll to position [226, 627]
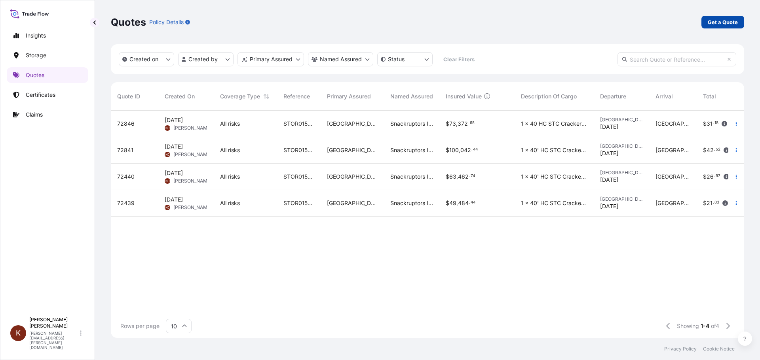
click at [730, 22] on p "Get a Quote" at bounding box center [722, 22] width 30 height 8
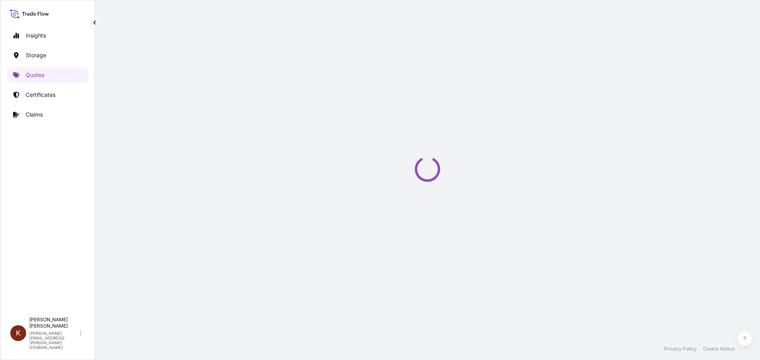
select select "Water"
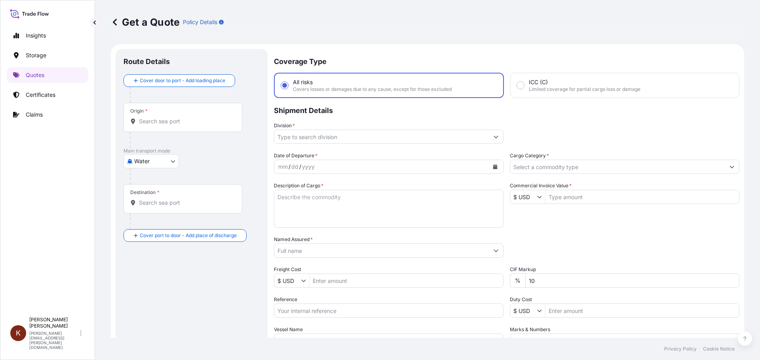
scroll to position [13, 0]
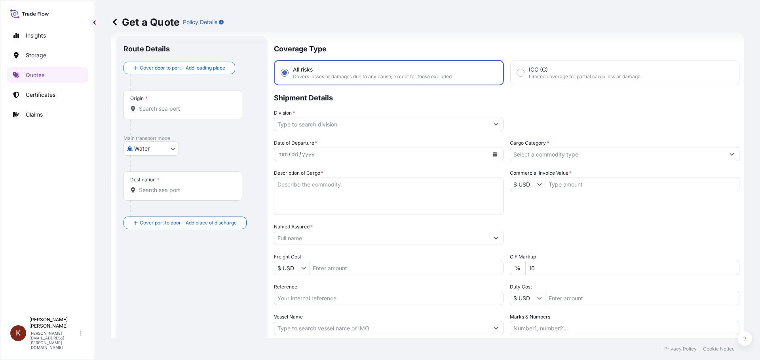
click at [655, 114] on div "Division *" at bounding box center [506, 120] width 465 height 22
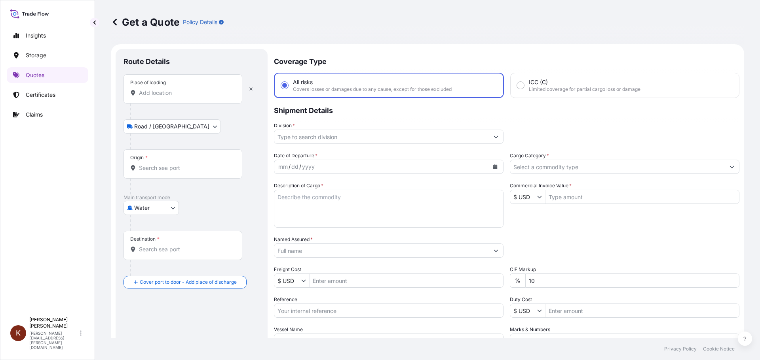
click at [146, 94] on input "Place of loading" at bounding box center [185, 93] width 93 height 8
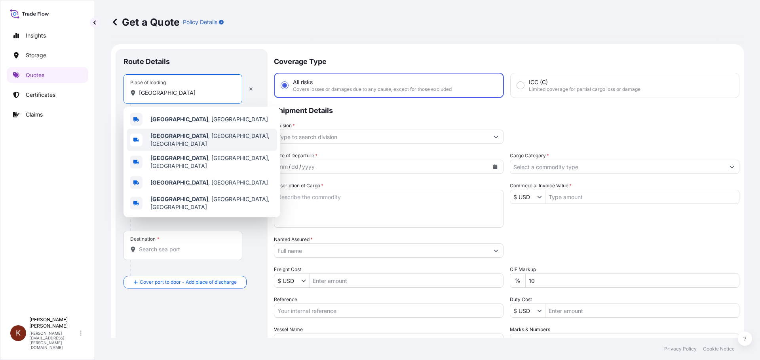
click at [166, 136] on b "[GEOGRAPHIC_DATA]" at bounding box center [179, 136] width 58 height 7
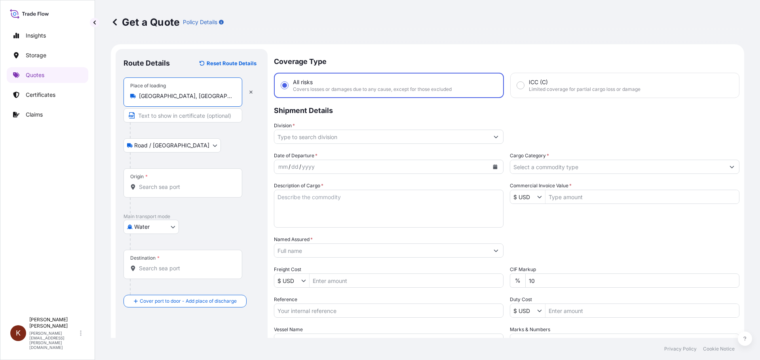
type input "[GEOGRAPHIC_DATA], [GEOGRAPHIC_DATA], [GEOGRAPHIC_DATA]"
click at [152, 186] on input "Origin *" at bounding box center [185, 187] width 93 height 8
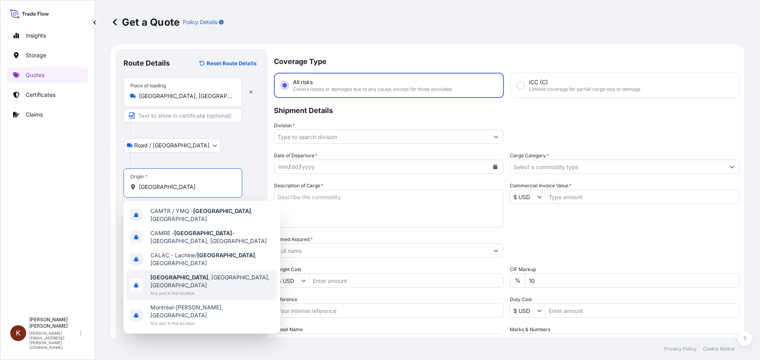
click at [178, 274] on span "[GEOGRAPHIC_DATA] , [GEOGRAPHIC_DATA], [GEOGRAPHIC_DATA]" at bounding box center [211, 282] width 123 height 16
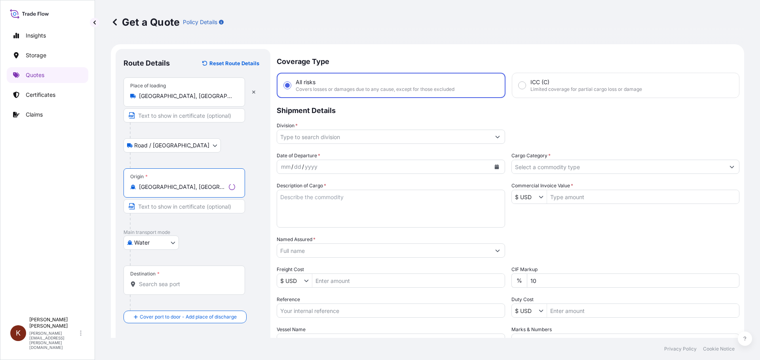
type input "[GEOGRAPHIC_DATA], [GEOGRAPHIC_DATA], [GEOGRAPHIC_DATA]"
click at [157, 282] on input "Destination *" at bounding box center [187, 285] width 96 height 8
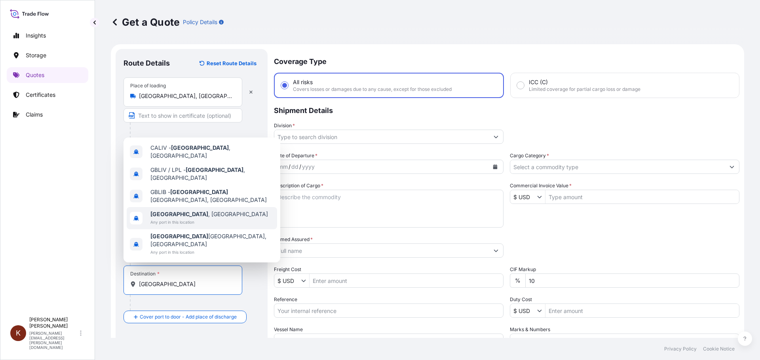
click at [166, 218] on b "[GEOGRAPHIC_DATA]" at bounding box center [179, 214] width 58 height 7
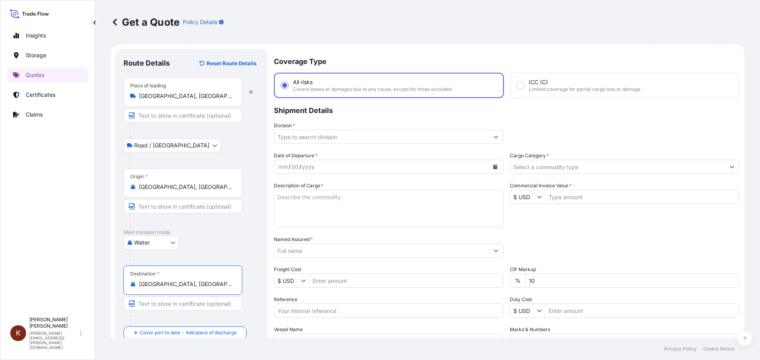
type input "[GEOGRAPHIC_DATA], [GEOGRAPHIC_DATA]"
click at [309, 139] on input "Division *" at bounding box center [381, 137] width 214 height 14
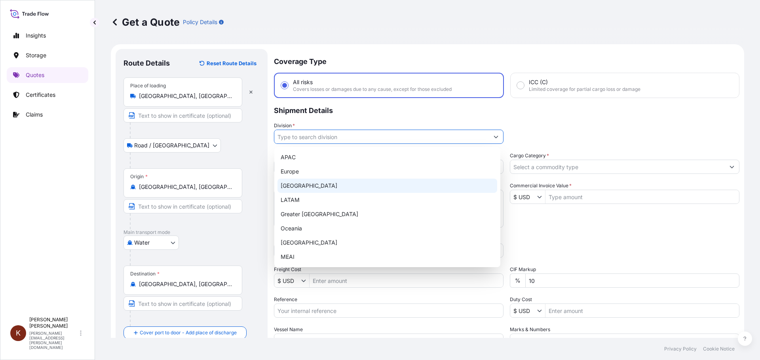
click at [297, 184] on div "[GEOGRAPHIC_DATA]" at bounding box center [387, 186] width 220 height 14
type input "[GEOGRAPHIC_DATA]"
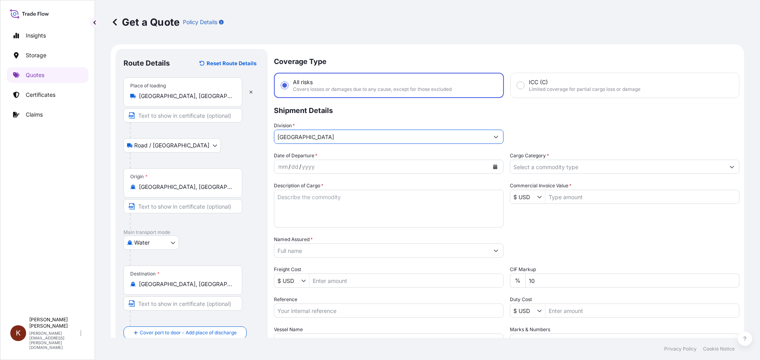
click at [495, 167] on button "Calendar" at bounding box center [495, 167] width 13 height 13
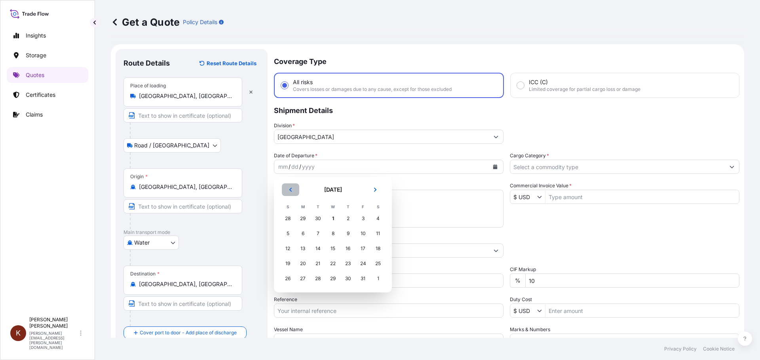
click at [291, 190] on icon "Previous" at bounding box center [290, 190] width 5 height 5
click at [302, 264] on div "22" at bounding box center [303, 264] width 14 height 14
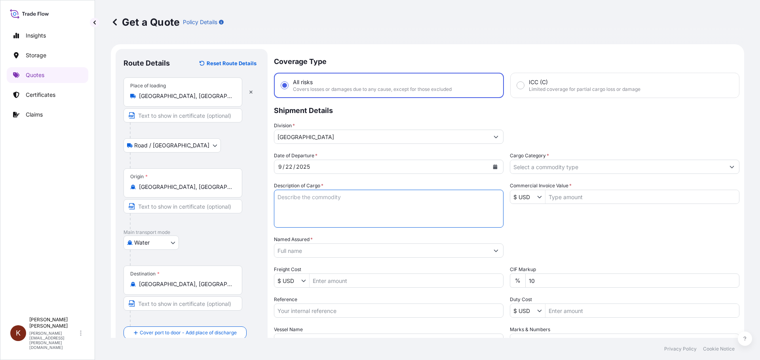
click at [279, 200] on textarea "Description of Cargo *" at bounding box center [388, 209] width 229 height 38
click at [368, 199] on textarea "1 x 40' HC STC Crackers /" at bounding box center [388, 209] width 229 height 38
paste textarea "MSC [GEOGRAPHIC_DATA] V / 03E37"
click at [301, 209] on textarea "1 x 40' HC STC Crackers / MSC [GEOGRAPHIC_DATA] V / 03E37" at bounding box center [388, 209] width 229 height 38
paste textarea "HAMU3413804"
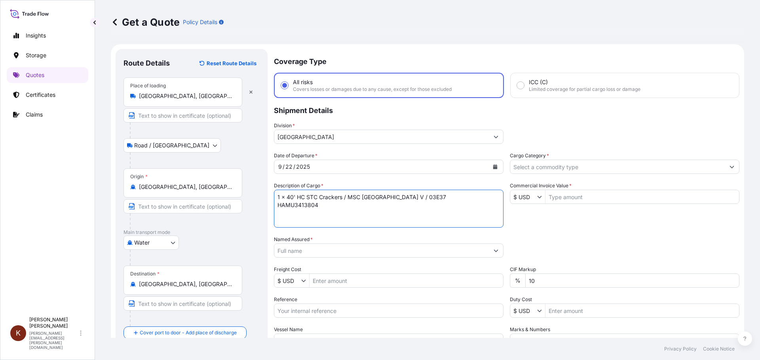
type textarea "1 x 40' HC STC Crackers / MSC [GEOGRAPHIC_DATA] V / 03E37 HAMU3413804"
click at [312, 251] on input "Named Assured *" at bounding box center [381, 251] width 214 height 14
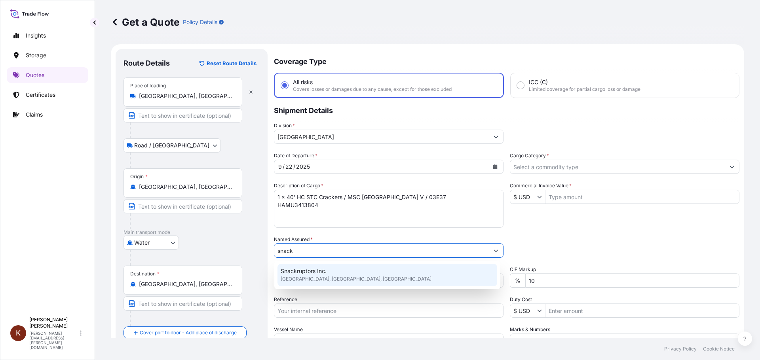
click at [311, 271] on span "Snackruptors Inc." at bounding box center [304, 271] width 46 height 8
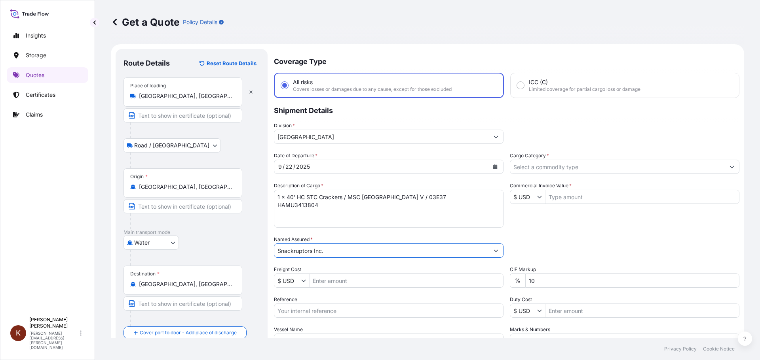
type input "Snackruptors Inc."
click at [546, 167] on input "Cargo Category *" at bounding box center [617, 167] width 214 height 14
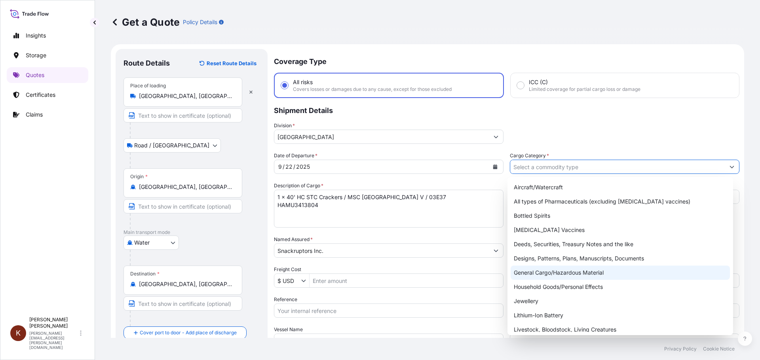
click at [536, 272] on div "General Cargo/Hazardous Material" at bounding box center [620, 273] width 220 height 14
type input "General Cargo/Hazardous Material"
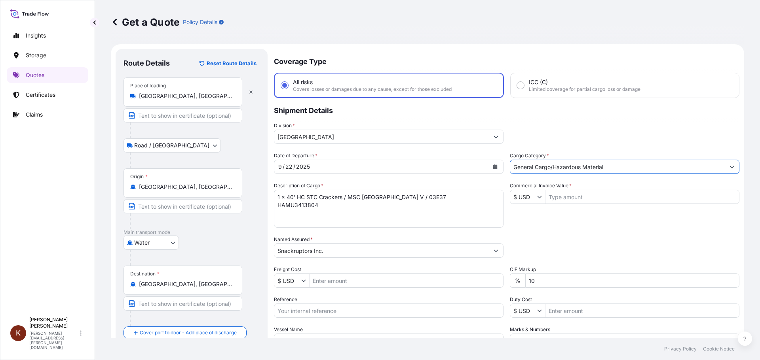
click at [514, 227] on div "Date of Departure * [DATE] Cargo Category * General Cargo/Hazardous Material De…" at bounding box center [506, 250] width 465 height 196
click at [525, 196] on input "$ USD" at bounding box center [523, 197] width 27 height 14
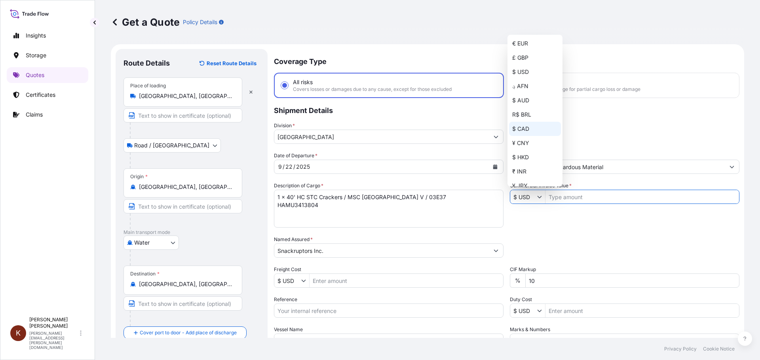
click at [519, 126] on div "$ CAD" at bounding box center [535, 129] width 52 height 14
type input "$ CAD"
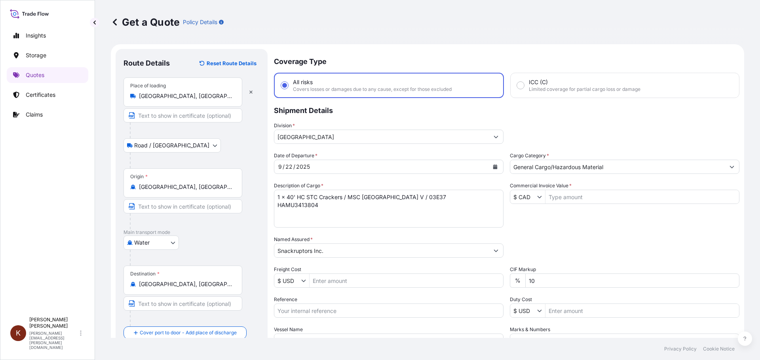
click at [516, 216] on div "Date of Departure * [DATE] Cargo Category * General Cargo/Hazardous Material De…" at bounding box center [506, 250] width 465 height 196
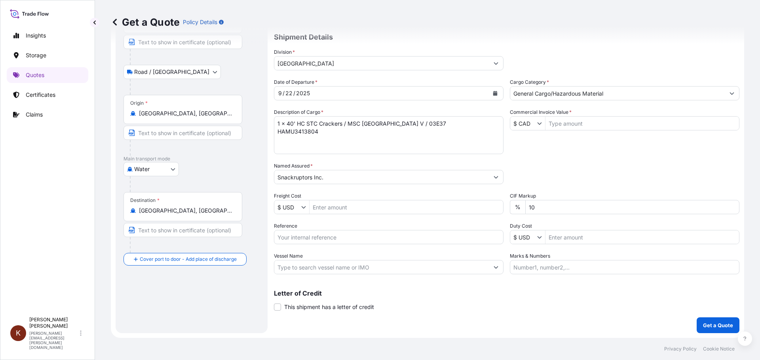
click at [298, 235] on input "Reference" at bounding box center [388, 237] width 229 height 14
paste input "STOR0154918"
type input "STOR0154918"
click at [303, 267] on input "Vessel Name" at bounding box center [381, 267] width 214 height 14
paste input "MSC SAO [PERSON_NAME]"
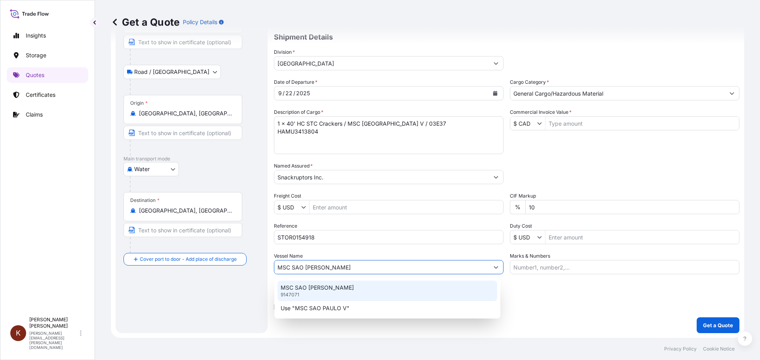
click at [296, 287] on p "MSC SAO [PERSON_NAME]" at bounding box center [317, 288] width 73 height 8
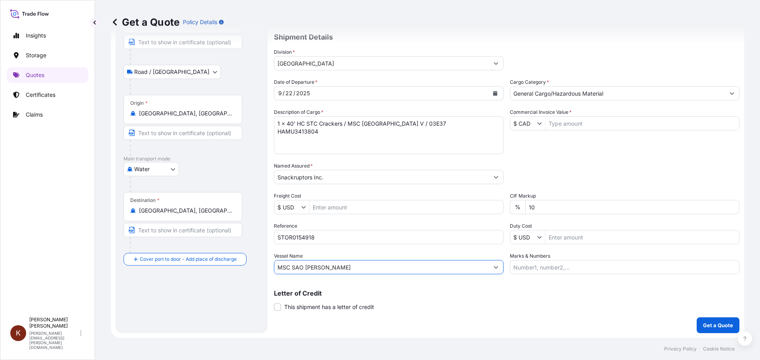
type input "MSC SAO [PERSON_NAME]"
click at [500, 300] on div "Letter of Credit This shipment has a letter of credit Letter of credit * Letter…" at bounding box center [506, 300] width 465 height 21
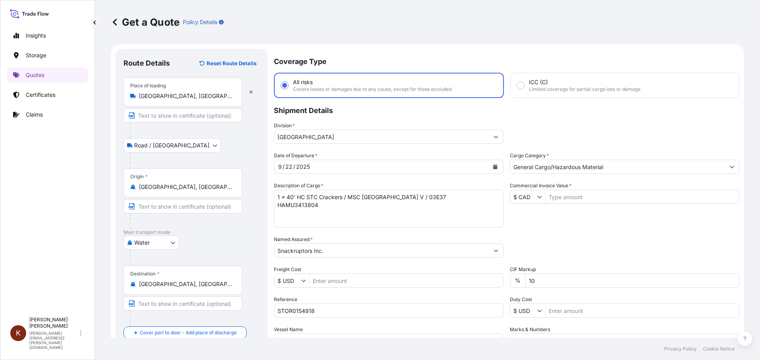
click at [552, 198] on input "Commercial Invoice Value *" at bounding box center [641, 197] width 193 height 14
paste input "34000.38"
type input "34,000.38"
click at [607, 219] on div "Date of Departure * [DATE] Cargo Category * General Cargo/Hazardous Material De…" at bounding box center [506, 250] width 465 height 196
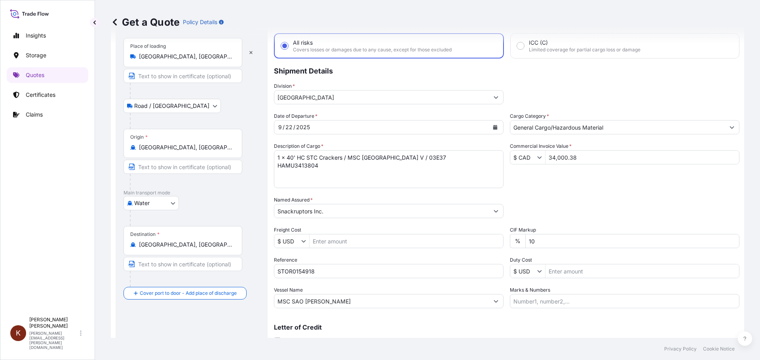
scroll to position [74, 0]
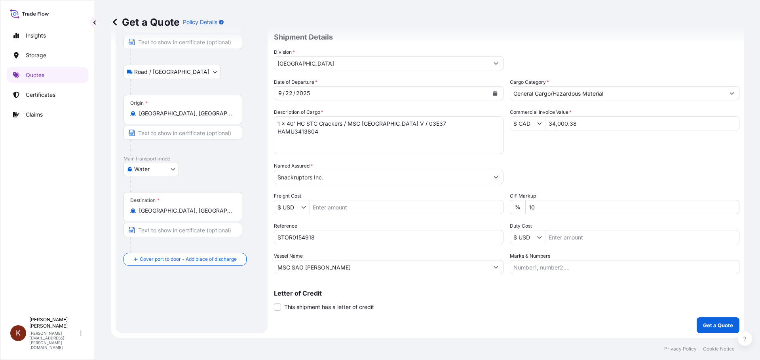
click at [542, 156] on div "Date of Departure * [DATE] Cargo Category * General Cargo/Hazardous Material De…" at bounding box center [506, 176] width 465 height 196
click at [509, 142] on div "Date of Departure * [DATE] Cargo Category * General Cargo/Hazardous Material De…" at bounding box center [506, 176] width 465 height 196
click at [712, 321] on button "Get a Quote" at bounding box center [717, 326] width 43 height 16
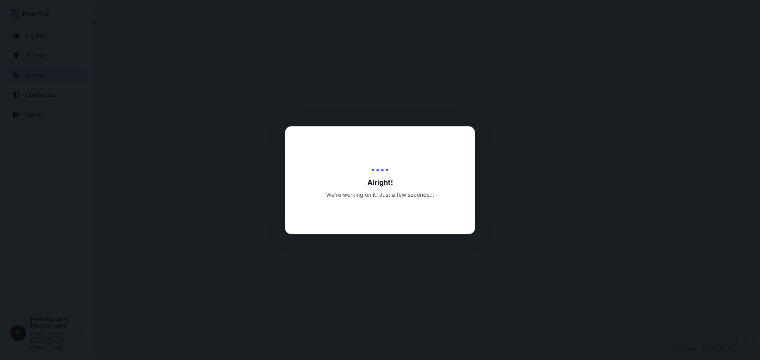
select select "Road / [GEOGRAPHIC_DATA]"
select select "Water"
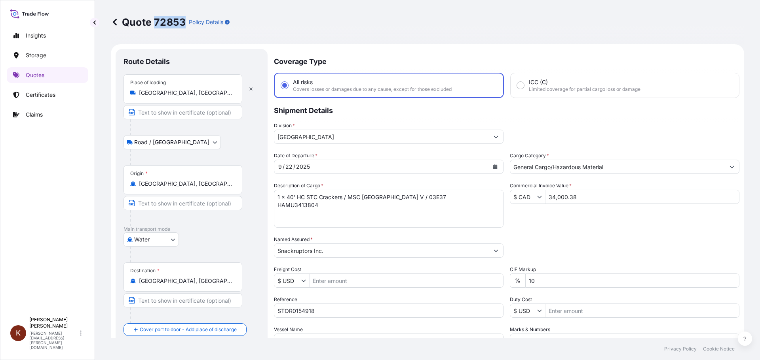
drag, startPoint x: 185, startPoint y: 23, endPoint x: 157, endPoint y: 21, distance: 28.1
click at [157, 21] on p "Quote 72853" at bounding box center [148, 22] width 75 height 13
drag, startPoint x: 578, startPoint y: 198, endPoint x: 532, endPoint y: 199, distance: 45.9
click at [532, 199] on div "$ CAD 34,000.38" at bounding box center [624, 197] width 229 height 14
click at [27, 75] on p "Quotes" at bounding box center [35, 75] width 19 height 8
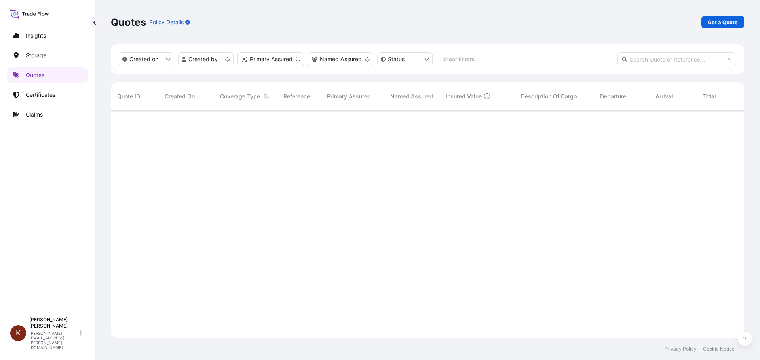
scroll to position [226, 627]
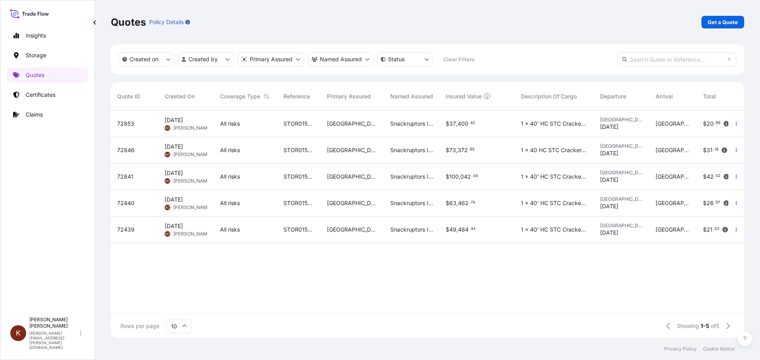
click at [47, 203] on div "Insights Storage Quotes Certificates Claims" at bounding box center [48, 167] width 82 height 293
click at [715, 23] on p "Get a Quote" at bounding box center [722, 22] width 30 height 8
select select "Water"
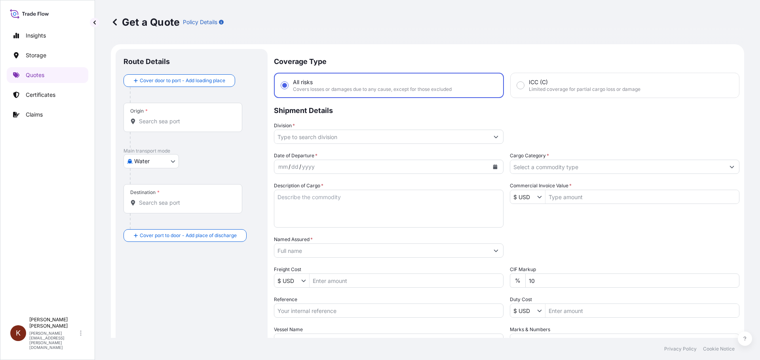
scroll to position [13, 0]
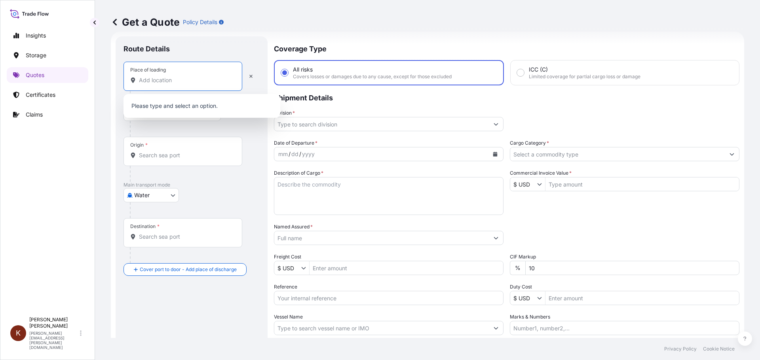
click at [148, 83] on input "Place of loading" at bounding box center [185, 80] width 93 height 8
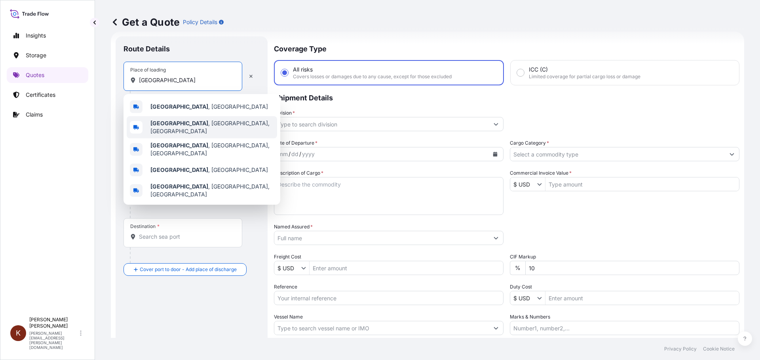
click at [179, 127] on b "[GEOGRAPHIC_DATA]" at bounding box center [179, 123] width 58 height 7
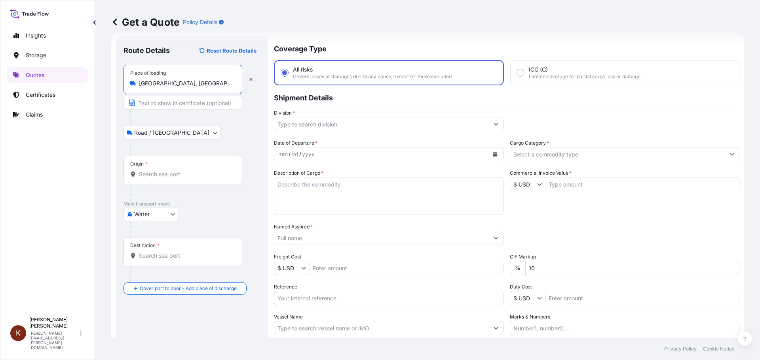
type input "[GEOGRAPHIC_DATA], [GEOGRAPHIC_DATA], [GEOGRAPHIC_DATA]"
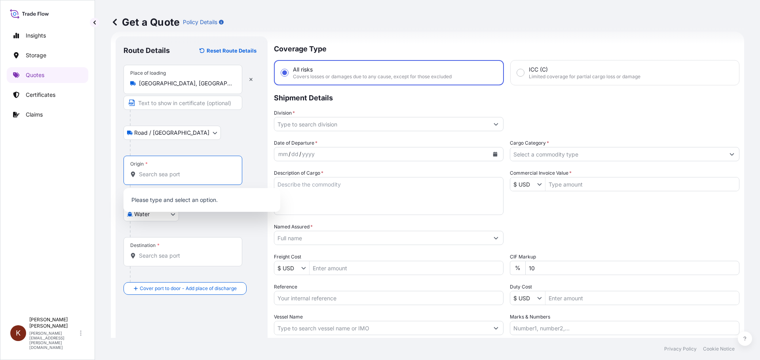
click at [150, 176] on input "Origin *" at bounding box center [185, 175] width 93 height 8
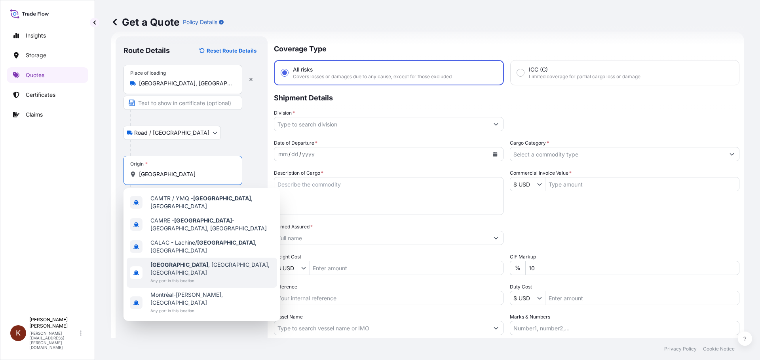
click at [173, 262] on b "[GEOGRAPHIC_DATA]" at bounding box center [179, 265] width 58 height 7
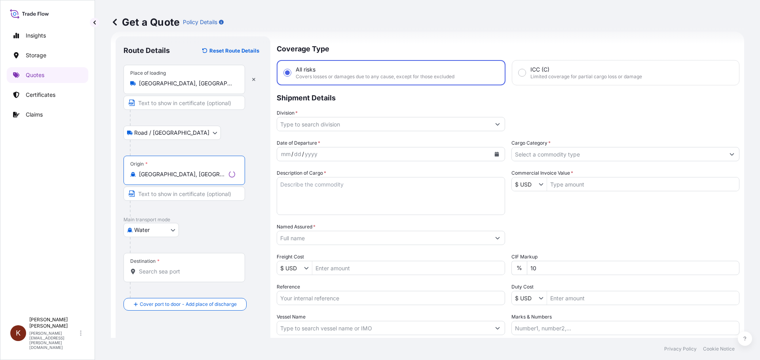
type input "[GEOGRAPHIC_DATA], [GEOGRAPHIC_DATA], [GEOGRAPHIC_DATA]"
click at [144, 273] on input "Destination *" at bounding box center [187, 272] width 96 height 8
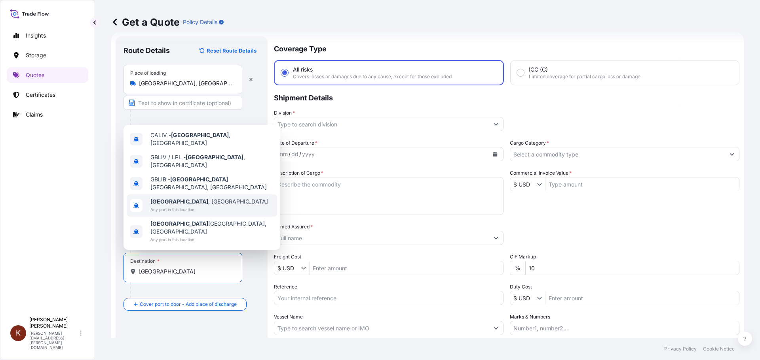
click at [167, 205] on b "[GEOGRAPHIC_DATA]" at bounding box center [179, 201] width 58 height 7
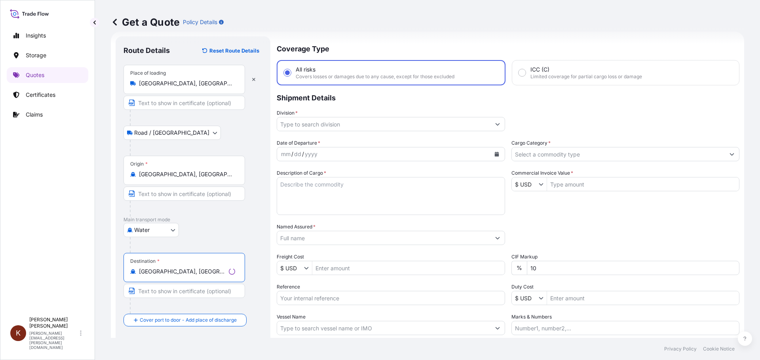
type input "[GEOGRAPHIC_DATA], [GEOGRAPHIC_DATA]"
click at [252, 229] on div "Water Air Water Inland" at bounding box center [192, 230] width 139 height 14
click at [319, 123] on input "Division *" at bounding box center [381, 124] width 214 height 14
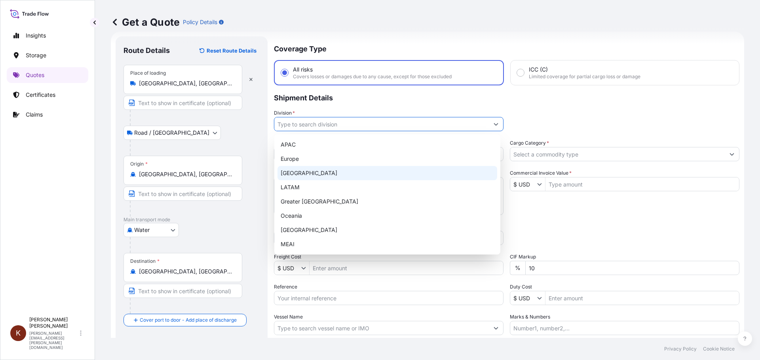
click at [305, 170] on div "[GEOGRAPHIC_DATA]" at bounding box center [387, 173] width 220 height 14
type input "[GEOGRAPHIC_DATA]"
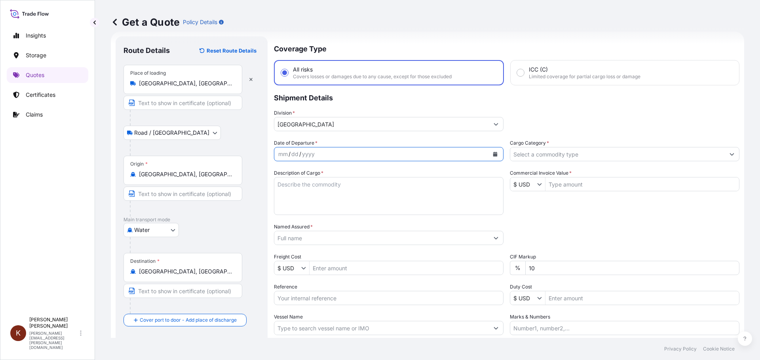
click at [493, 154] on icon "Calendar" at bounding box center [495, 154] width 5 height 5
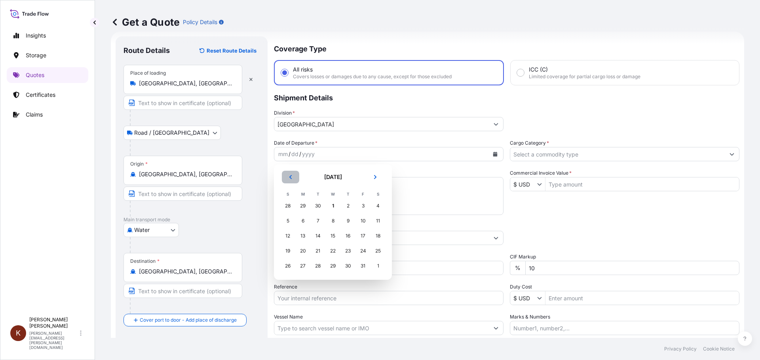
click at [289, 175] on icon "Previous" at bounding box center [290, 177] width 5 height 5
click at [303, 252] on div "22" at bounding box center [303, 251] width 14 height 14
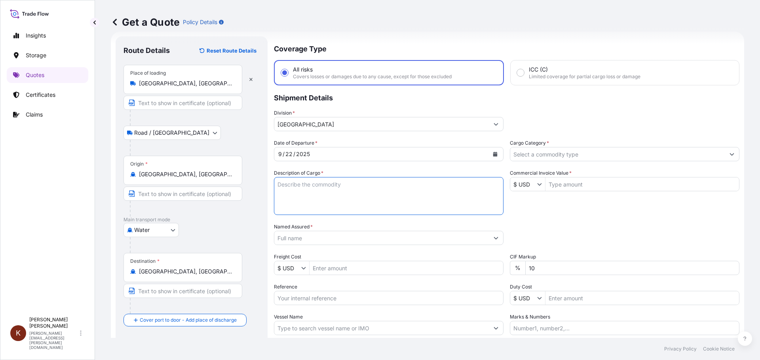
click at [294, 190] on textarea "Description of Cargo *" at bounding box center [388, 196] width 229 height 38
click at [368, 189] on textarea "1 x 40' HC STC Crackers /" at bounding box center [388, 196] width 229 height 38
paste textarea "MSC SAO [PERSON_NAME]"
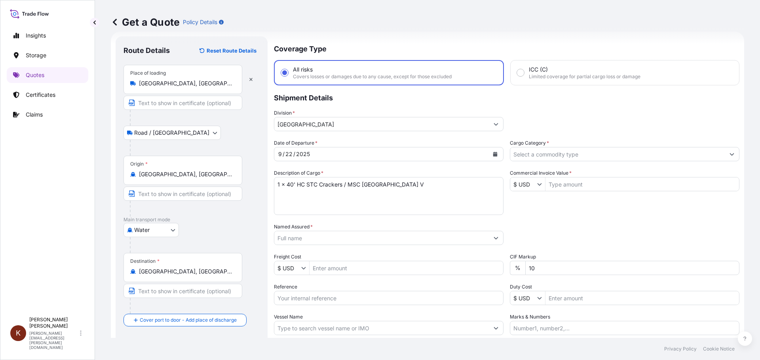
click at [396, 185] on textarea "1 x 40' HC STC Crackers / MSC [GEOGRAPHIC_DATA] V" at bounding box center [388, 196] width 229 height 38
paste textarea "/ 03E37"
click at [398, 184] on textarea "1 x 40' HC STC Crackers / MSC [GEOGRAPHIC_DATA] V/ 03E37" at bounding box center [388, 196] width 229 height 38
click at [424, 184] on textarea "1 x 40' HC STC Crackers / MSC [GEOGRAPHIC_DATA] V / 03E37" at bounding box center [388, 196] width 229 height 38
click at [300, 196] on textarea "1 x 40' HC STC Crackers / MSC [GEOGRAPHIC_DATA] V / 03E37" at bounding box center [388, 196] width 229 height 38
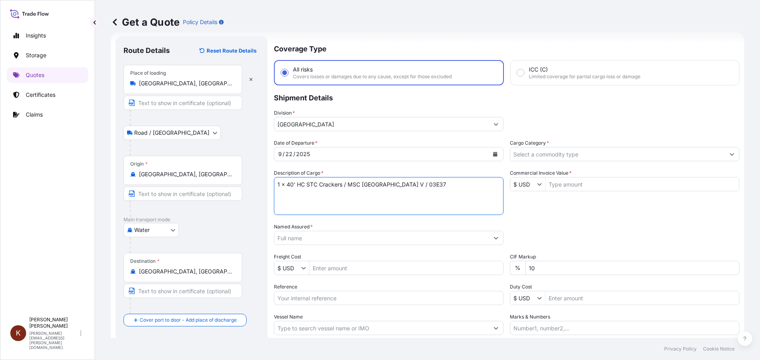
paste textarea "HLBU2665191"
type textarea "1 x 40' HC STC Crackers / MSC [GEOGRAPHIC_DATA] V / 03E37 HLBU2665191"
click at [315, 238] on input "Named Assured *" at bounding box center [381, 238] width 214 height 14
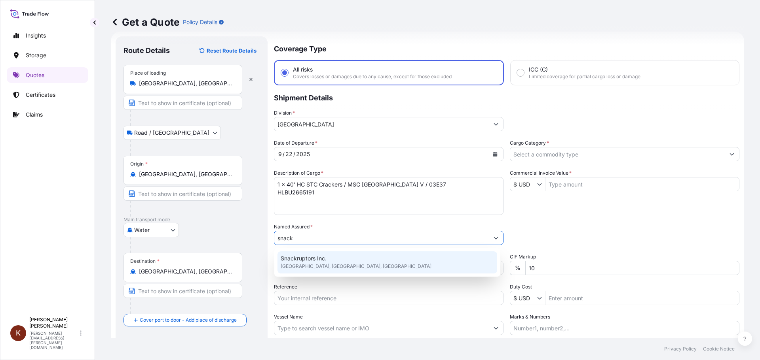
click at [303, 256] on span "Snackruptors Inc." at bounding box center [304, 259] width 46 height 8
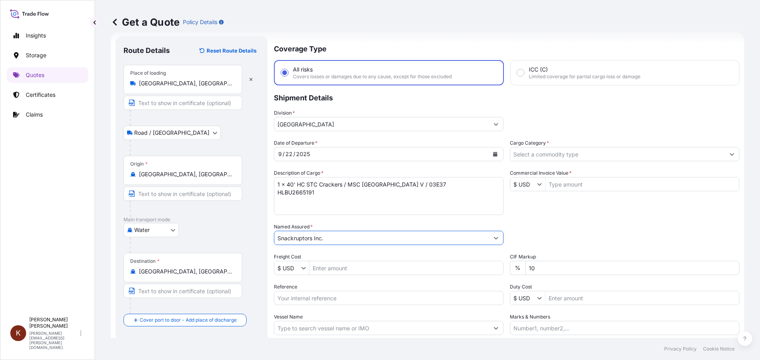
type input "Snackruptors Inc."
click at [544, 154] on input "Cargo Category *" at bounding box center [617, 154] width 214 height 14
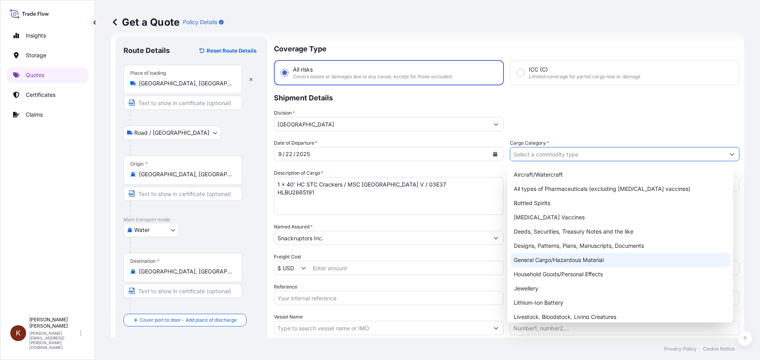
click at [533, 260] on div "General Cargo/Hazardous Material" at bounding box center [620, 260] width 220 height 14
type input "General Cargo/Hazardous Material"
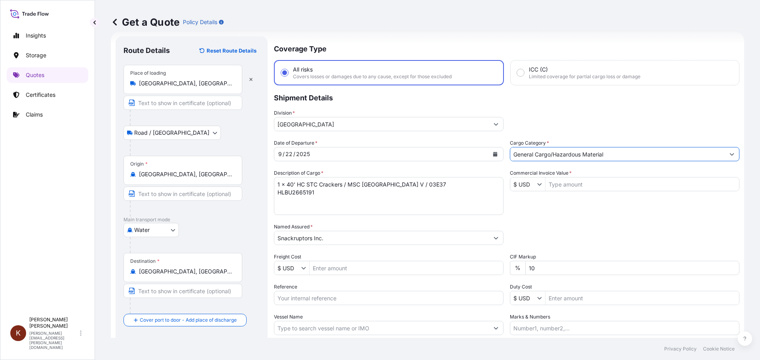
click at [537, 184] on icon "Show suggestions" at bounding box center [539, 184] width 5 height 5
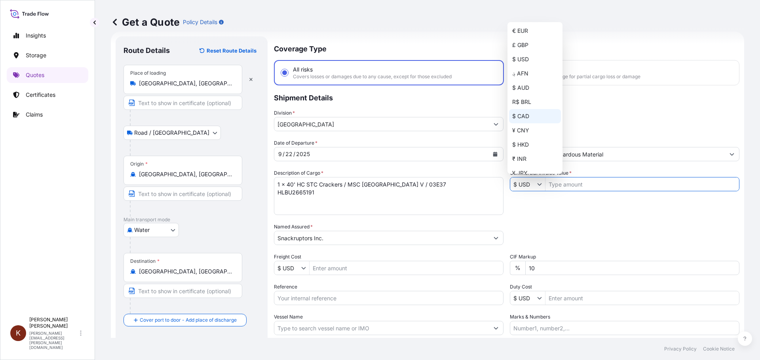
click at [525, 115] on div "$ CAD" at bounding box center [535, 116] width 52 height 14
type input "$ CAD"
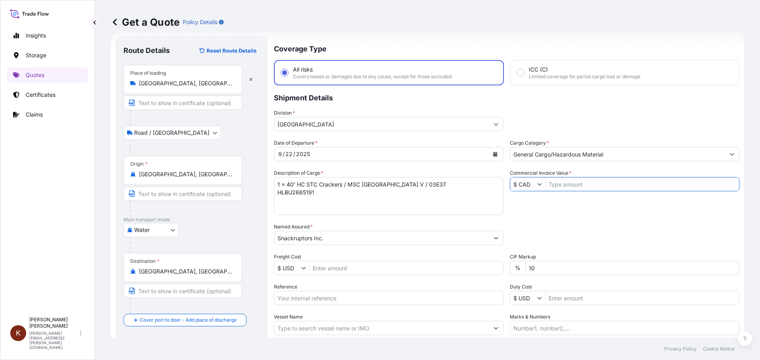
click at [553, 221] on div "Date of Departure * [DATE] Cargo Category * General Cargo/Hazardous Material De…" at bounding box center [506, 237] width 465 height 196
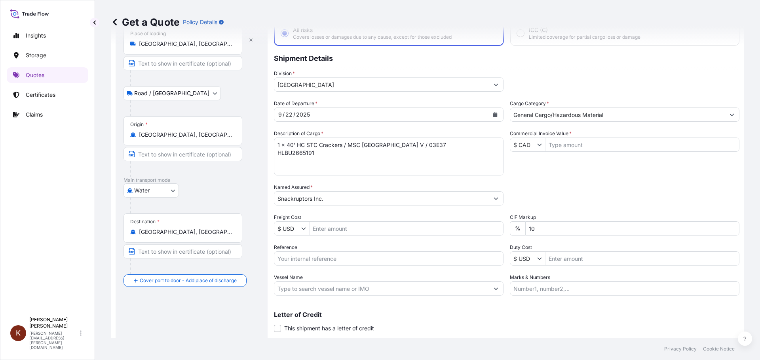
click at [299, 257] on input "Reference" at bounding box center [388, 259] width 229 height 14
paste input "STOR0154922"
type input "STOR0154922"
click at [303, 285] on input "Vessel Name" at bounding box center [381, 289] width 214 height 14
paste input "MSC SAO [PERSON_NAME]"
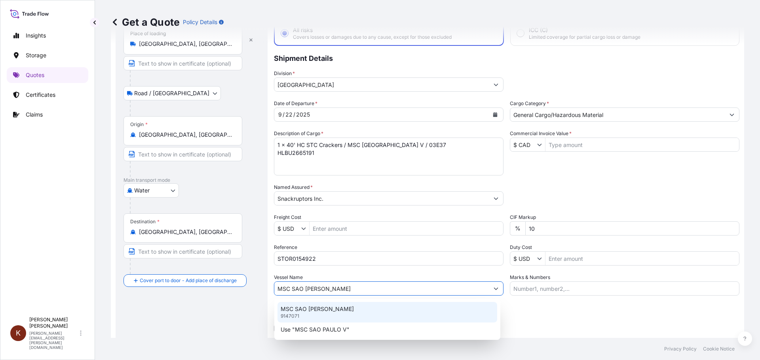
click at [300, 314] on div "MSC [GEOGRAPHIC_DATA] V 9147071" at bounding box center [387, 312] width 220 height 21
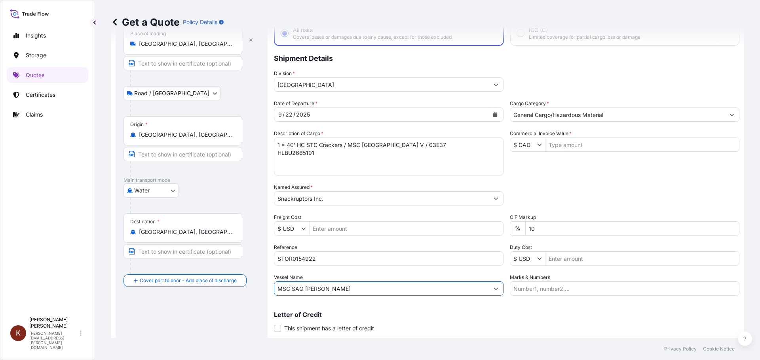
type input "MSC SAO [PERSON_NAME]"
click at [568, 146] on input "Commercial Invoice Value *" at bounding box center [641, 145] width 193 height 14
paste input "57693.40"
type input "57,693.4"
click at [569, 176] on div "Date of Departure * [DATE] Cargo Category * General Cargo/Hazardous Material De…" at bounding box center [506, 198] width 465 height 196
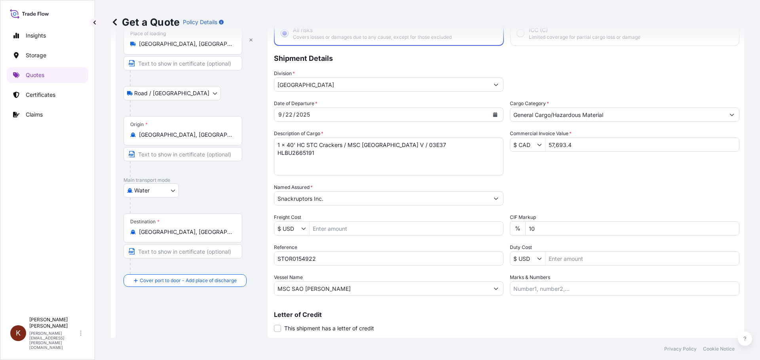
click at [533, 178] on div "Date of Departure * [DATE] Cargo Category * General Cargo/Hazardous Material De…" at bounding box center [506, 198] width 465 height 196
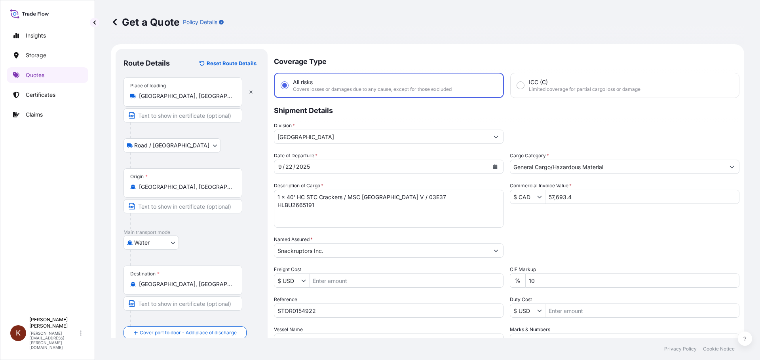
scroll to position [74, 0]
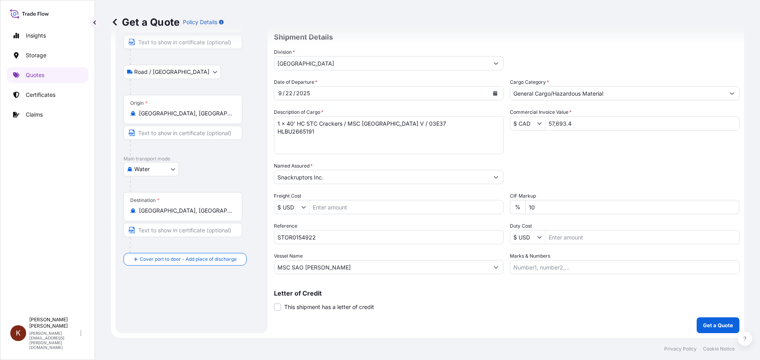
click at [705, 329] on p "Get a Quote" at bounding box center [718, 326] width 30 height 8
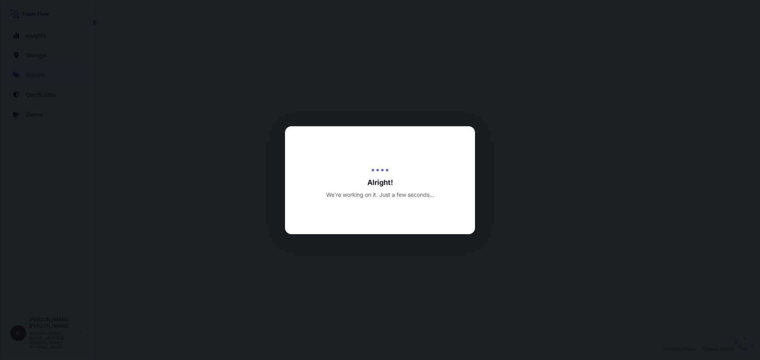
scroll to position [380, 0]
select select "Road / [GEOGRAPHIC_DATA]"
select select "Water"
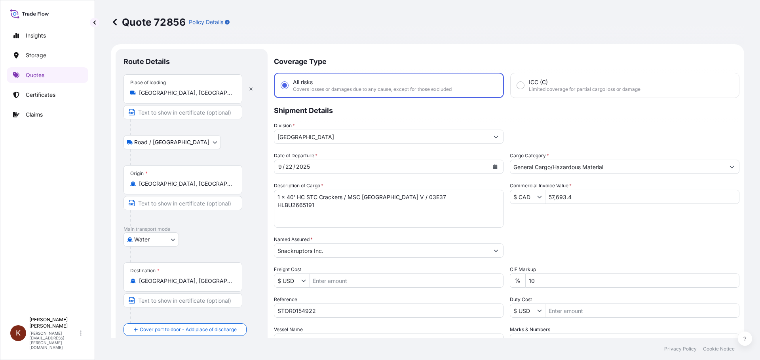
scroll to position [79, 0]
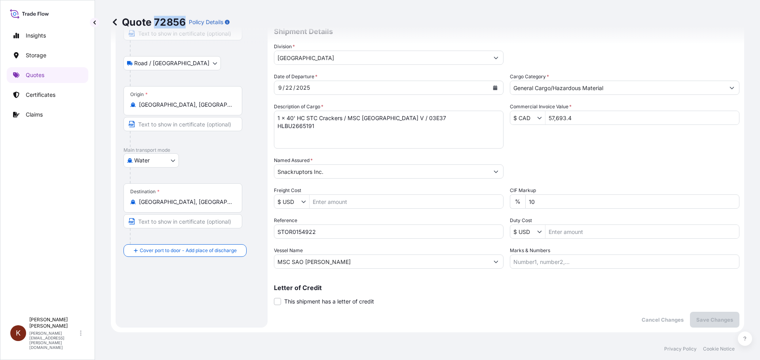
drag, startPoint x: 155, startPoint y: 19, endPoint x: 182, endPoint y: 22, distance: 27.4
click at [182, 22] on p "Quote 72856" at bounding box center [148, 22] width 75 height 13
click at [262, 209] on div "Route Details Place of loading [GEOGRAPHIC_DATA], [GEOGRAPHIC_DATA], [GEOGRAPHI…" at bounding box center [192, 149] width 152 height 358
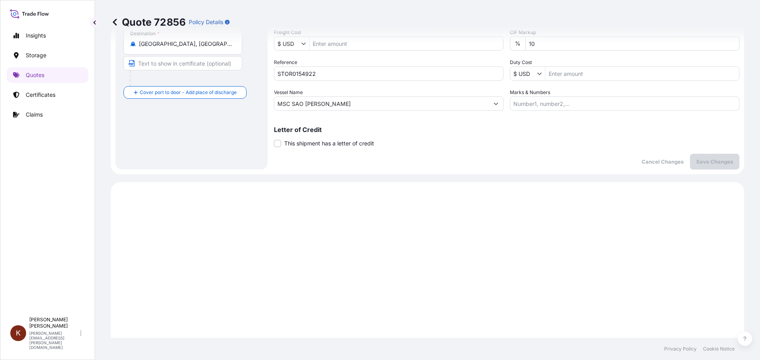
scroll to position [0, 0]
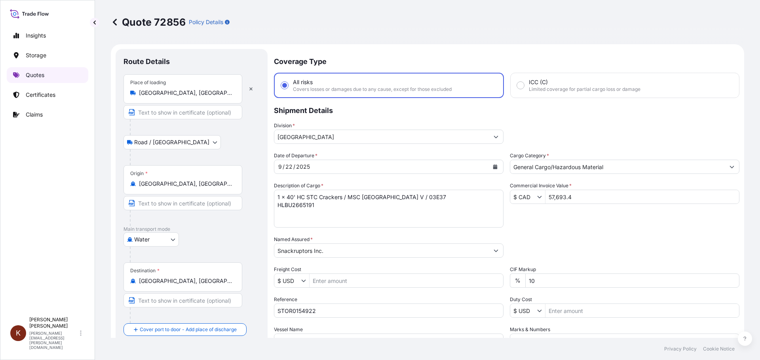
click at [26, 74] on link "Quotes" at bounding box center [48, 75] width 82 height 16
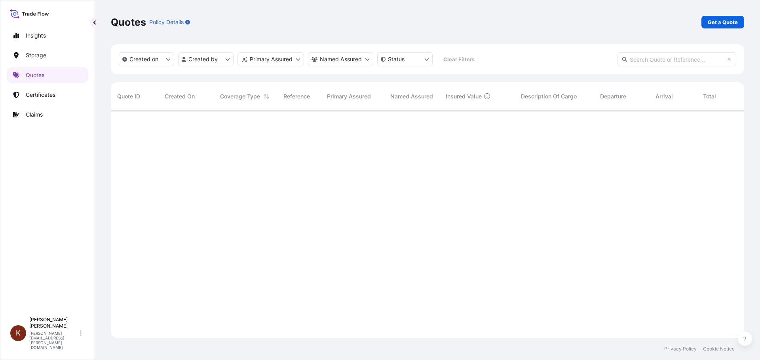
scroll to position [226, 627]
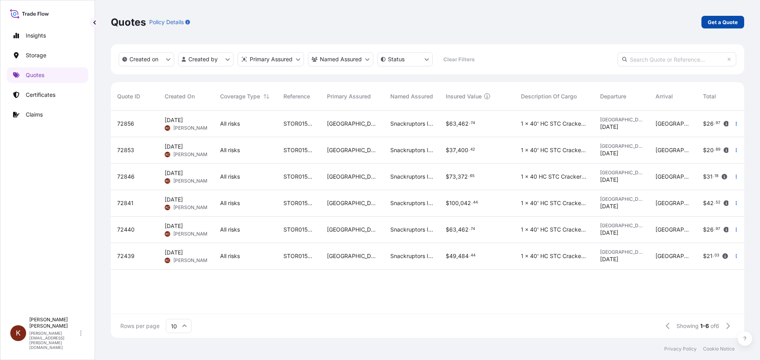
click at [717, 24] on p "Get a Quote" at bounding box center [722, 22] width 30 height 8
select select "Water"
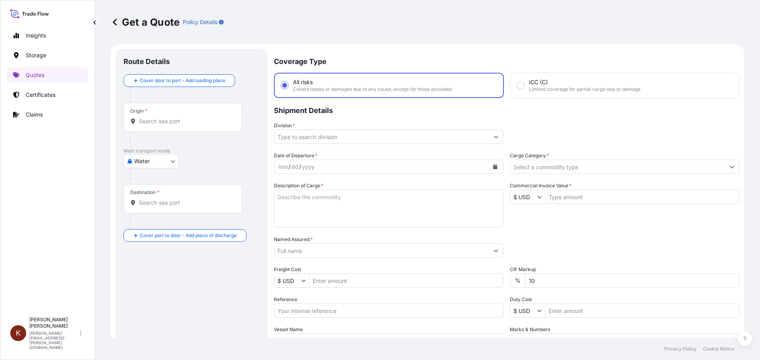
scroll to position [13, 0]
